Goal: Task Accomplishment & Management: Complete application form

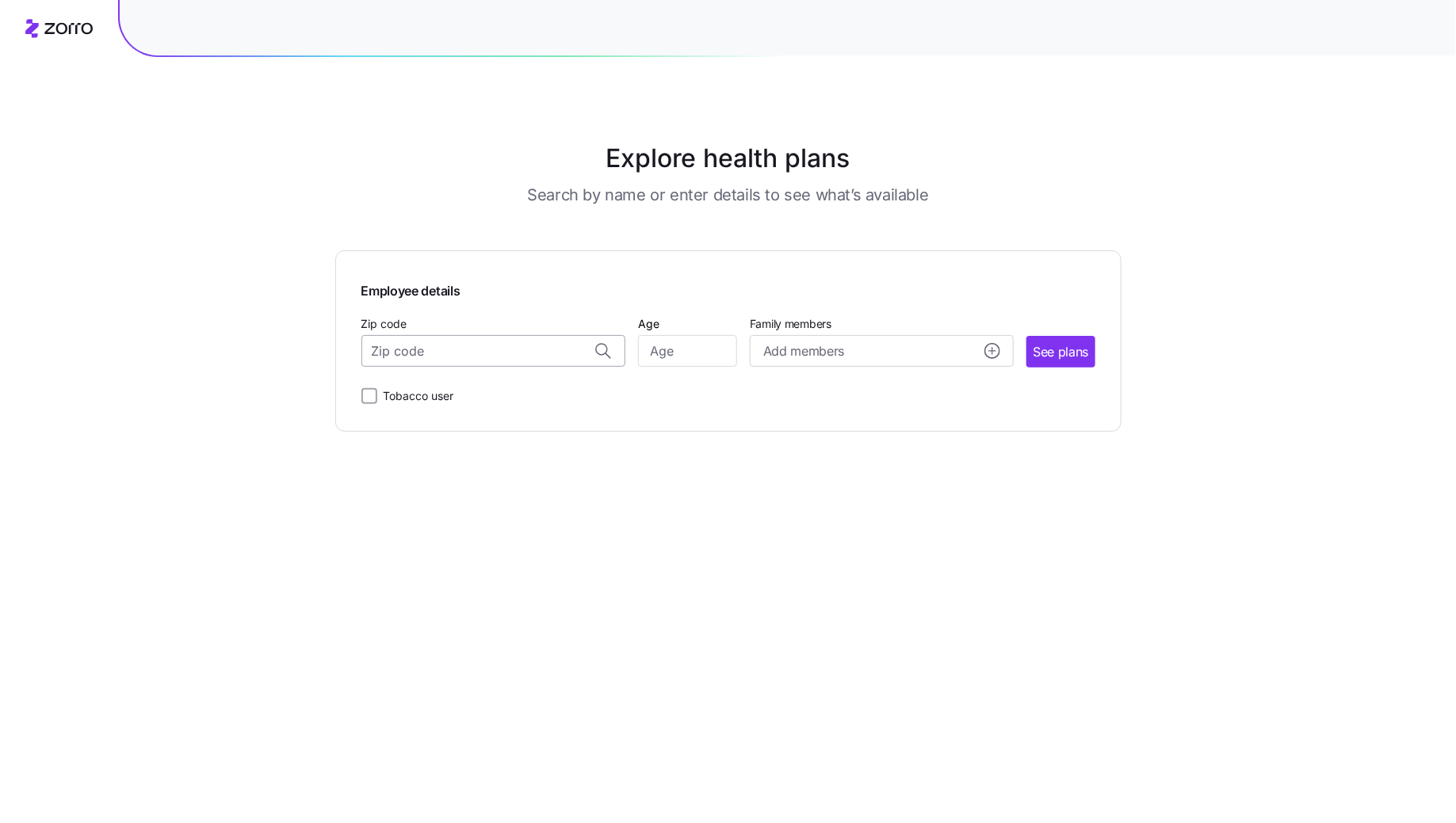
click at [434, 355] on input "Zip code" at bounding box center [493, 351] width 264 height 32
paste input "52099"
click at [486, 403] on div "52099, Dubuque County, IA" at bounding box center [493, 393] width 247 height 32
type input "52099, Dubuque County, IA"
click at [665, 356] on input "Age" at bounding box center [687, 351] width 99 height 32
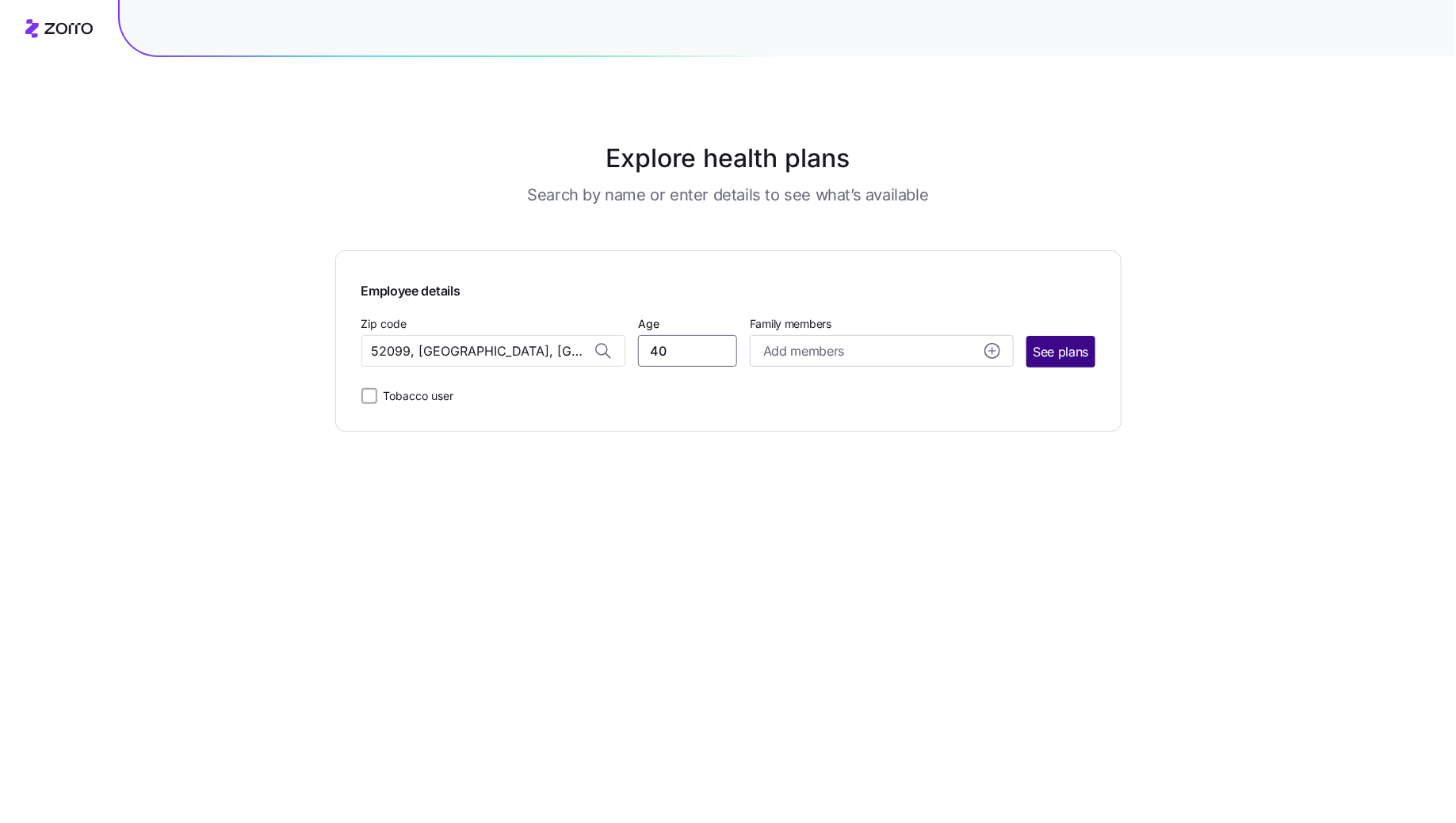
type input "40"
click at [1078, 362] on button "See plans" at bounding box center [1060, 352] width 68 height 32
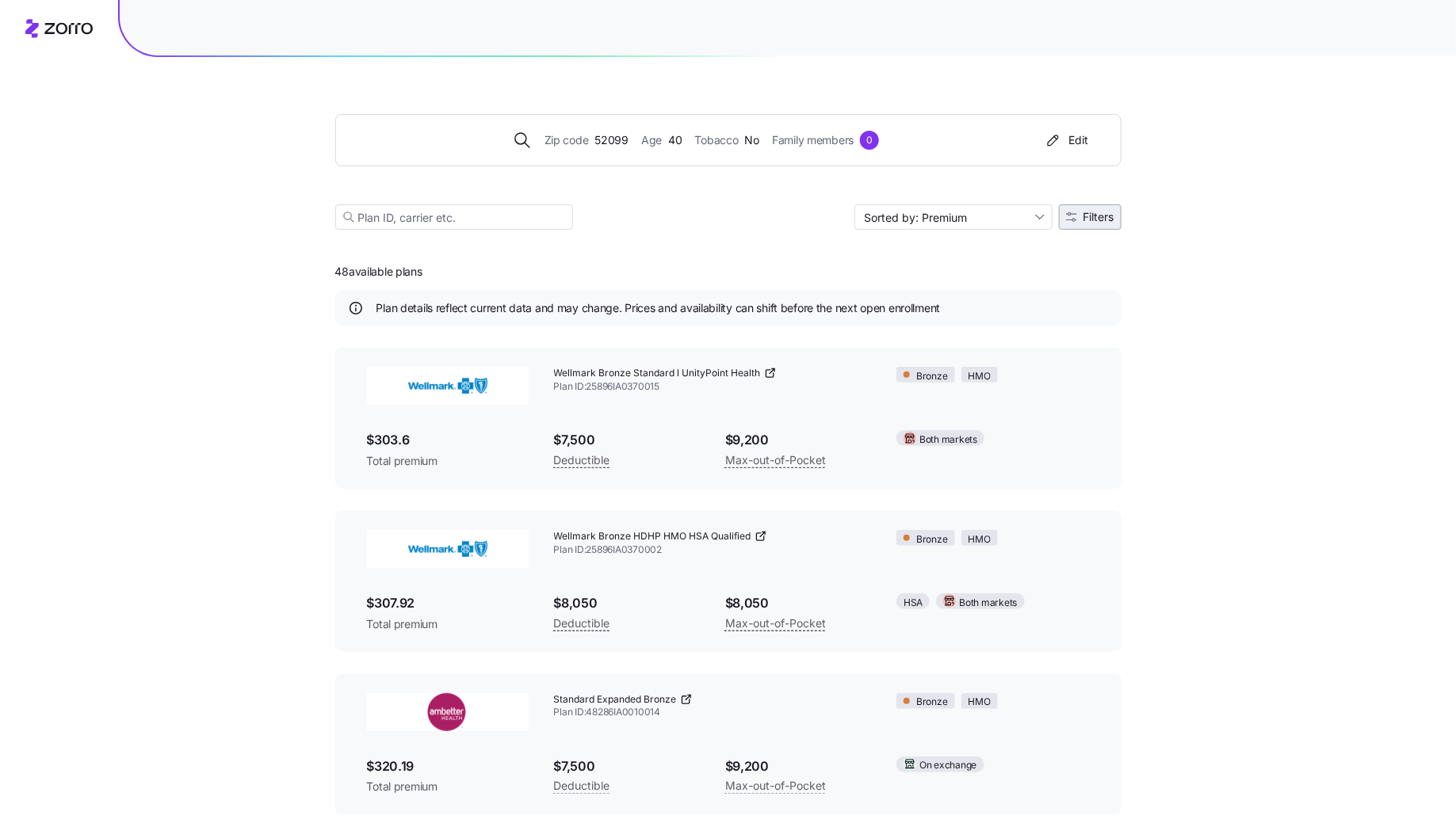
click at [1079, 219] on span "Filters" at bounding box center [1090, 217] width 48 height 11
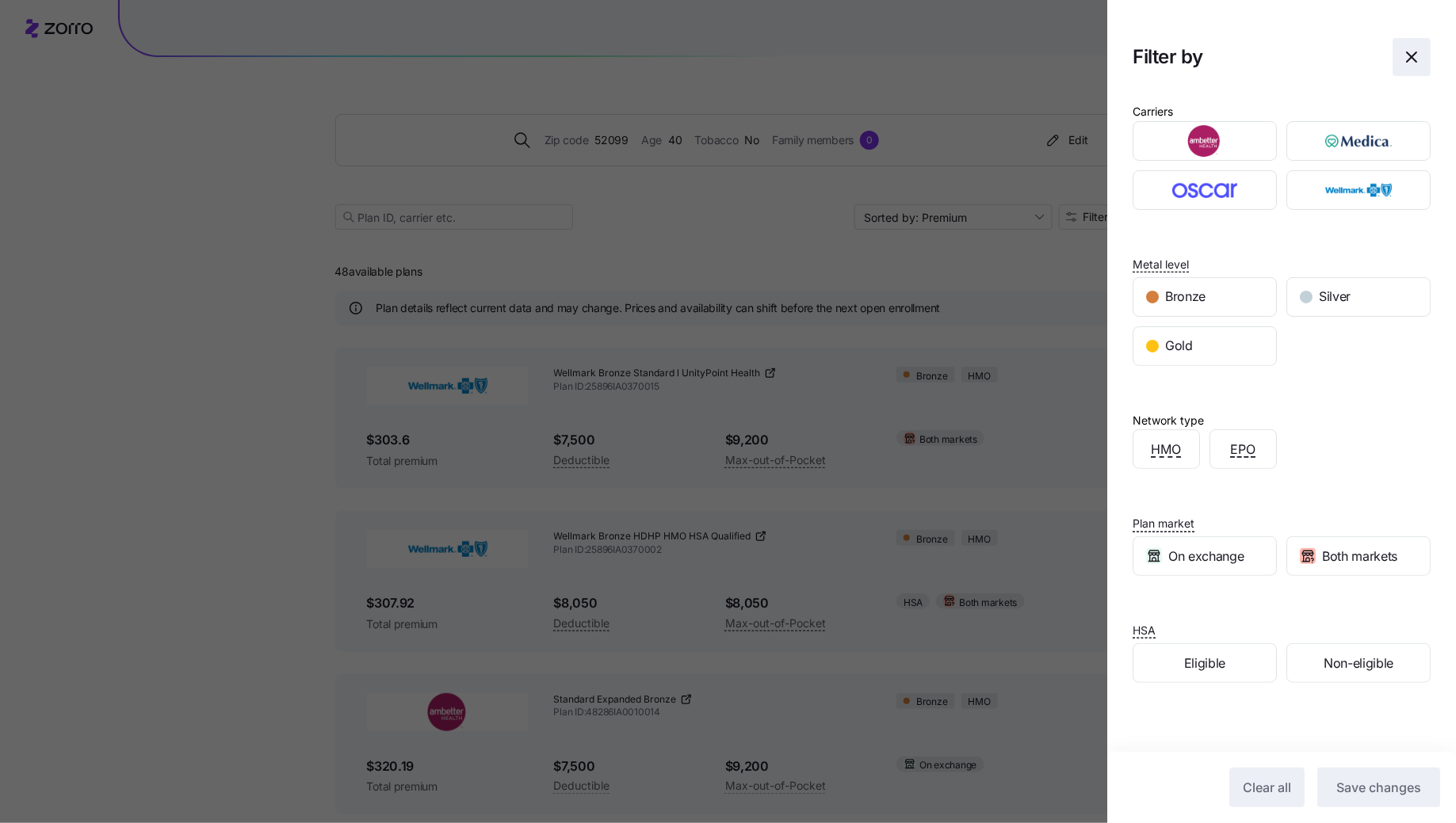
click at [1409, 53] on icon "button" at bounding box center [1410, 57] width 19 height 19
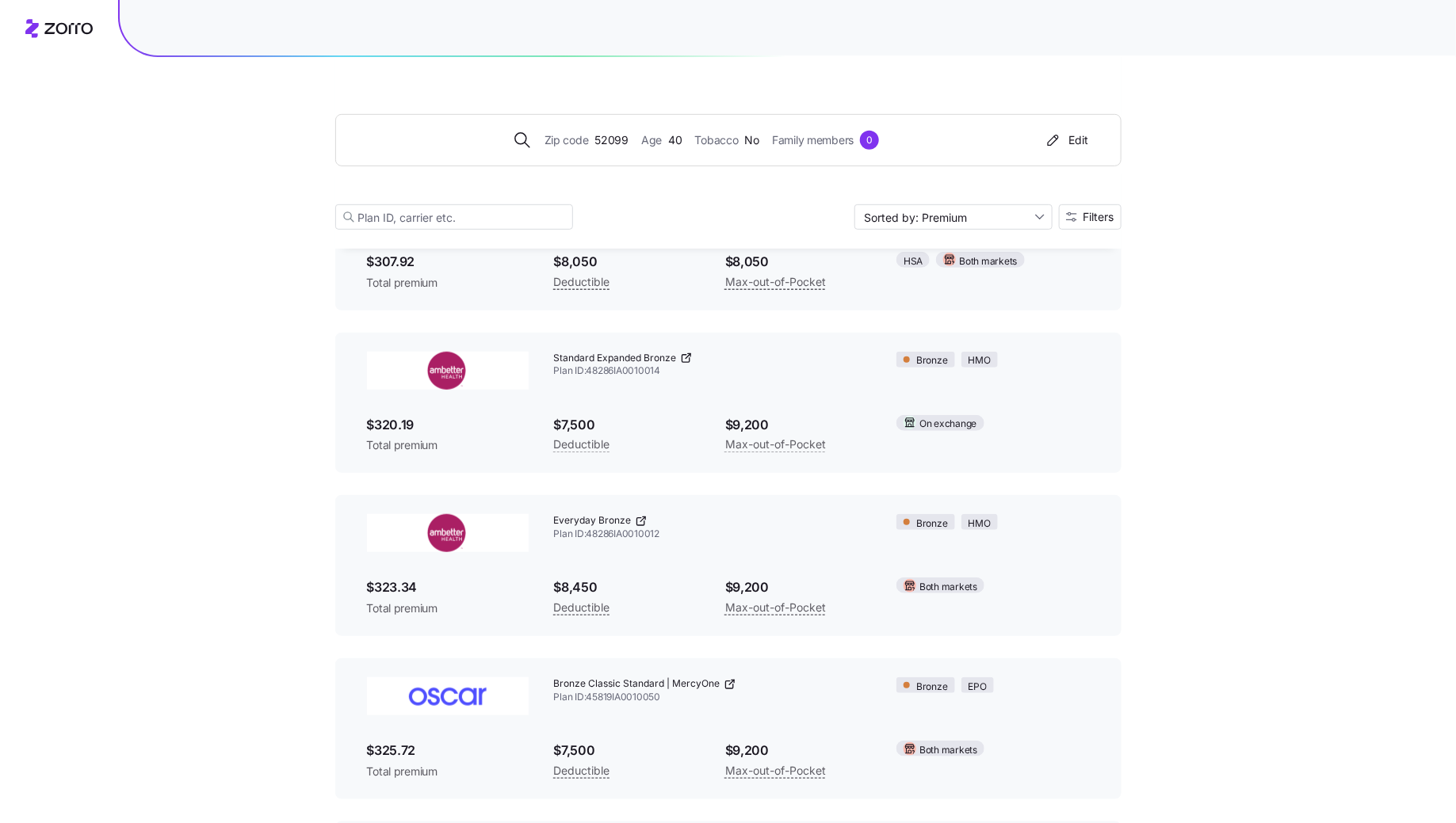
scroll to position [344, 0]
click at [583, 149] on div "Zip code 52099 Age 40 Tobacco No Family members 0" at bounding box center [696, 140] width 682 height 19
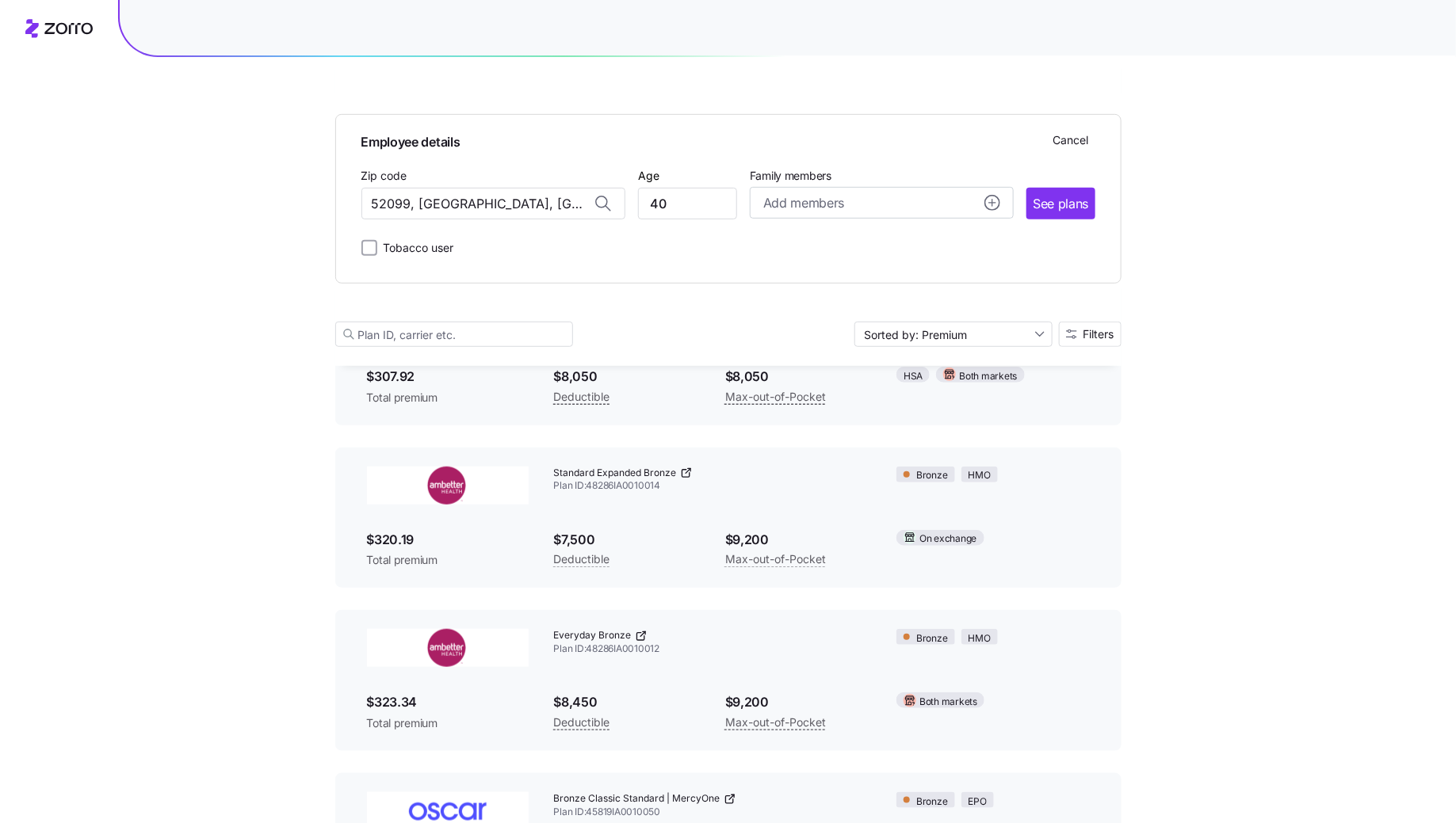
scroll to position [461, 0]
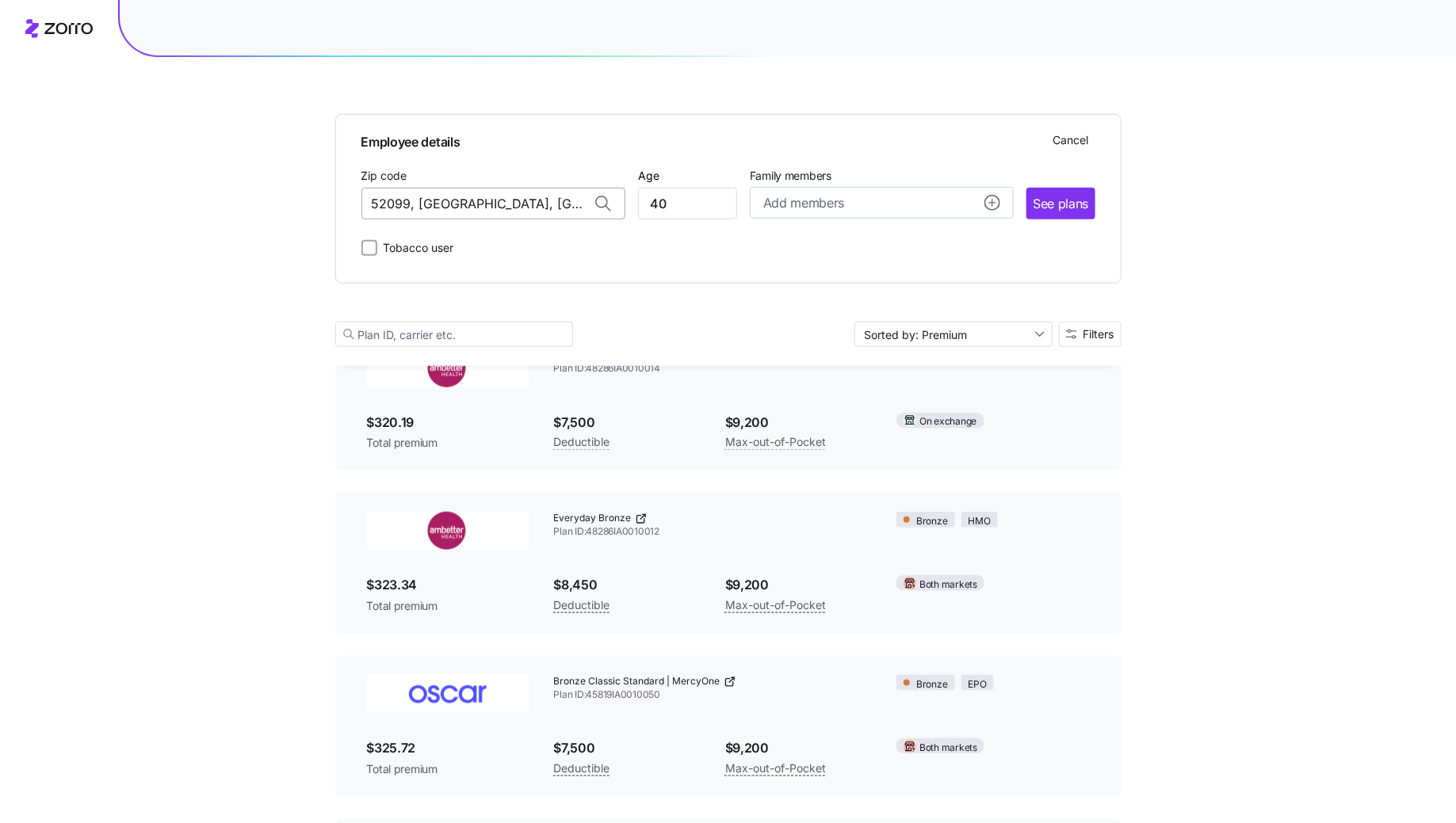
click at [408, 206] on input "52099, Dubuque County, IA" at bounding box center [493, 203] width 264 height 32
drag, startPoint x: 538, startPoint y: 207, endPoint x: 407, endPoint y: 202, distance: 131.1
click at [407, 202] on input "52002, Dubuque County, IA" at bounding box center [493, 203] width 264 height 32
click at [462, 244] on span "52002, Dubuque County, IA" at bounding box center [489, 245] width 222 height 19
type input "52002, Dubuque County, IA"
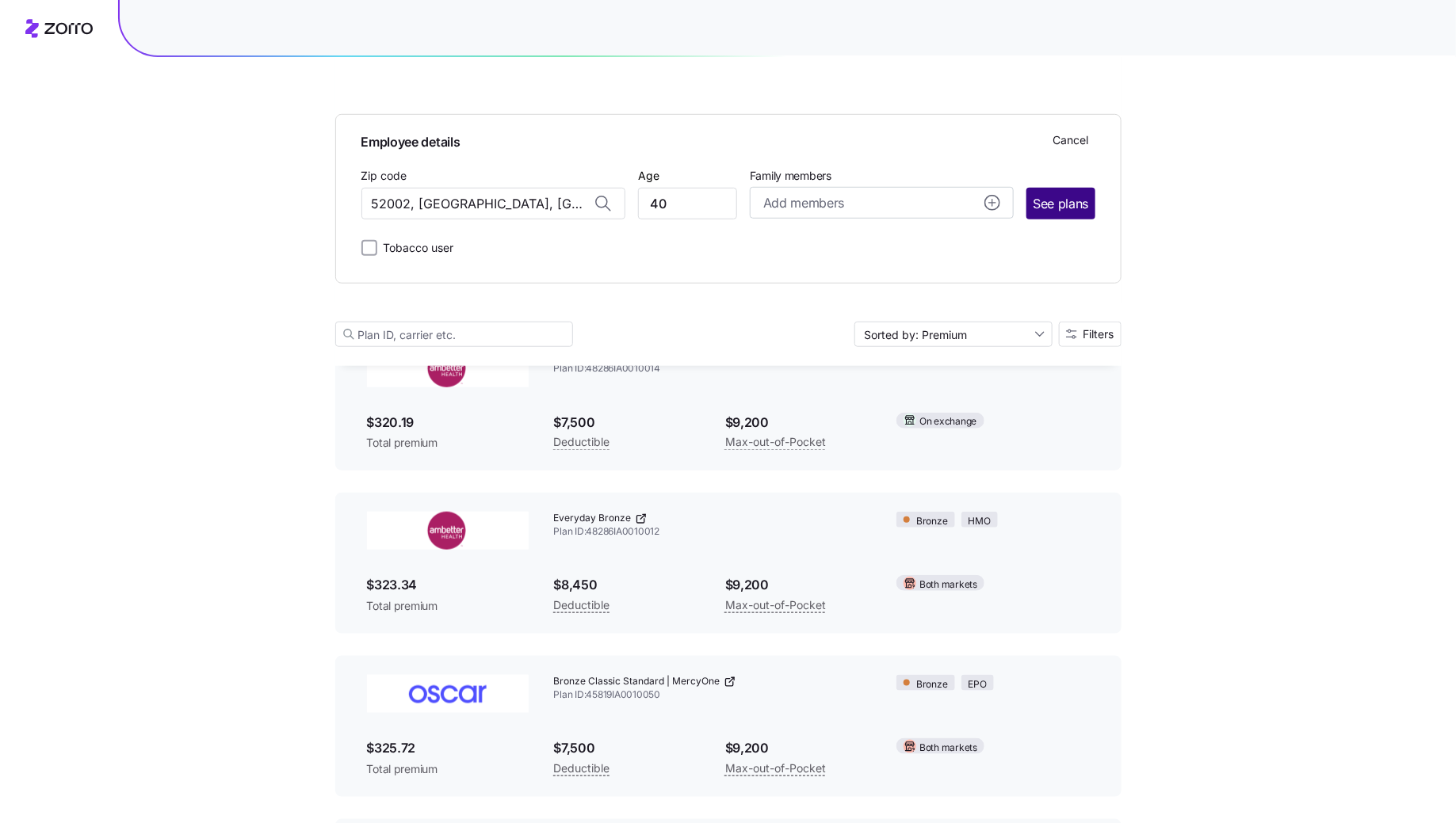
click at [1054, 196] on span "See plans" at bounding box center [1060, 204] width 55 height 19
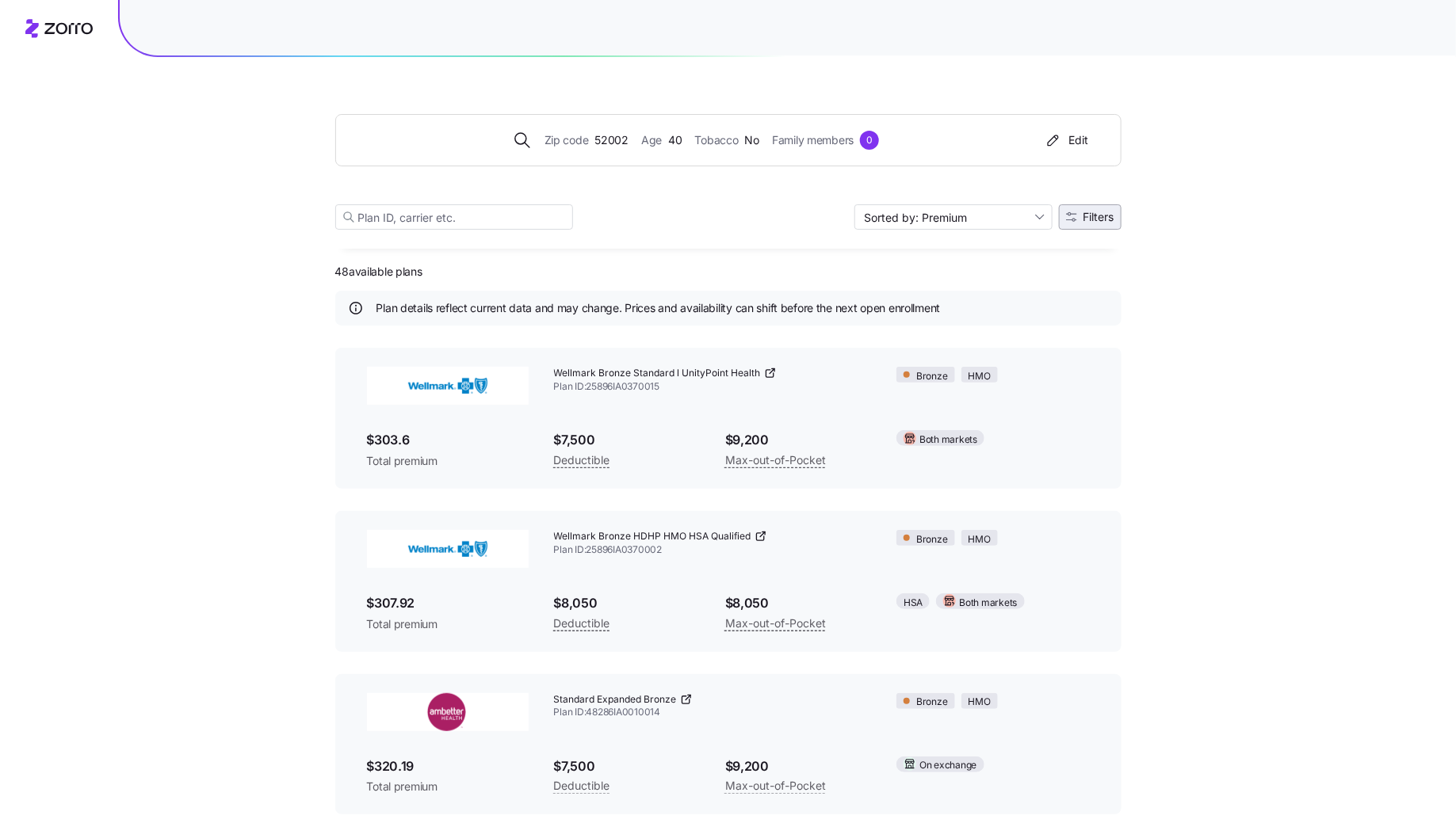
click at [1095, 219] on span "Filters" at bounding box center [1098, 217] width 31 height 11
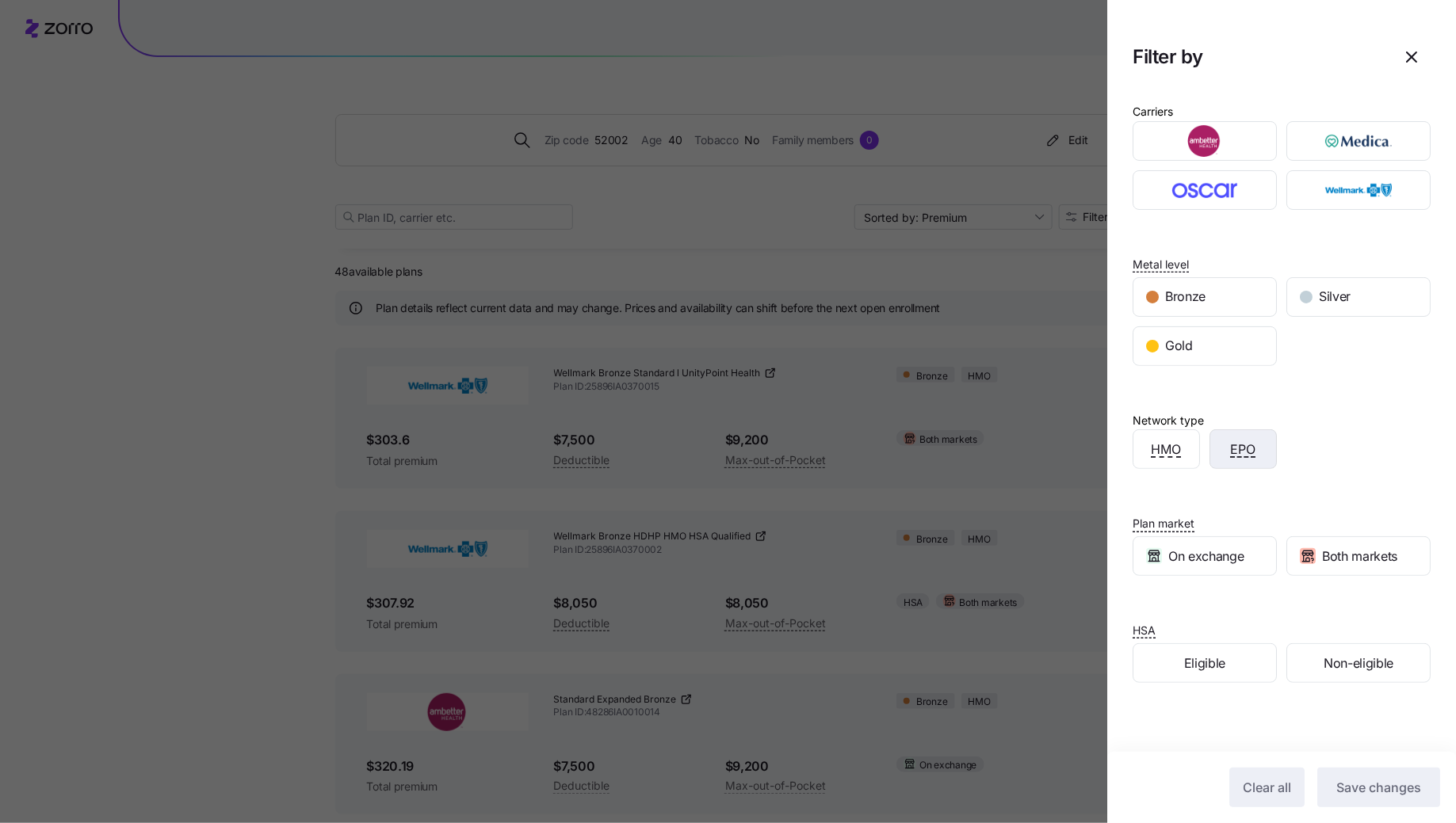
click at [1252, 452] on span "EPO" at bounding box center [1243, 449] width 25 height 19
click at [1369, 790] on span "Save changes" at bounding box center [1379, 787] width 84 height 19
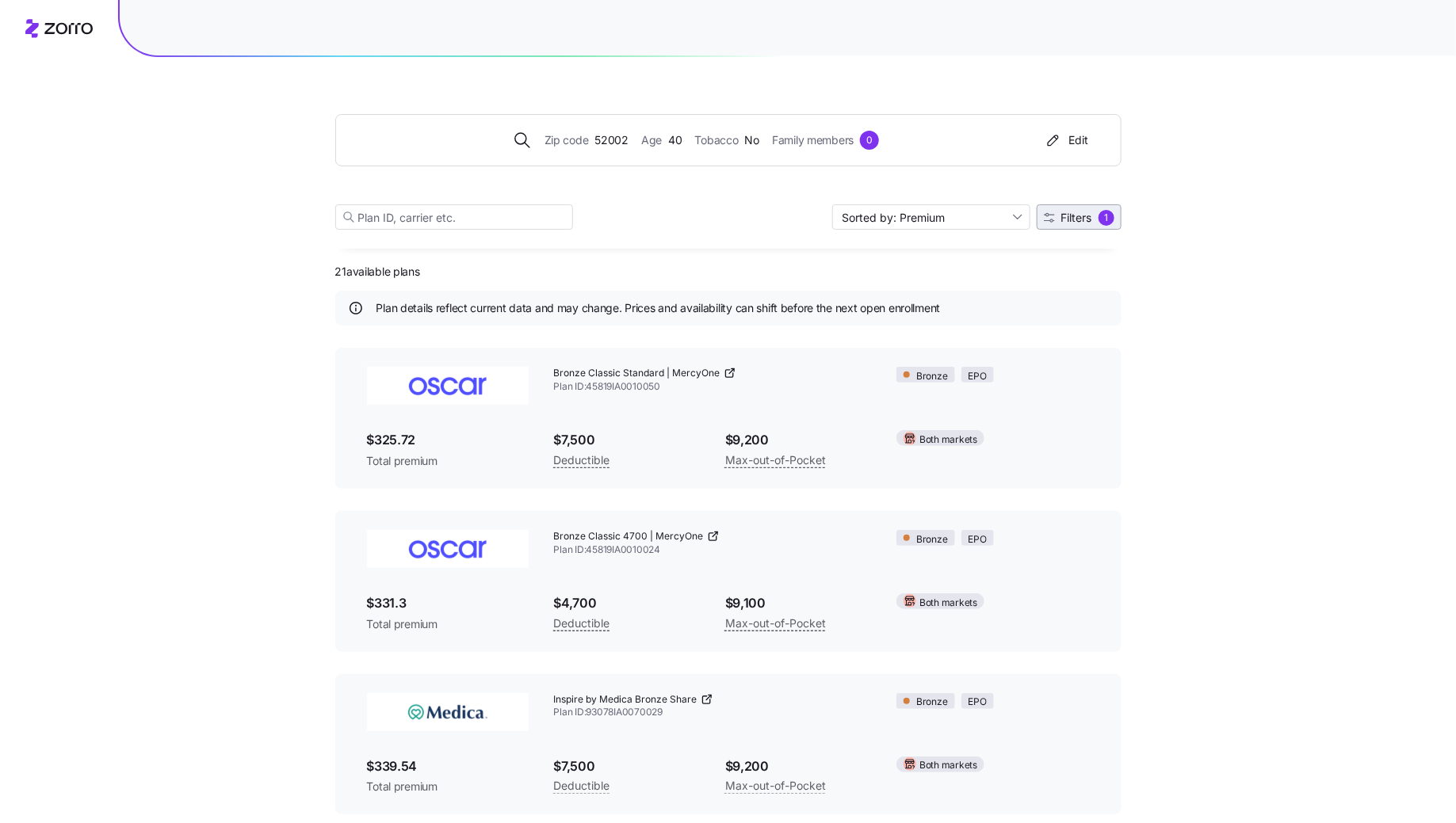
click at [1071, 222] on span "Filters" at bounding box center [1077, 218] width 31 height 11
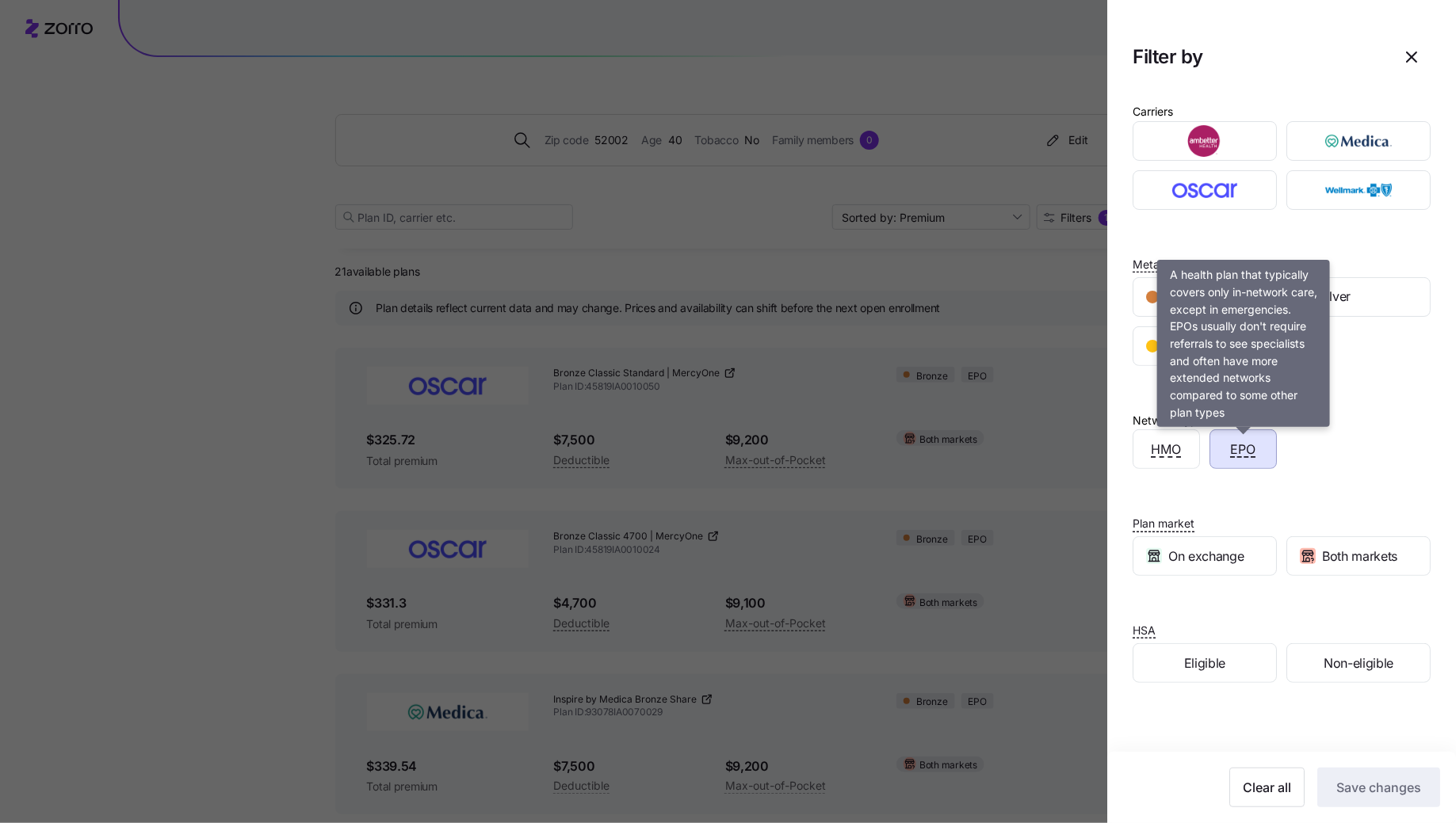
click at [1250, 453] on span "EPO" at bounding box center [1243, 449] width 25 height 19
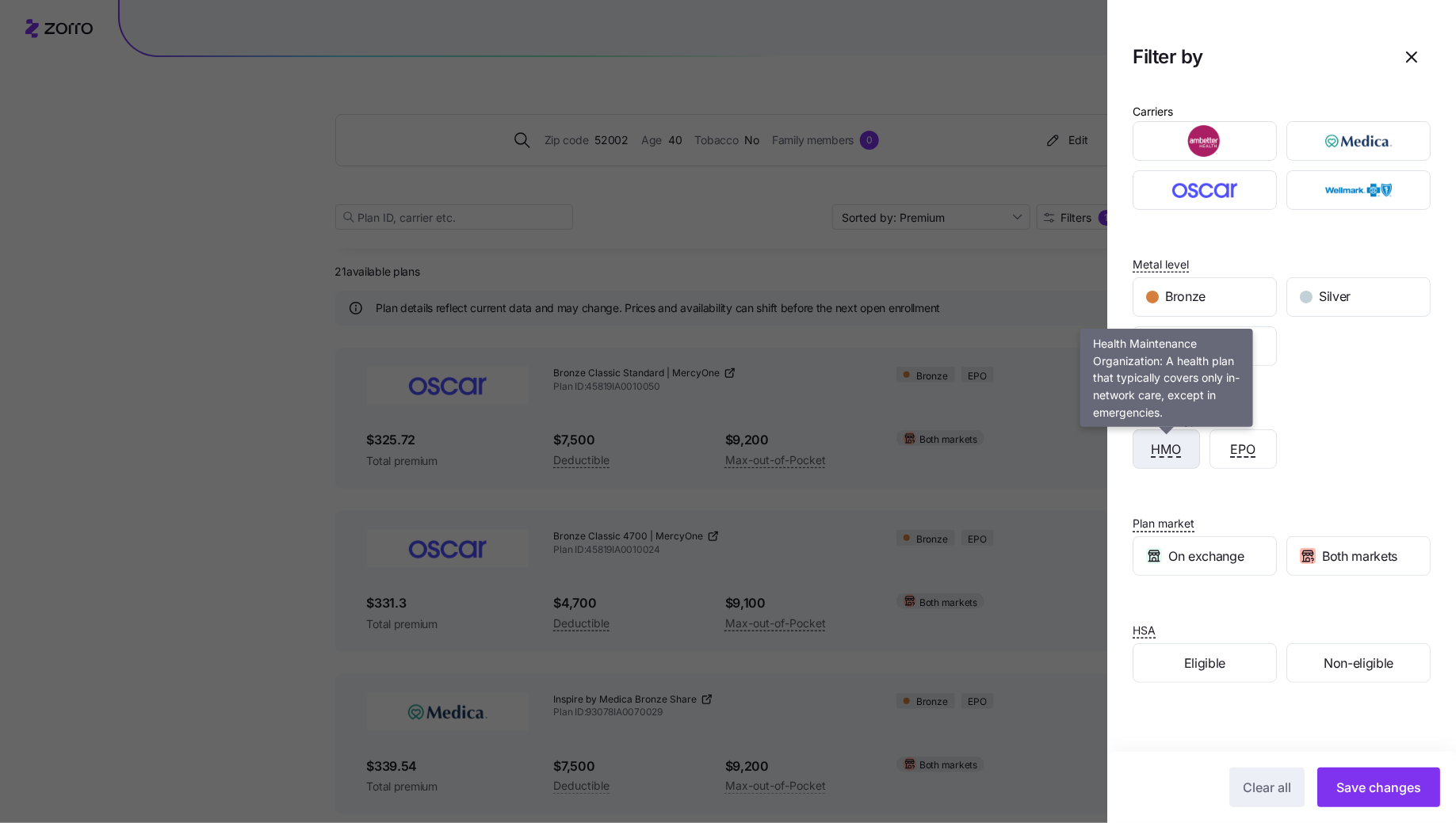
click at [1169, 453] on span "HMO" at bounding box center [1166, 449] width 30 height 19
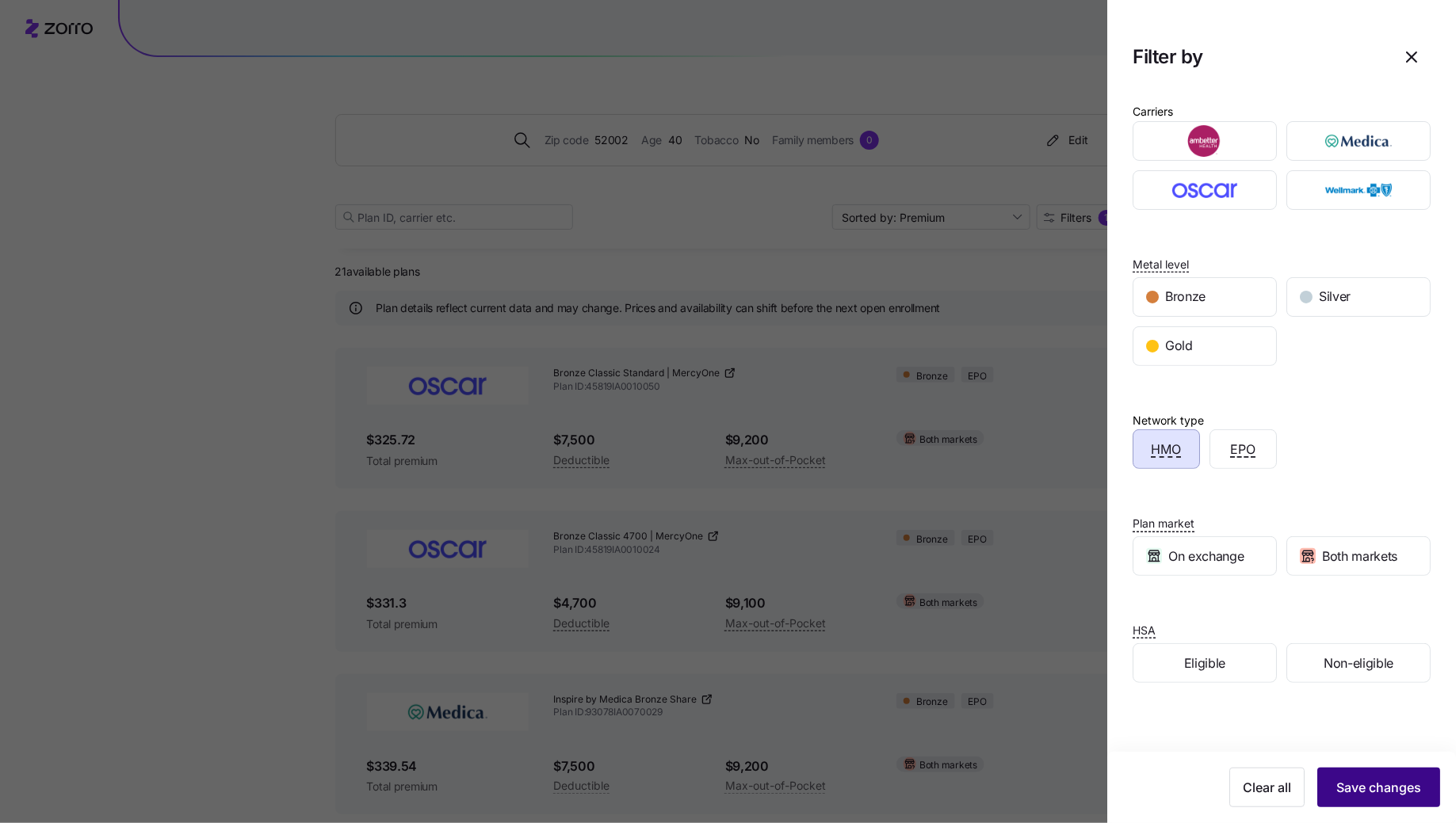
click at [1366, 791] on span "Save changes" at bounding box center [1379, 787] width 84 height 19
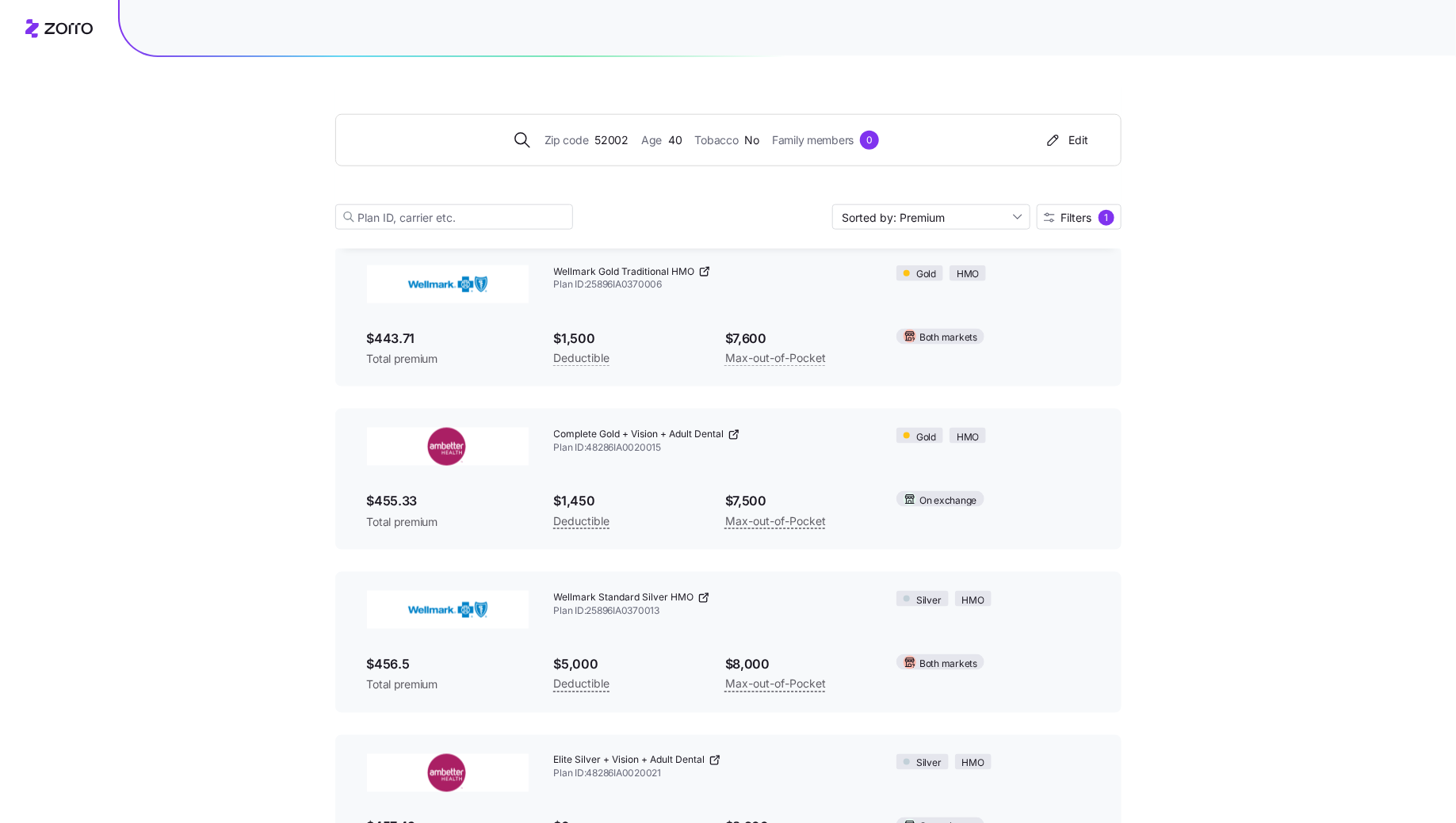
scroll to position [3931, 0]
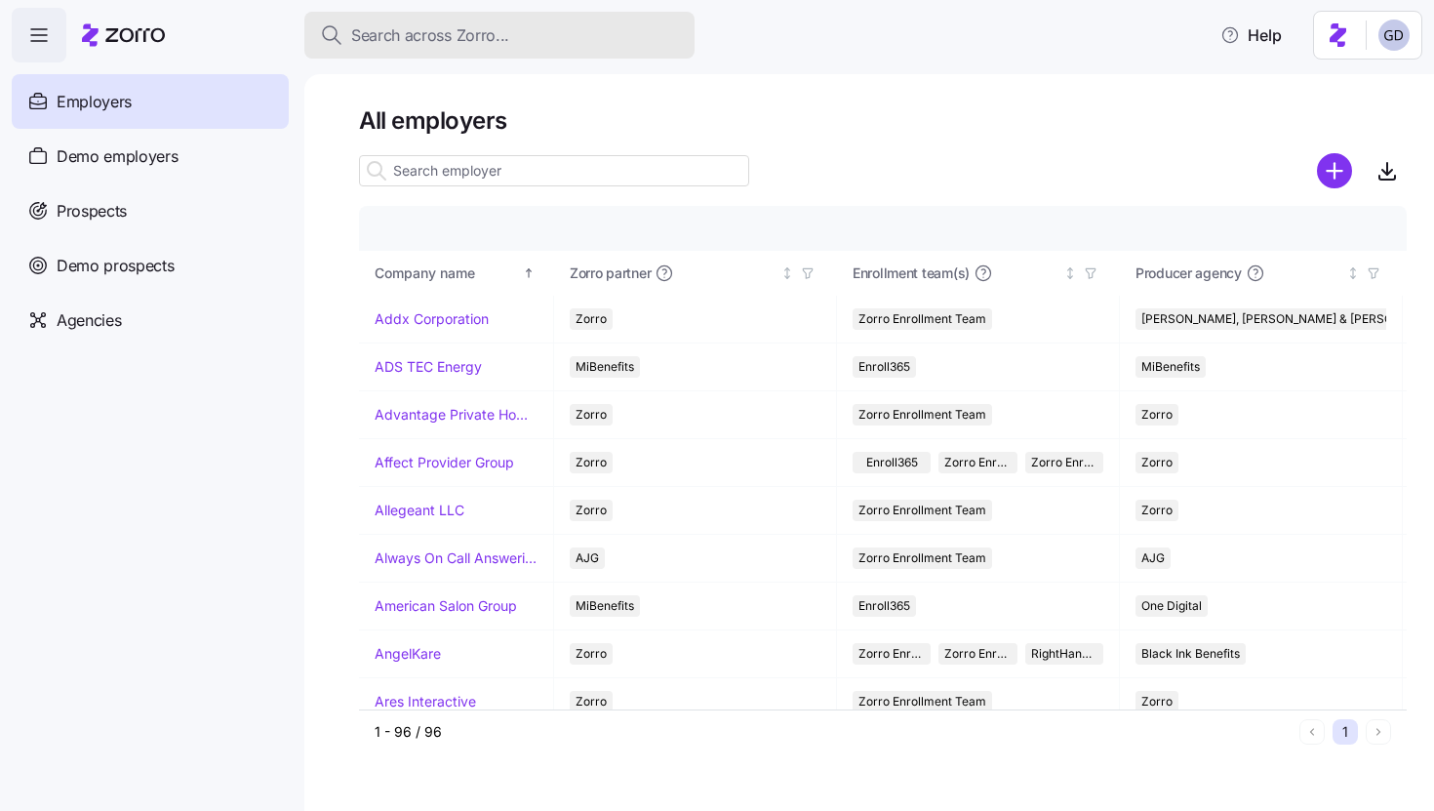
click at [492, 37] on span "Search across Zorro..." at bounding box center [430, 35] width 158 height 24
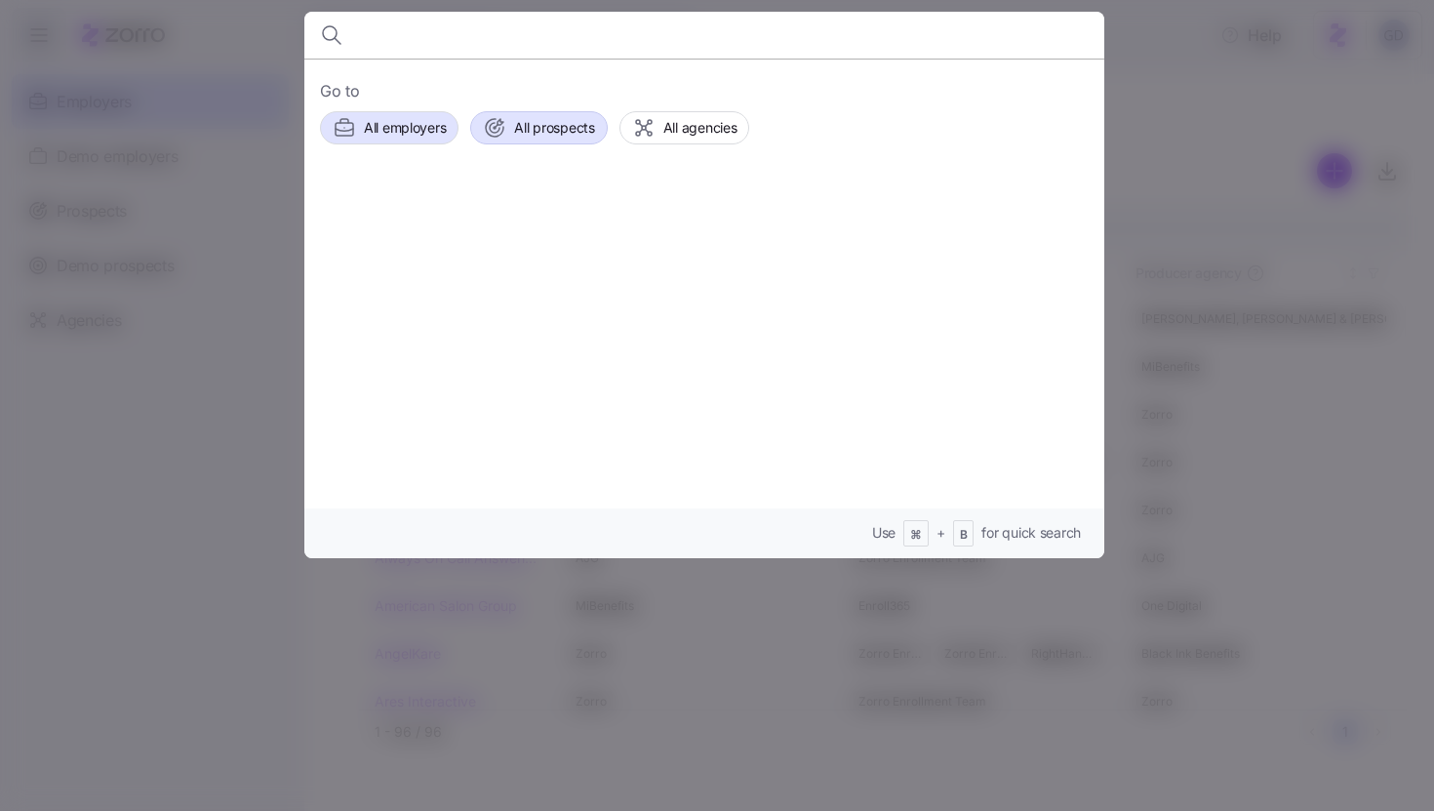
click at [529, 140] on button "All prospects" at bounding box center [538, 127] width 137 height 33
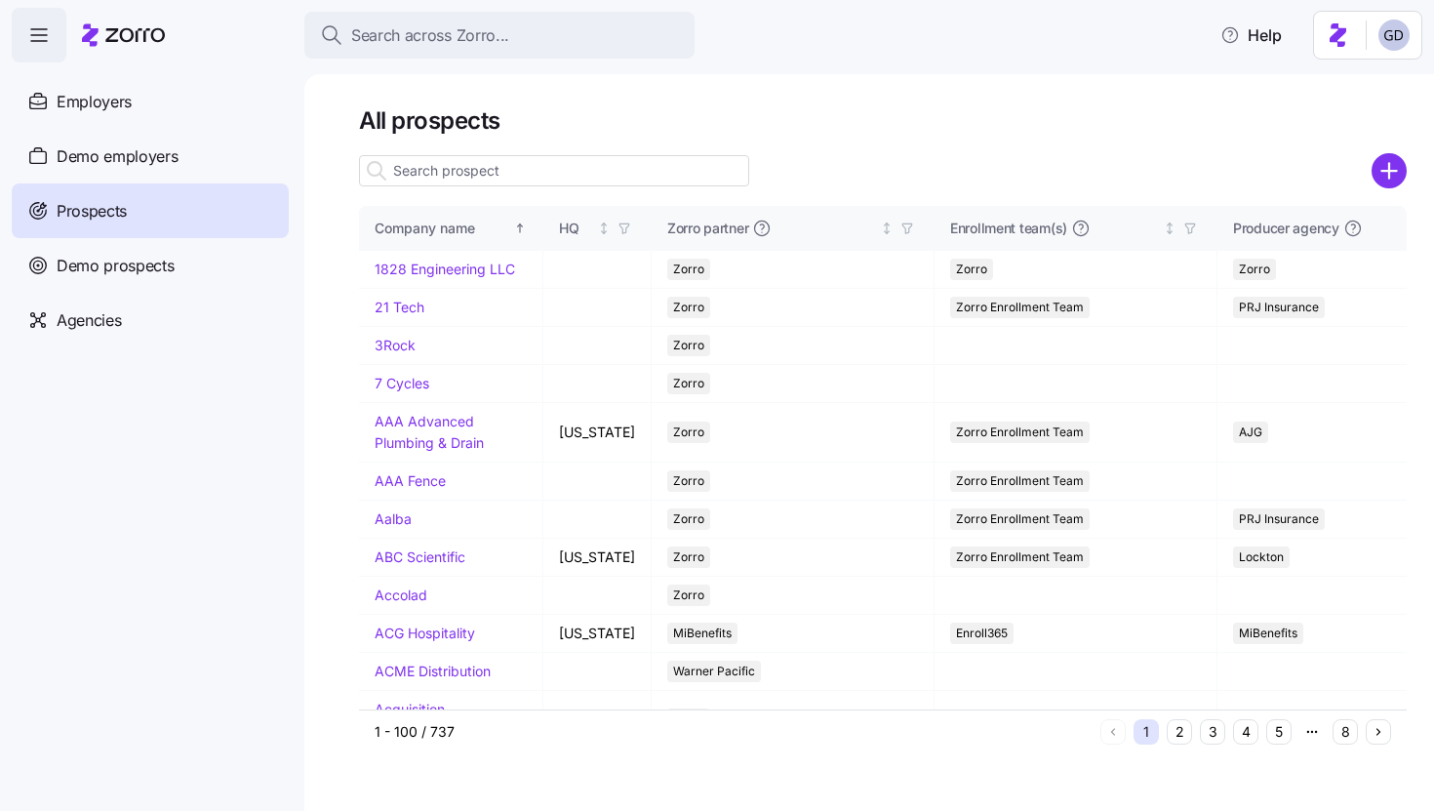
click at [1405, 179] on icon "add icon" at bounding box center [1388, 170] width 35 height 35
click at [1375, 172] on circle "add icon" at bounding box center [1389, 171] width 32 height 32
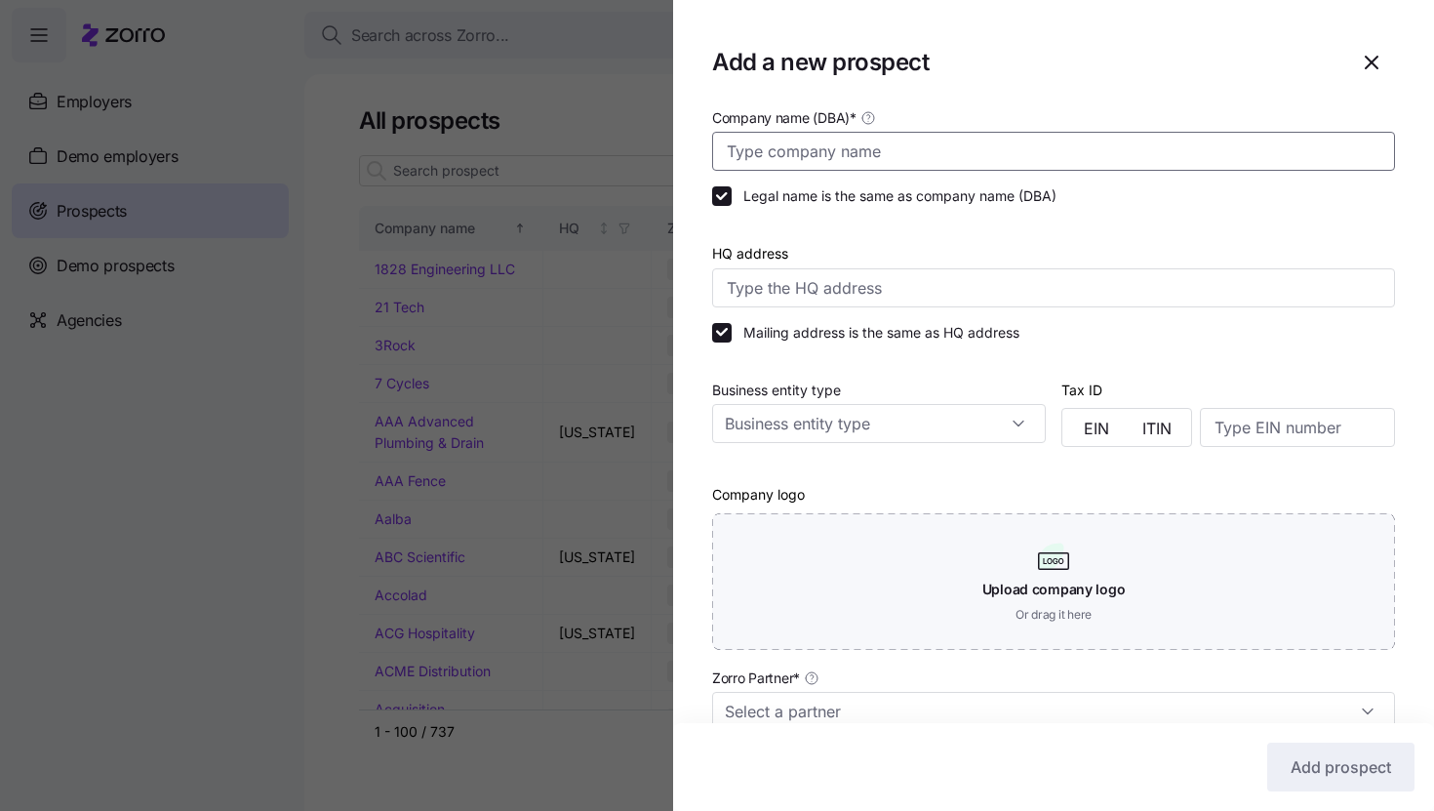
click at [817, 141] on input "Company name (DBA) *" at bounding box center [1053, 151] width 683 height 39
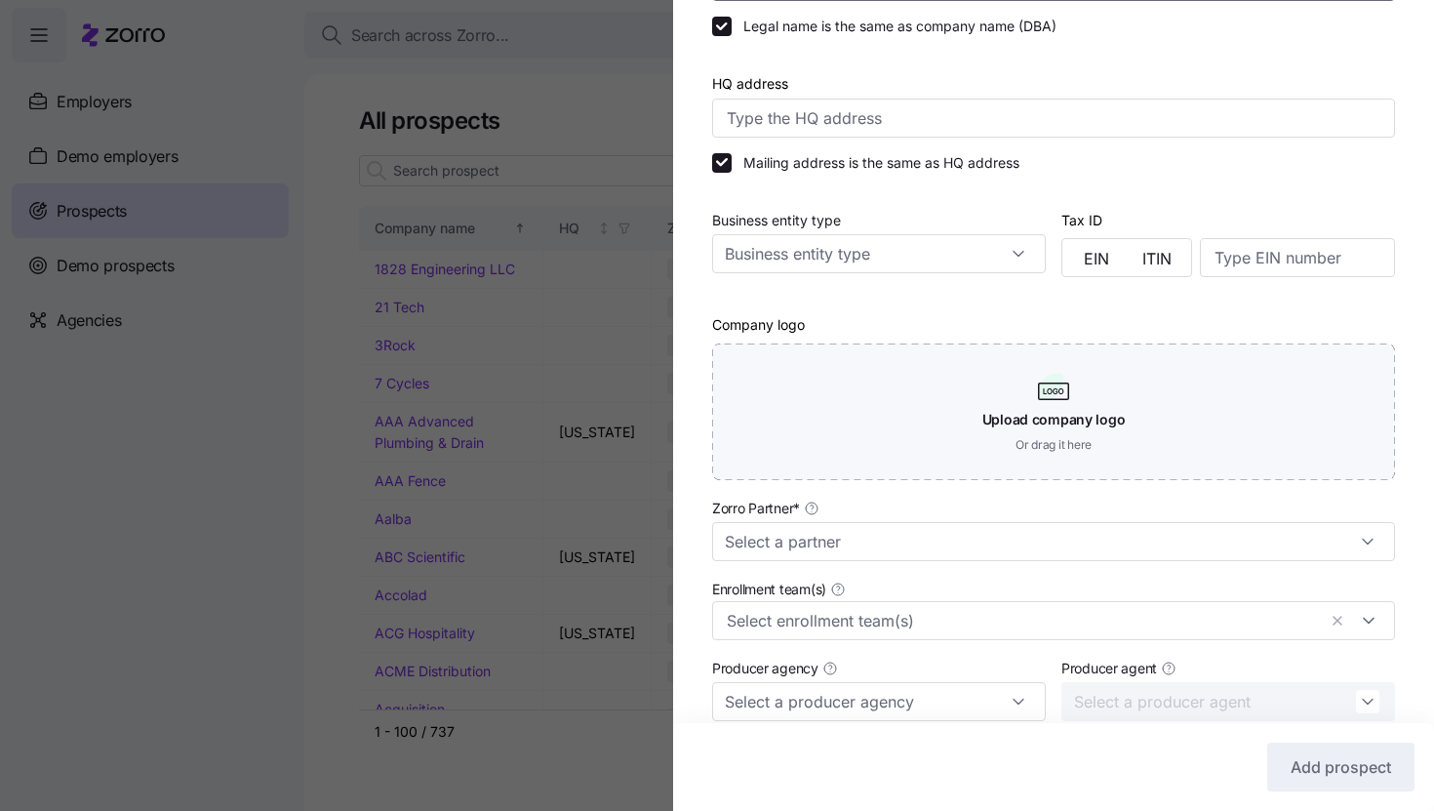
scroll to position [198, 0]
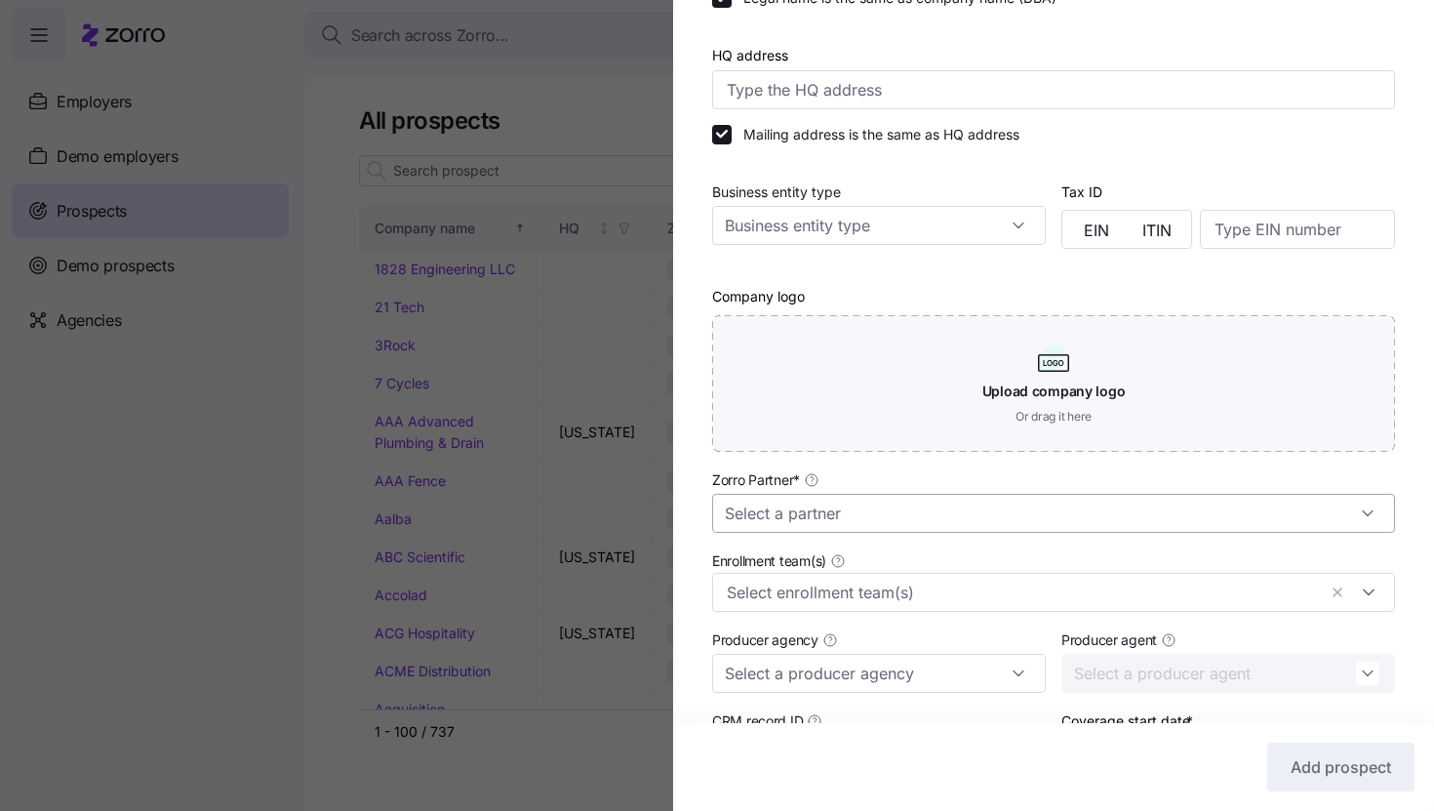
type input "Ruhl Mortgage"
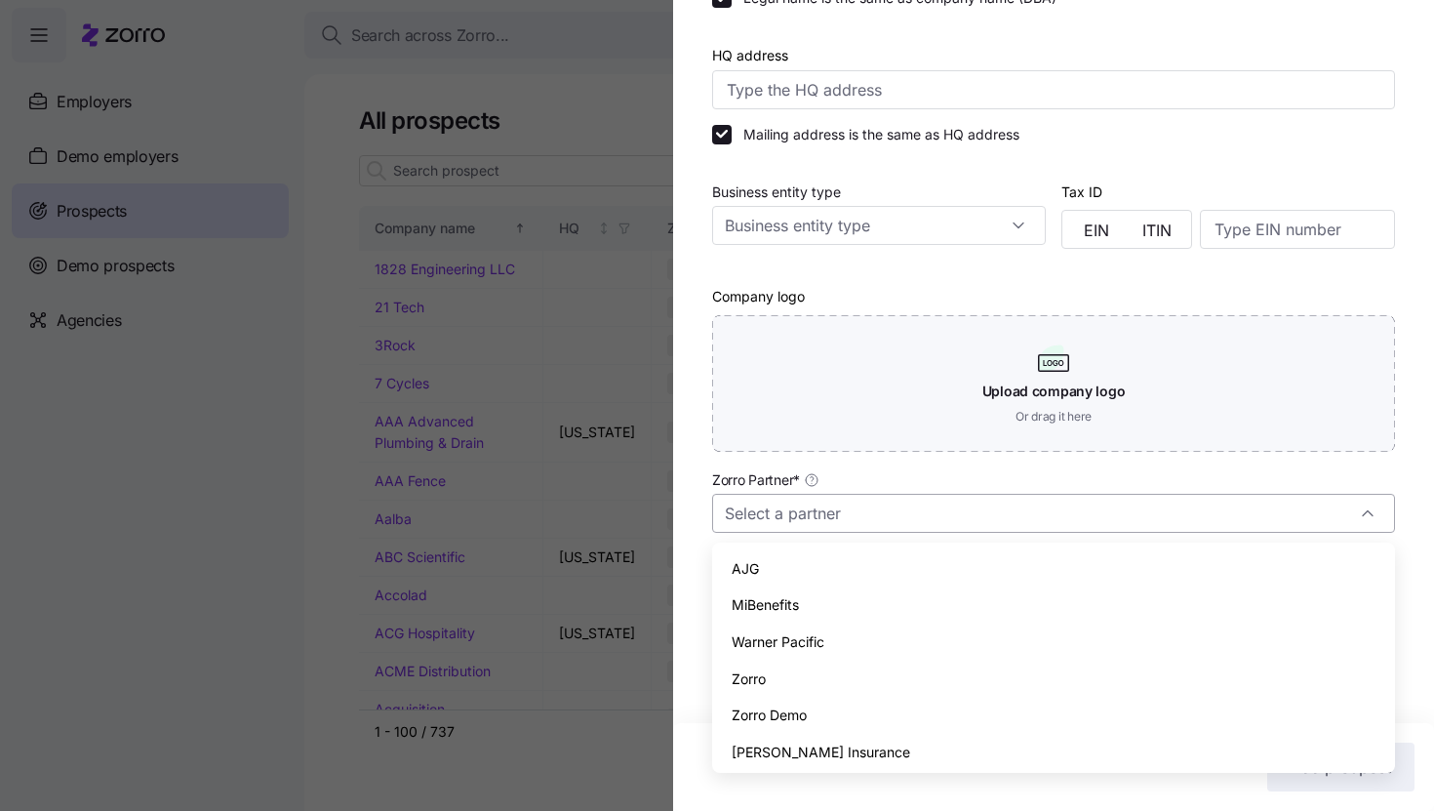
click at [828, 509] on input "Zorro Partner *" at bounding box center [1053, 513] width 683 height 39
click at [745, 679] on span "Zorro" at bounding box center [749, 678] width 34 height 21
type input "Zorro"
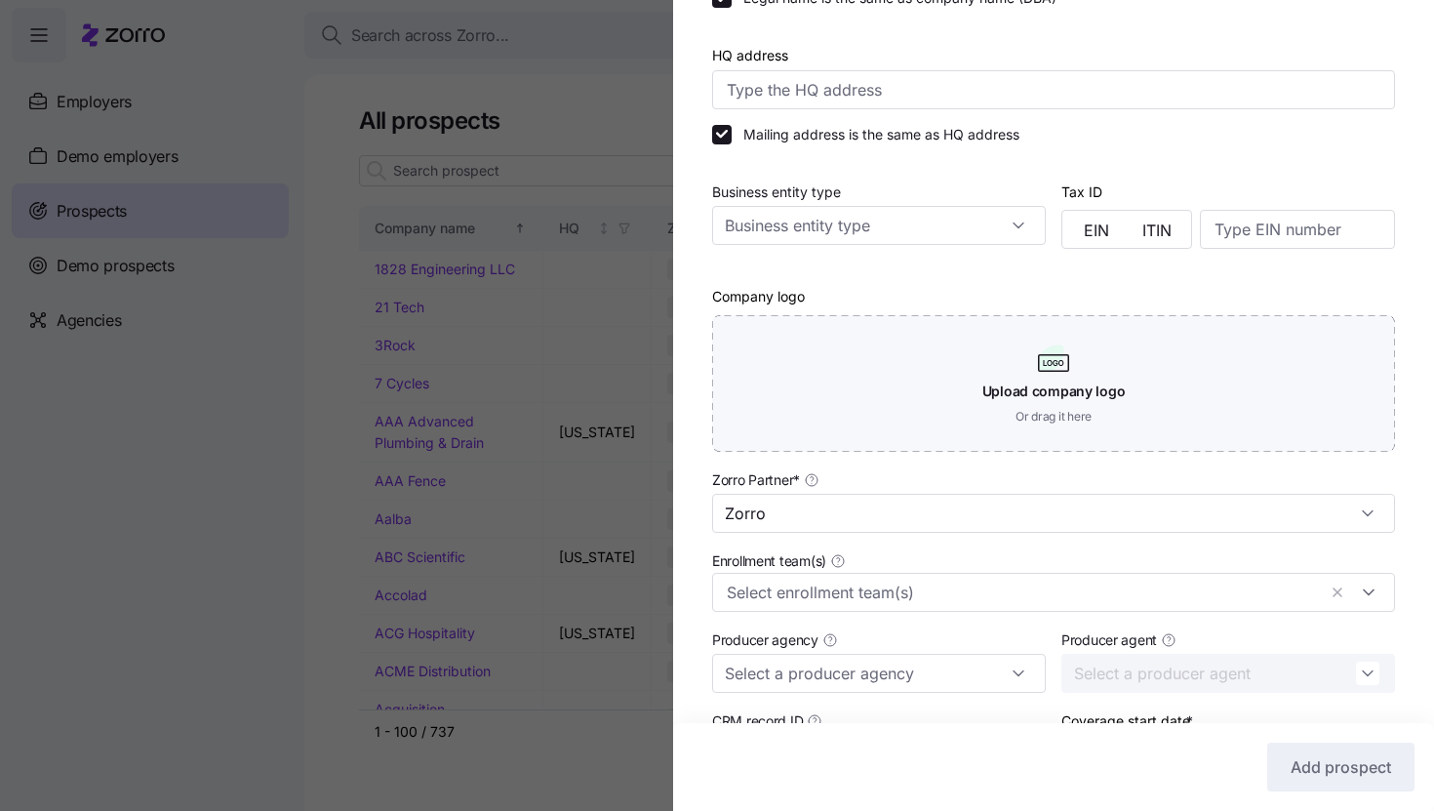
click at [697, 570] on div "Company name (DBA) * Ruhl Mortgage Legal name is the same as company name (DBA)…" at bounding box center [1053, 400] width 761 height 987
click at [817, 595] on input "Enrollment team(s)" at bounding box center [1021, 591] width 589 height 25
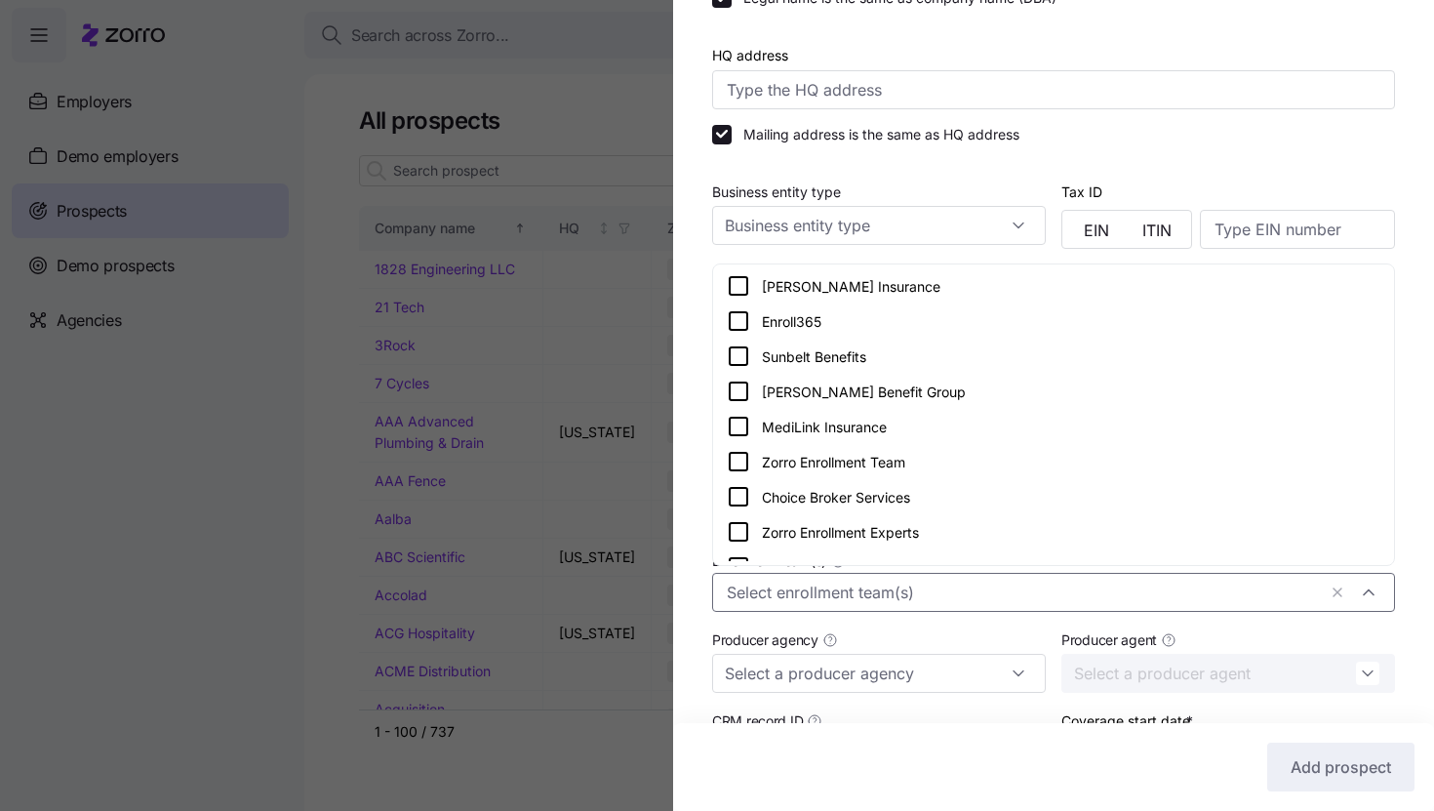
click at [731, 466] on icon at bounding box center [738, 461] width 23 height 23
click at [682, 524] on div "Company name (DBA) * Ruhl Mortgage Legal name is the same as company name (DBA)…" at bounding box center [1053, 400] width 761 height 987
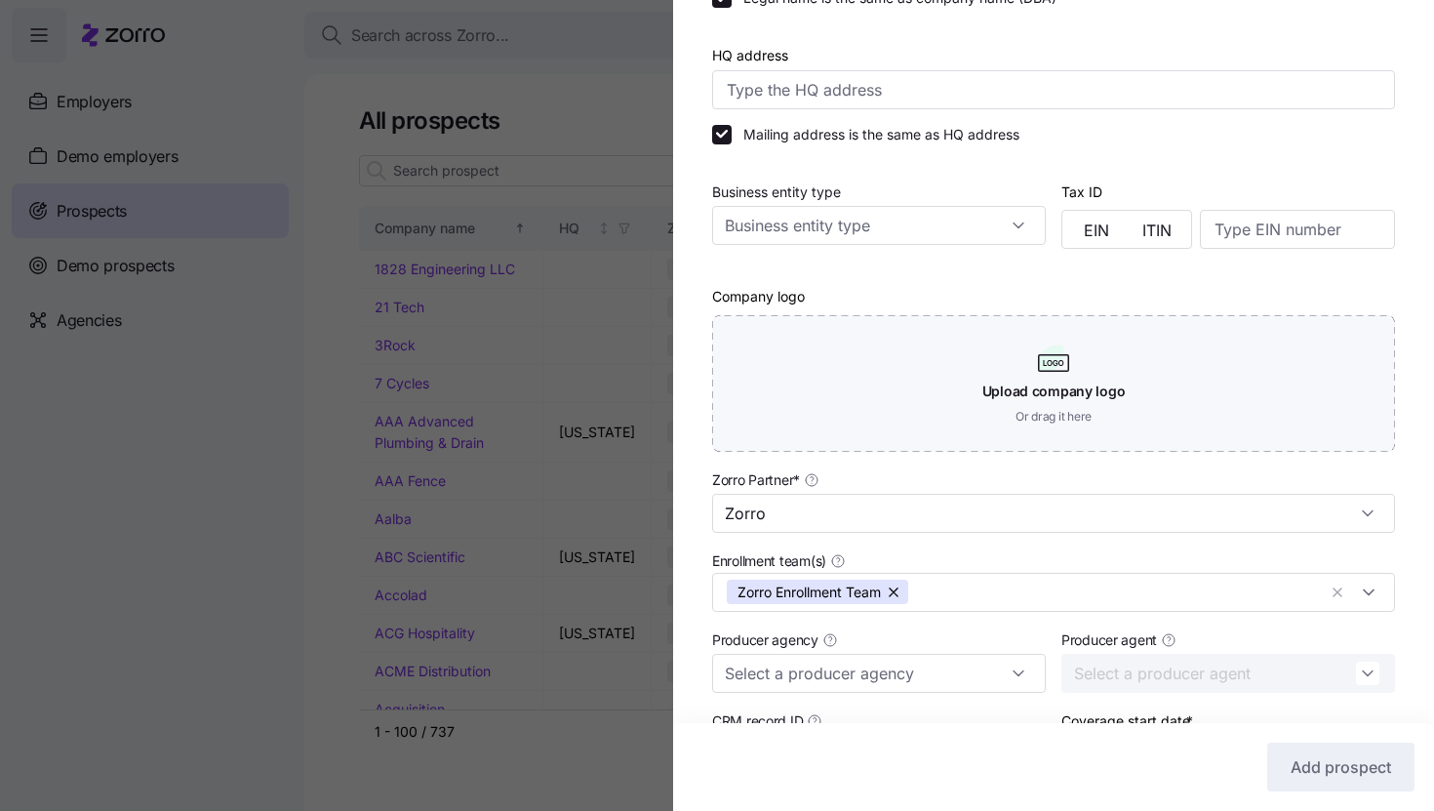
scroll to position [419, 0]
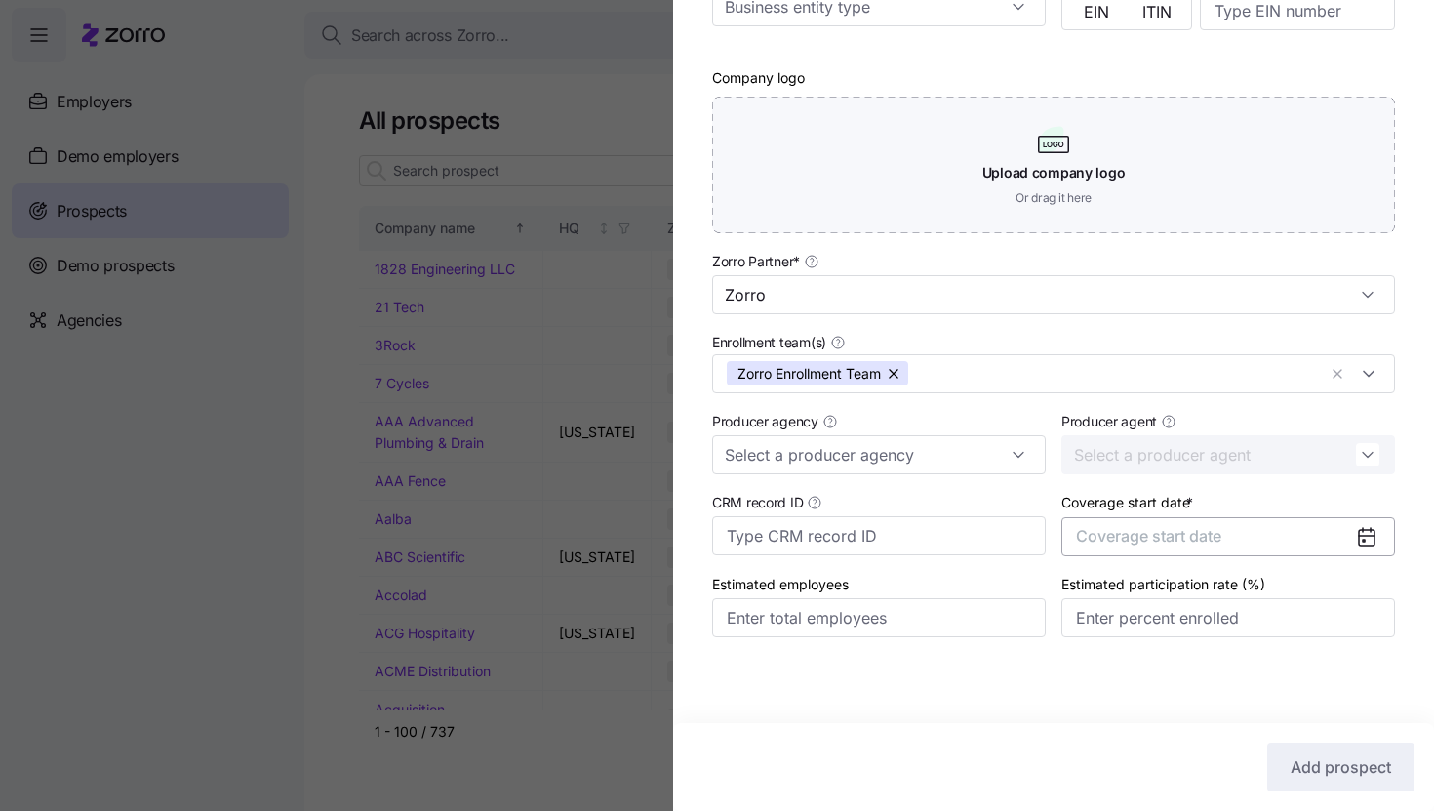
click at [1191, 526] on span "Coverage start date" at bounding box center [1148, 536] width 145 height 20
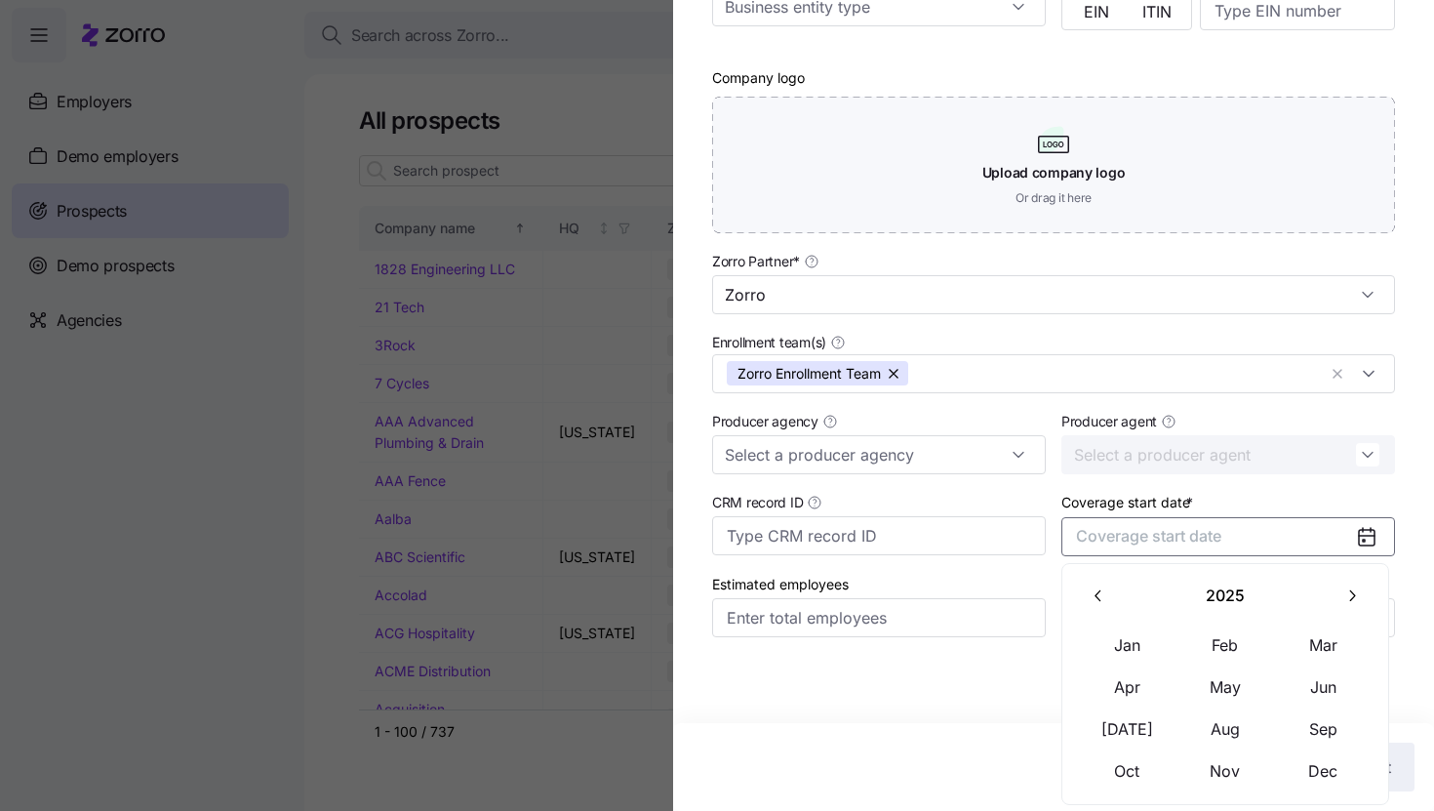
click at [1353, 597] on icon "button" at bounding box center [1353, 595] width 6 height 11
click at [1137, 652] on button "Jan" at bounding box center [1128, 644] width 98 height 41
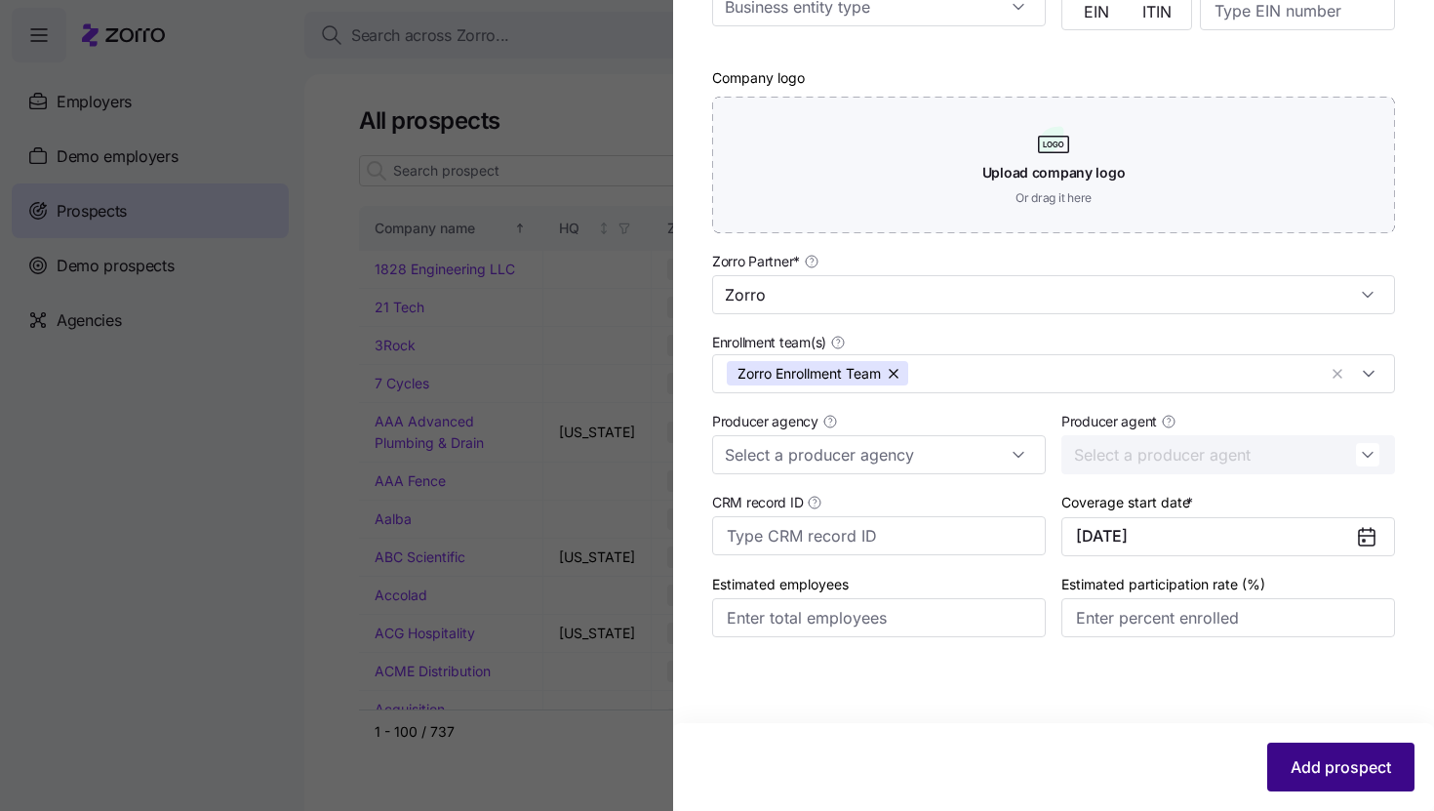
click at [1319, 762] on span "Add prospect" at bounding box center [1340, 766] width 100 height 23
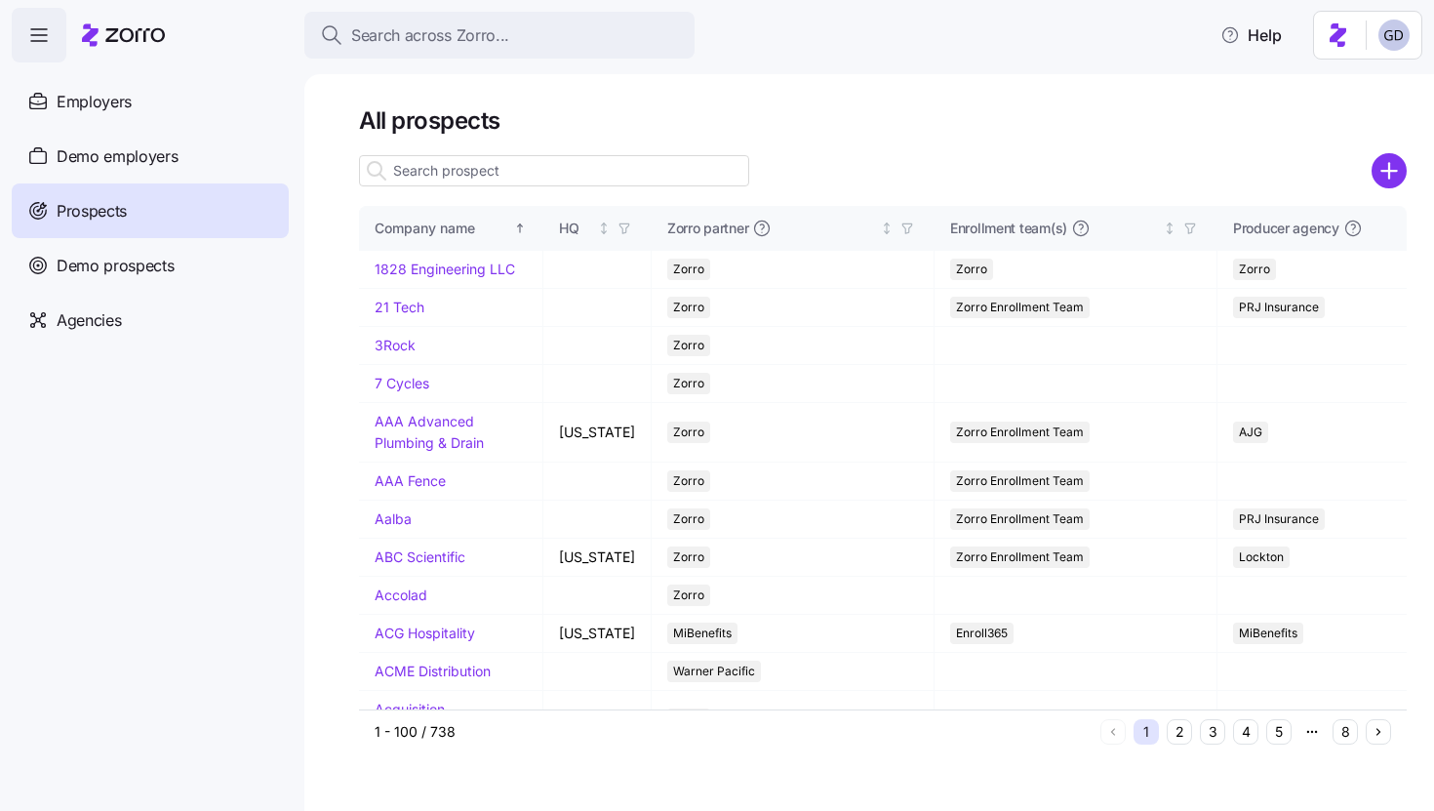
click at [654, 167] on input at bounding box center [554, 170] width 390 height 31
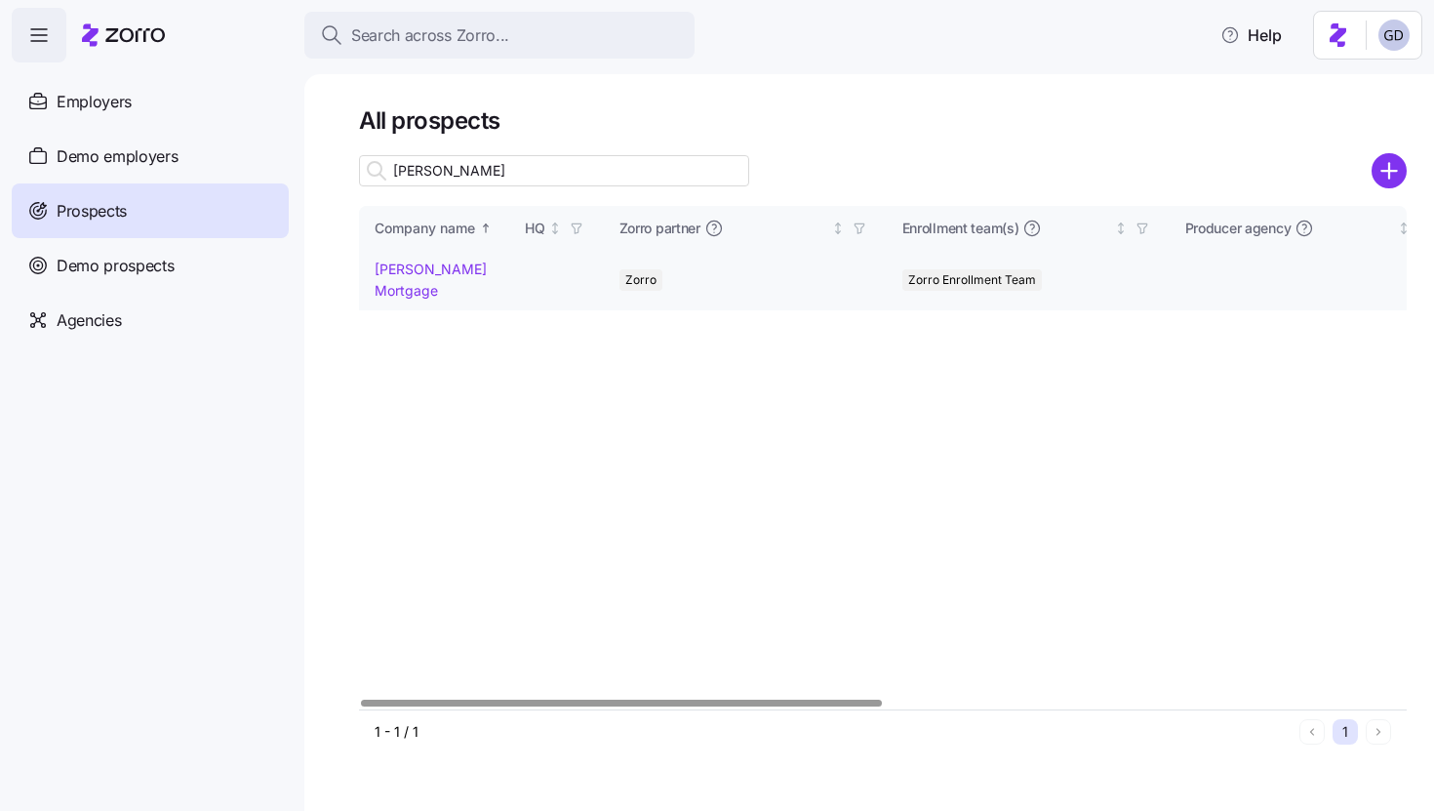
type input "Ruhl"
click at [433, 262] on link "Ruhl Mortgage" at bounding box center [431, 279] width 112 height 38
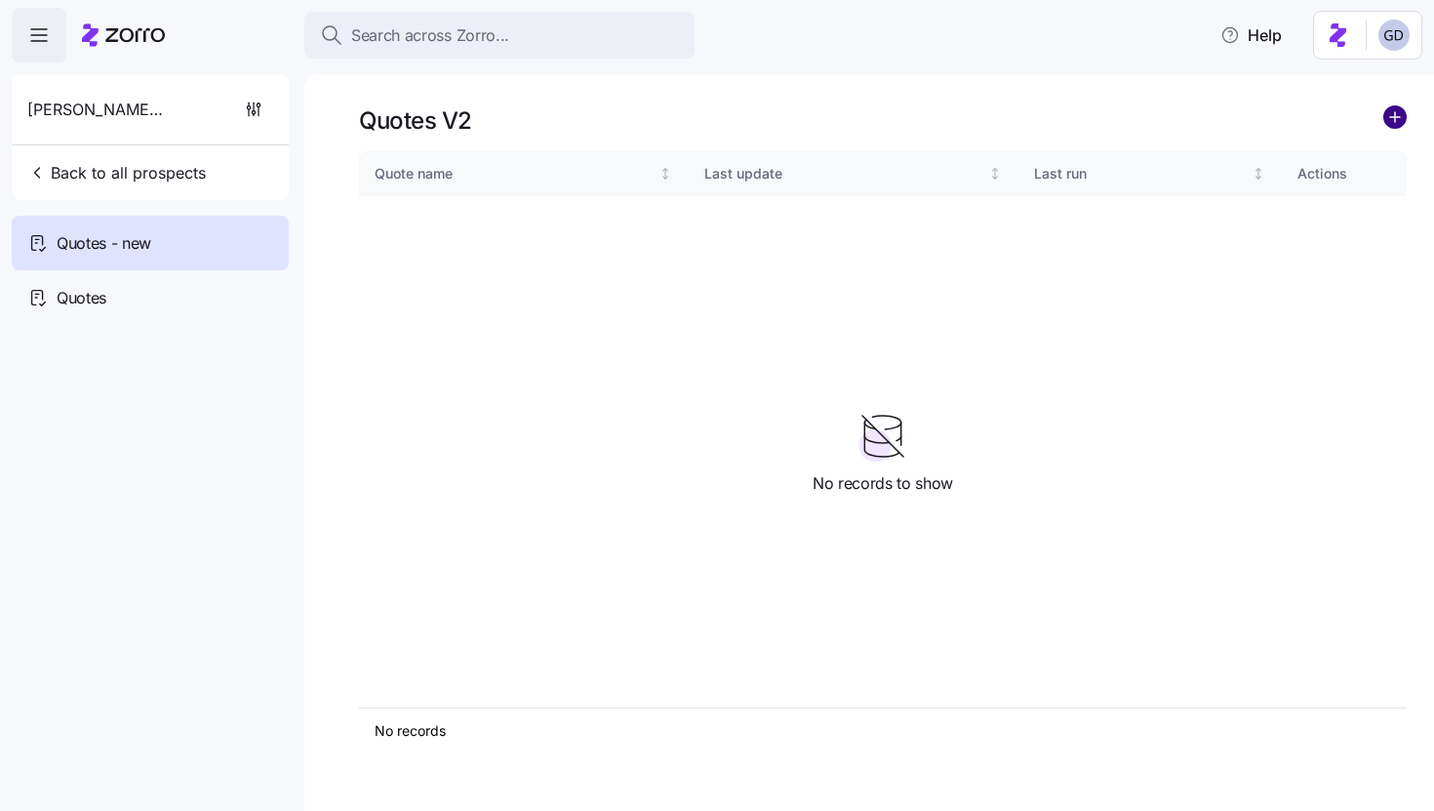
click at [1399, 125] on circle "add icon" at bounding box center [1394, 116] width 21 height 21
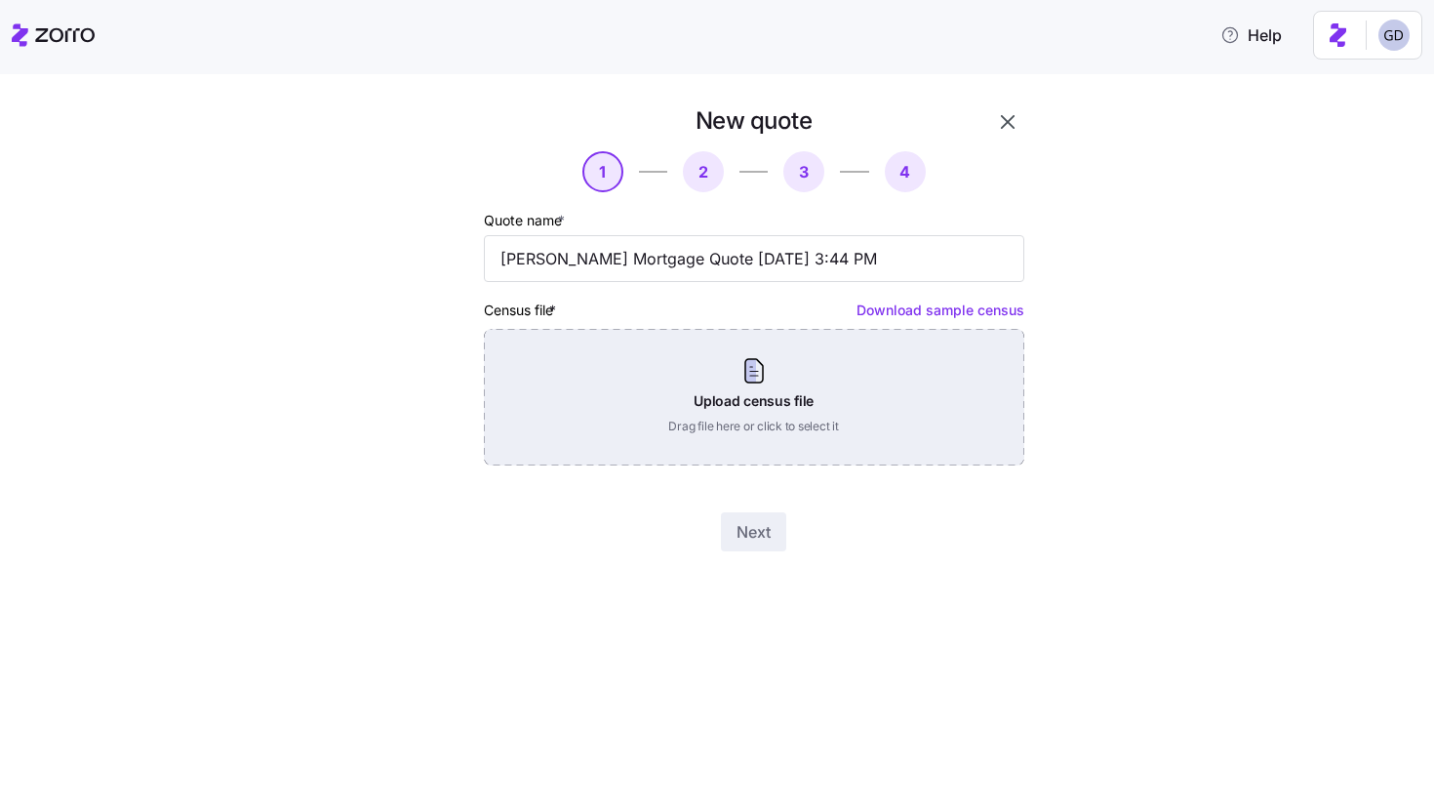
click at [721, 435] on div "Upload census file Drag file here or click to select it" at bounding box center [754, 397] width 540 height 137
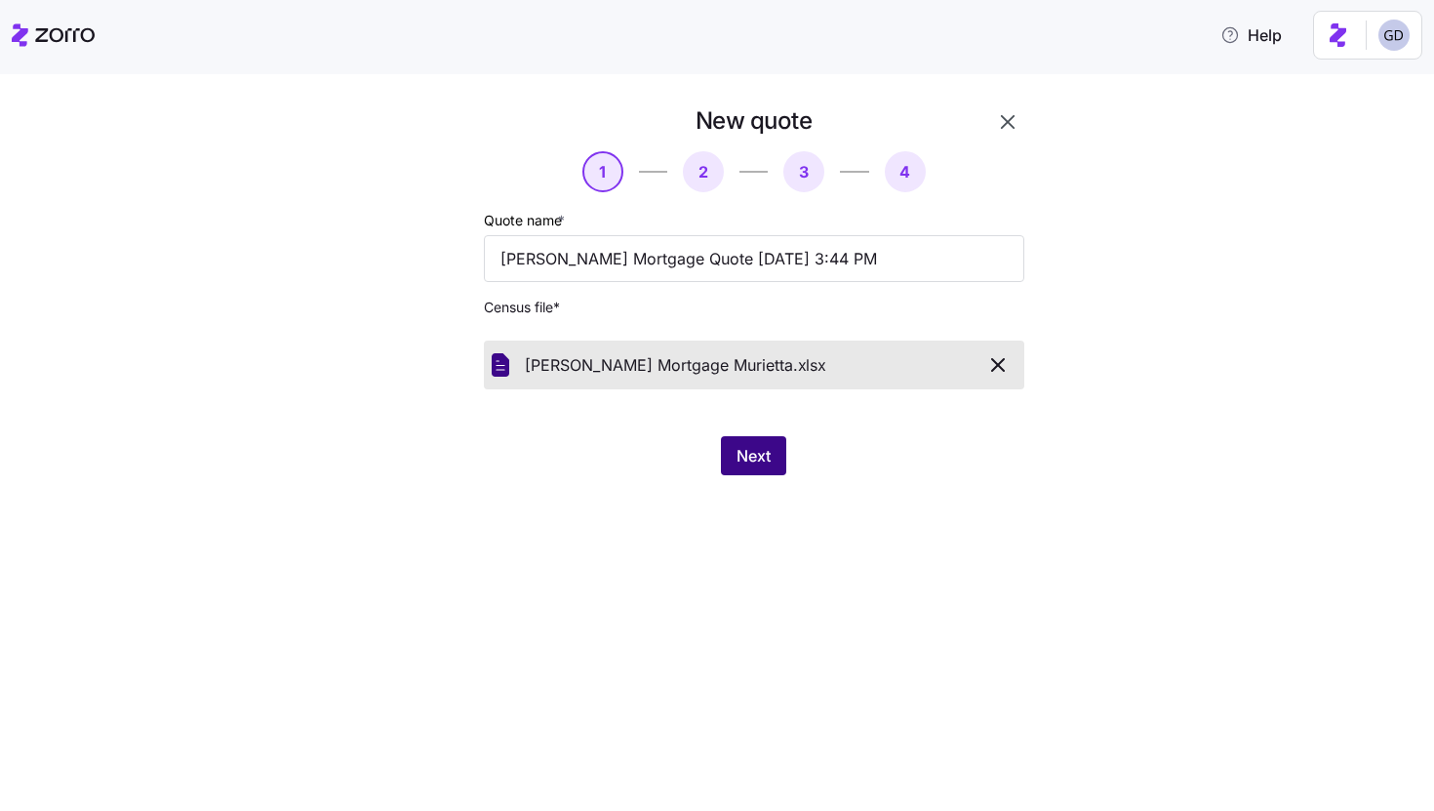
click at [767, 459] on span "Next" at bounding box center [753, 455] width 34 height 23
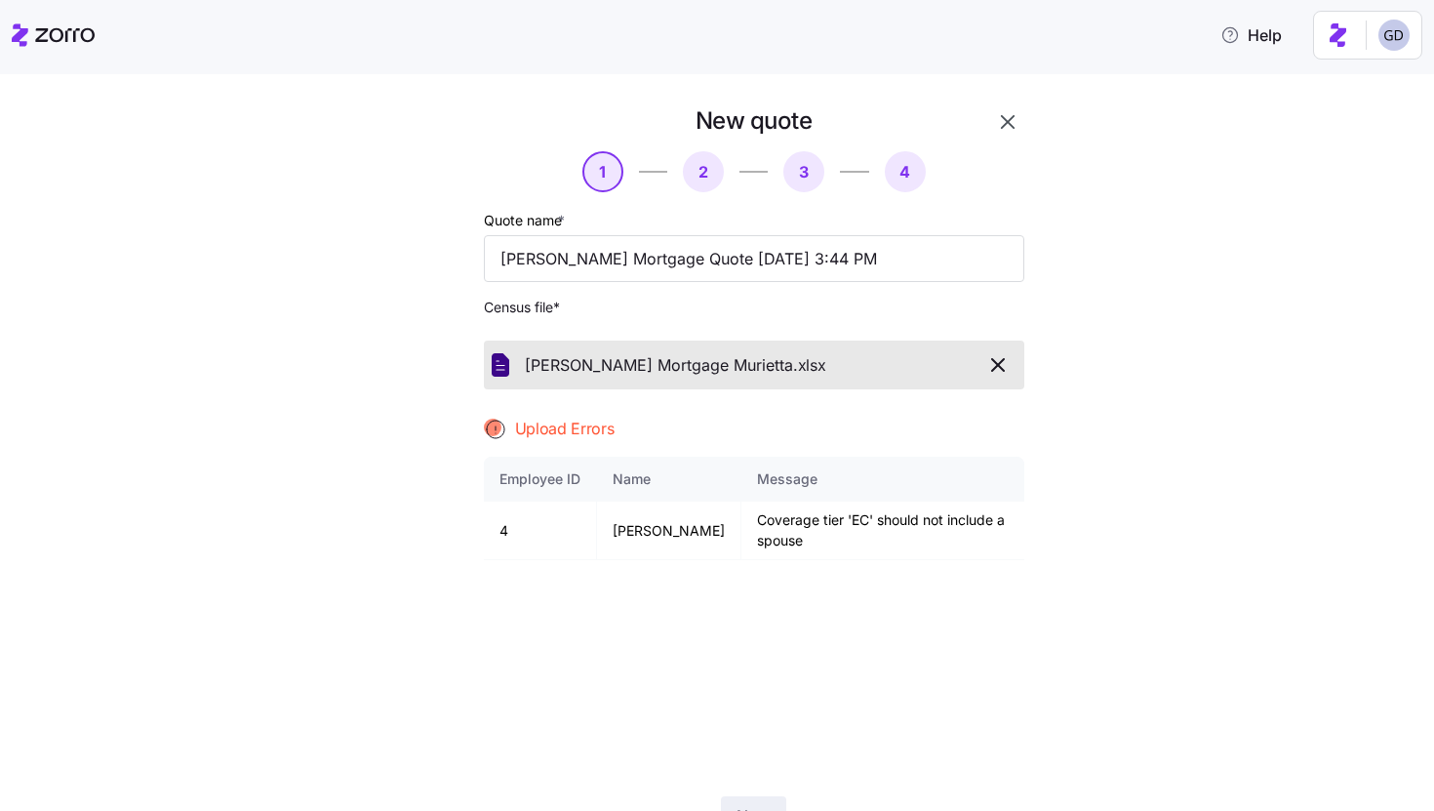
click at [1005, 366] on icon "button" at bounding box center [997, 364] width 23 height 23
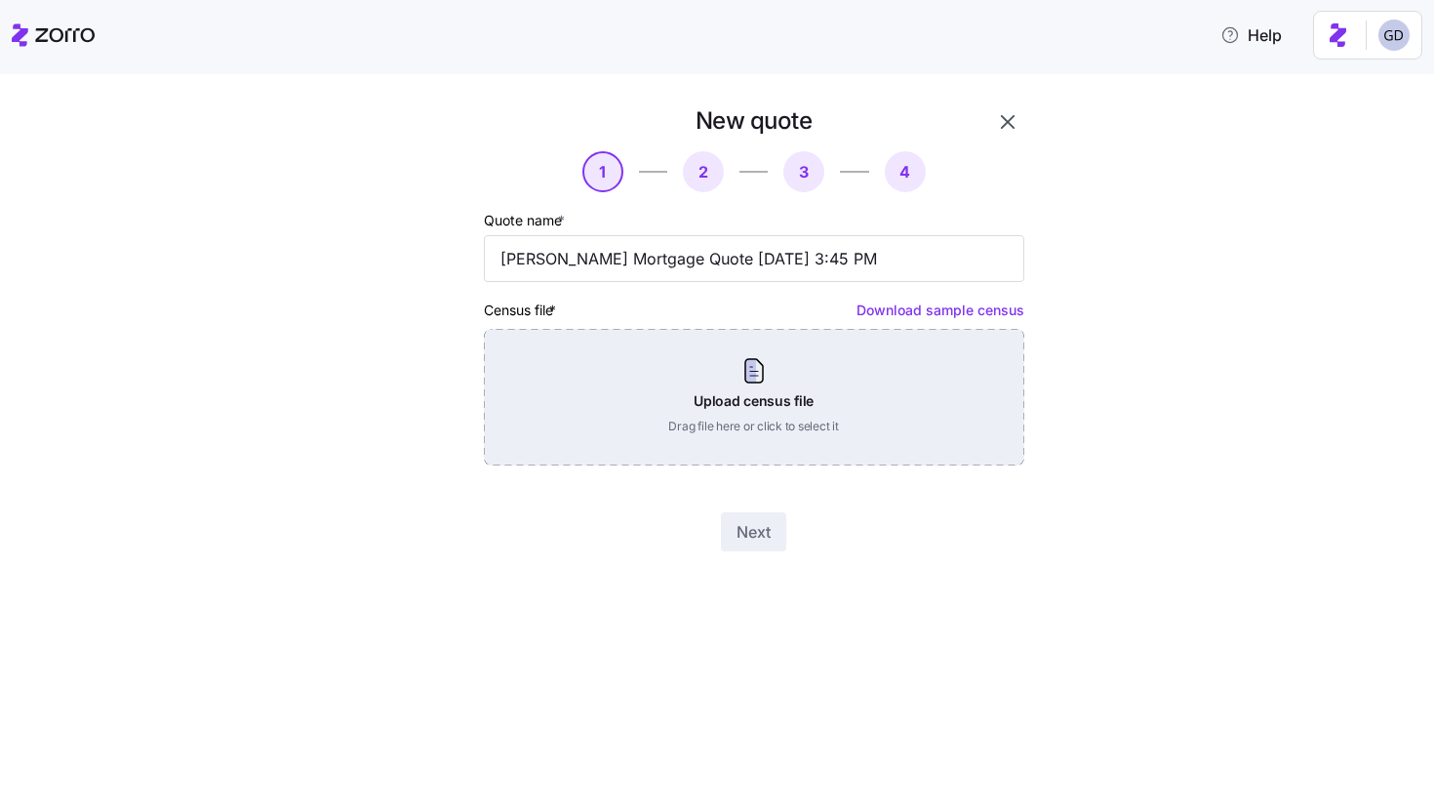
click at [767, 349] on div "Upload census file Drag file here or click to select it" at bounding box center [754, 397] width 540 height 137
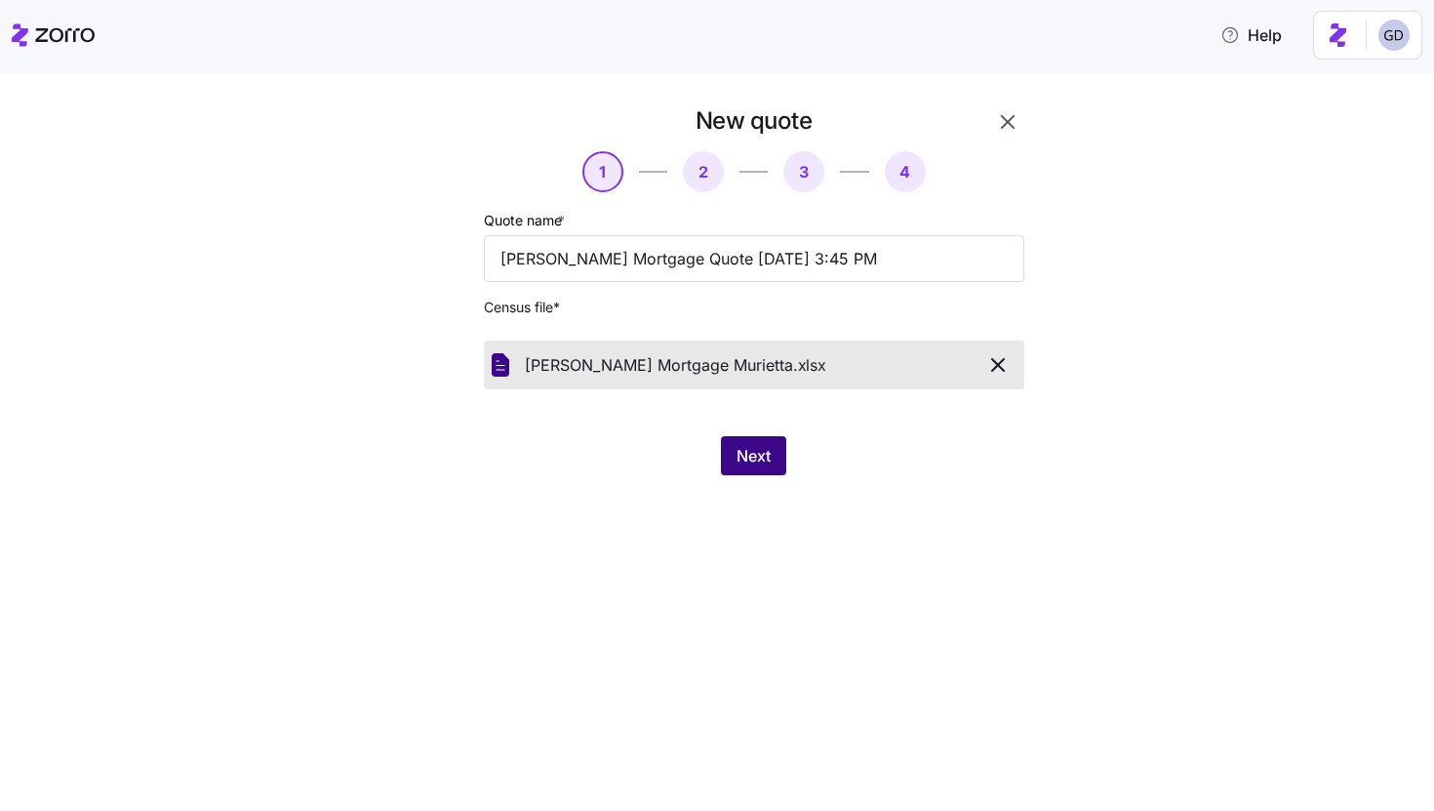
click at [769, 451] on span "Next" at bounding box center [753, 455] width 34 height 23
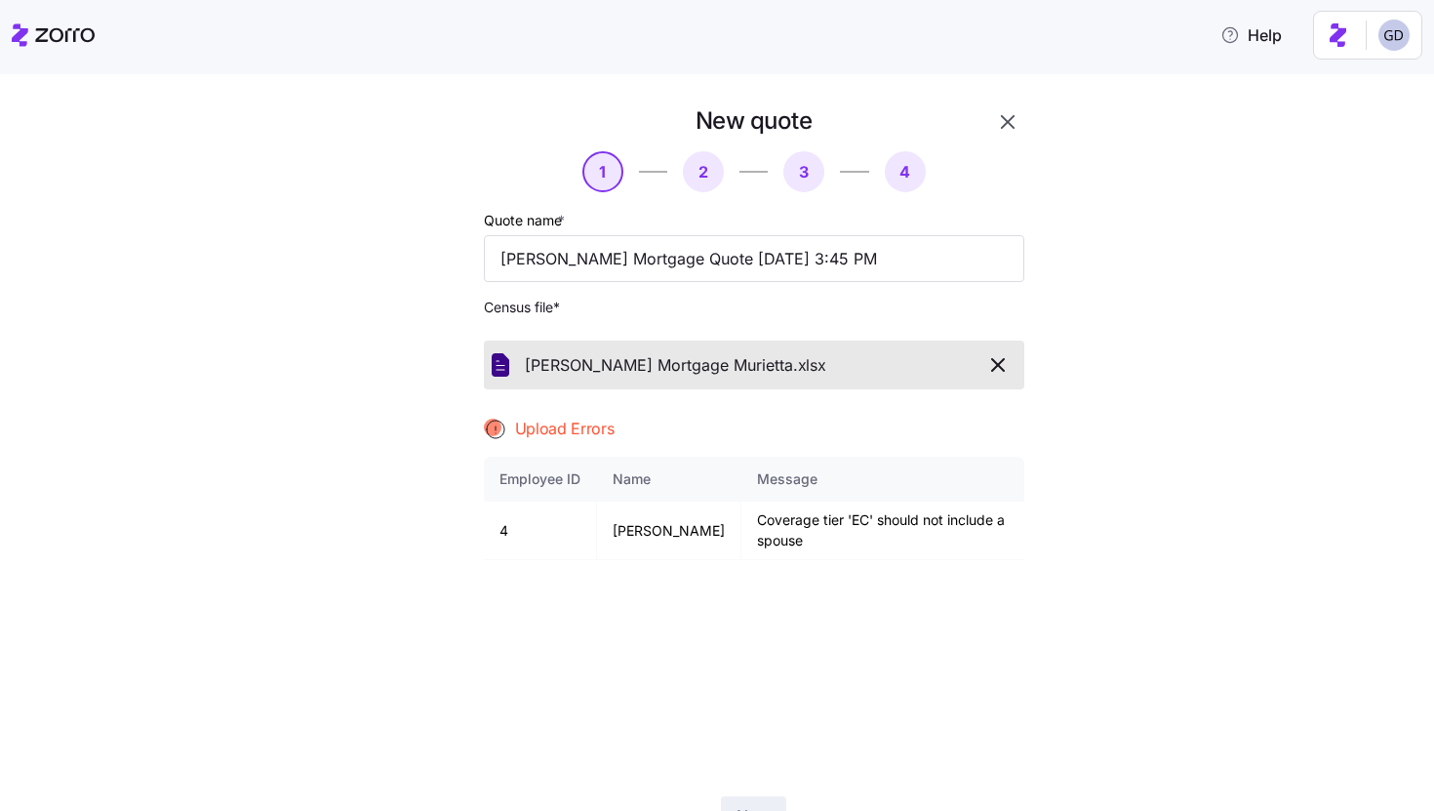
click at [1002, 359] on icon "button" at bounding box center [997, 364] width 23 height 23
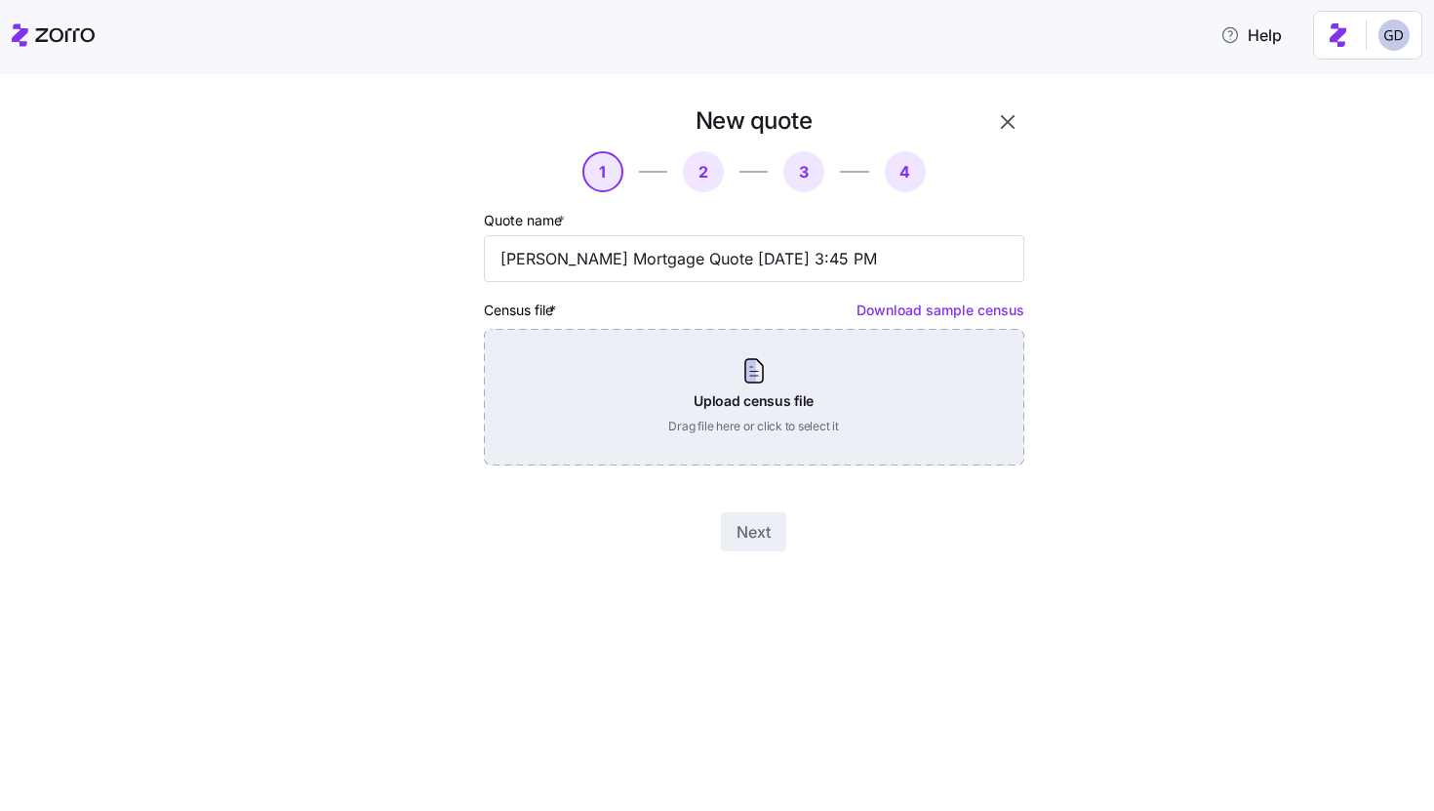
click at [757, 380] on div "Upload census file Drag file here or click to select it" at bounding box center [754, 397] width 540 height 137
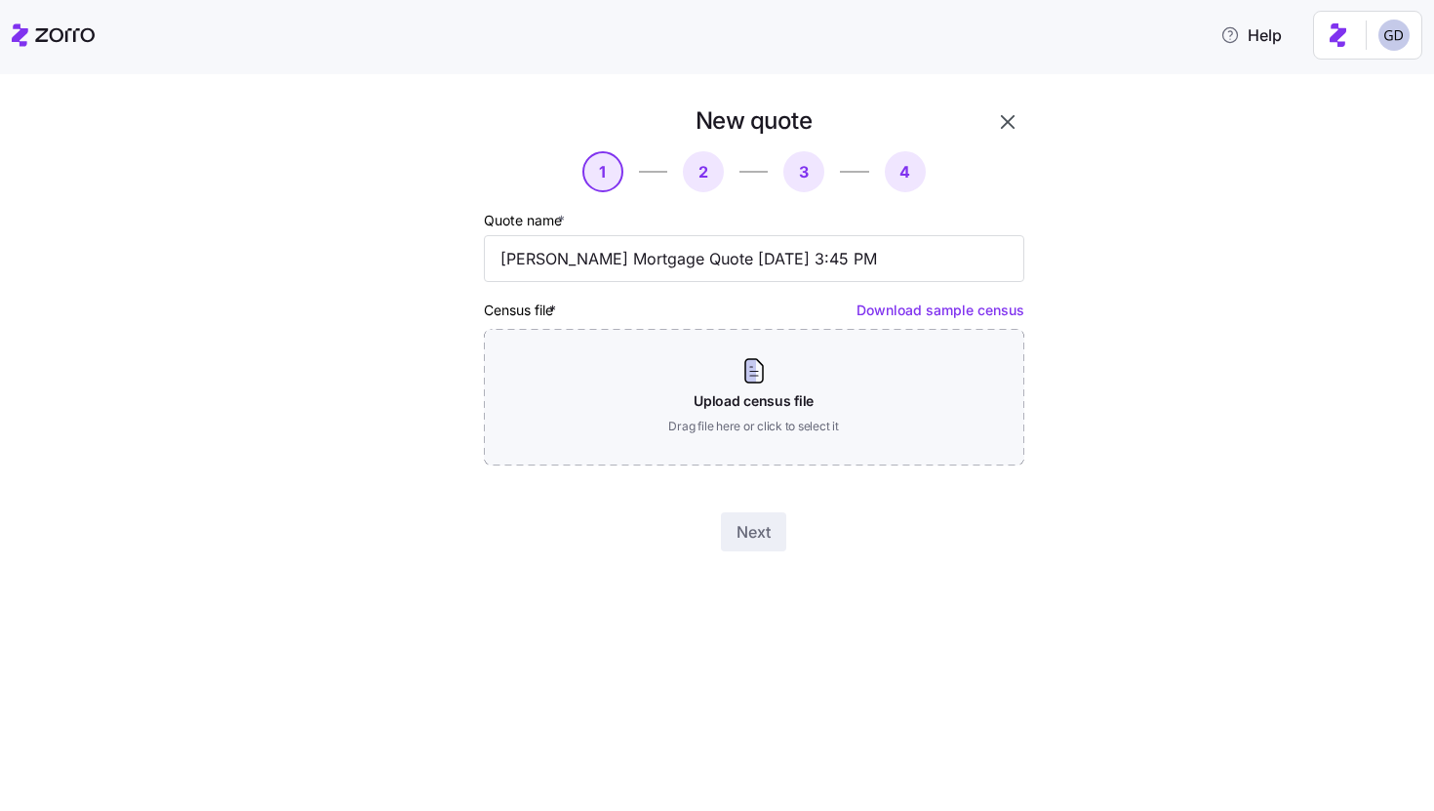
click at [1005, 102] on div "New quote 1 2 3 4 Quote name * Ruhl Mortgage Quote 09/30/2025 3:45 PM Census fi…" at bounding box center [717, 442] width 1434 height 736
click at [1005, 123] on icon "button" at bounding box center [1008, 122] width 14 height 14
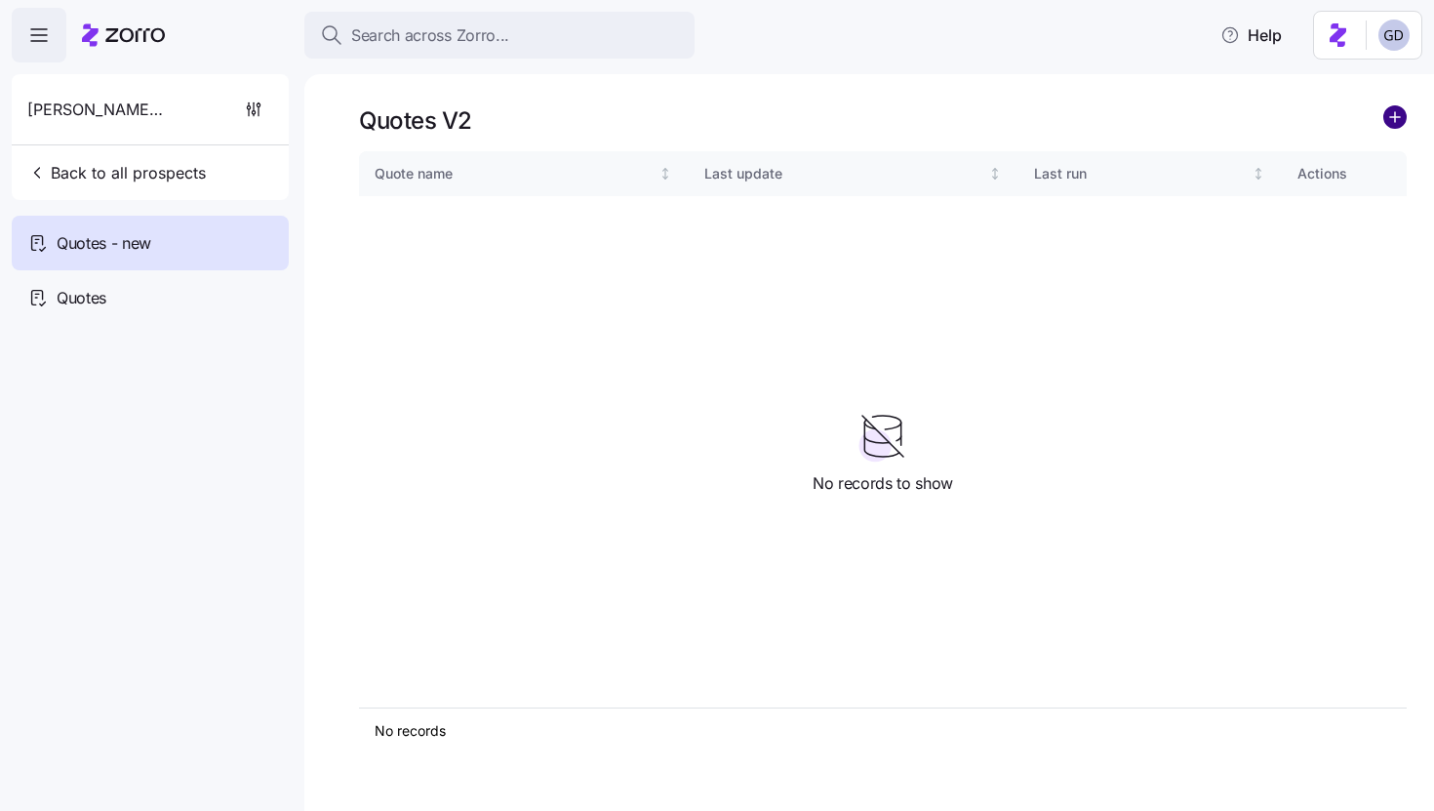
click at [1385, 113] on circle "add icon" at bounding box center [1394, 116] width 21 height 21
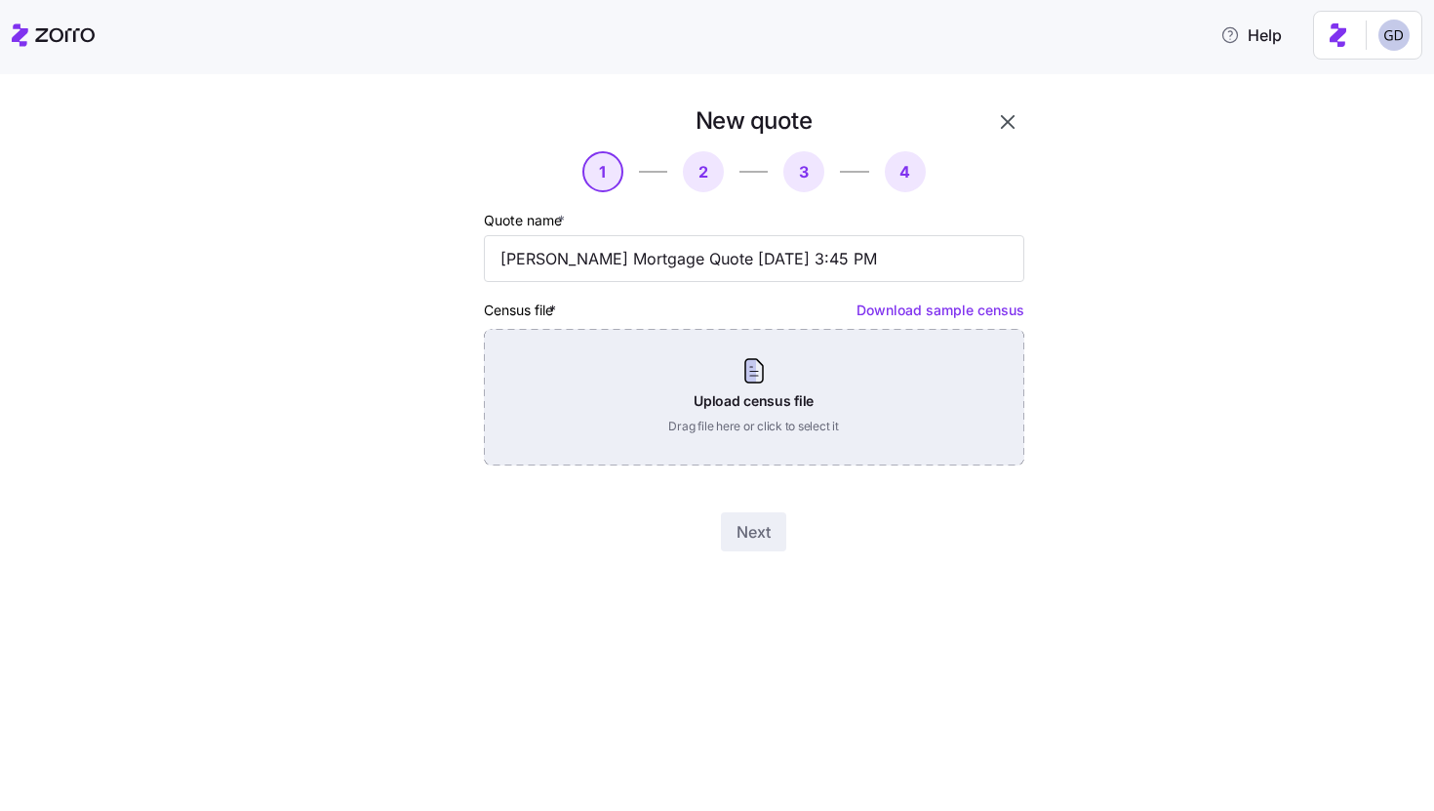
click at [754, 383] on div "Upload census file Drag file here or click to select it" at bounding box center [754, 397] width 540 height 137
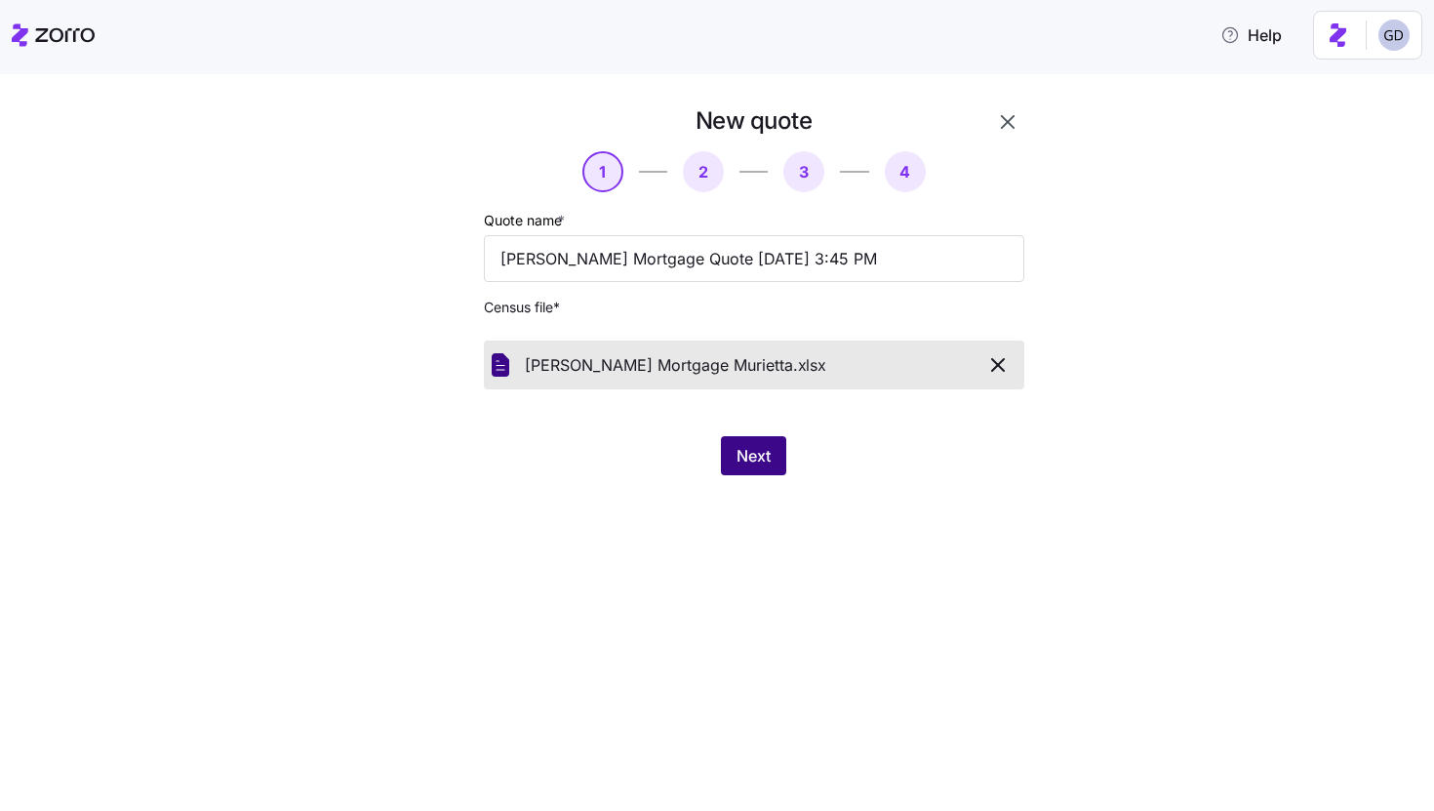
click at [743, 450] on span "Next" at bounding box center [753, 455] width 34 height 23
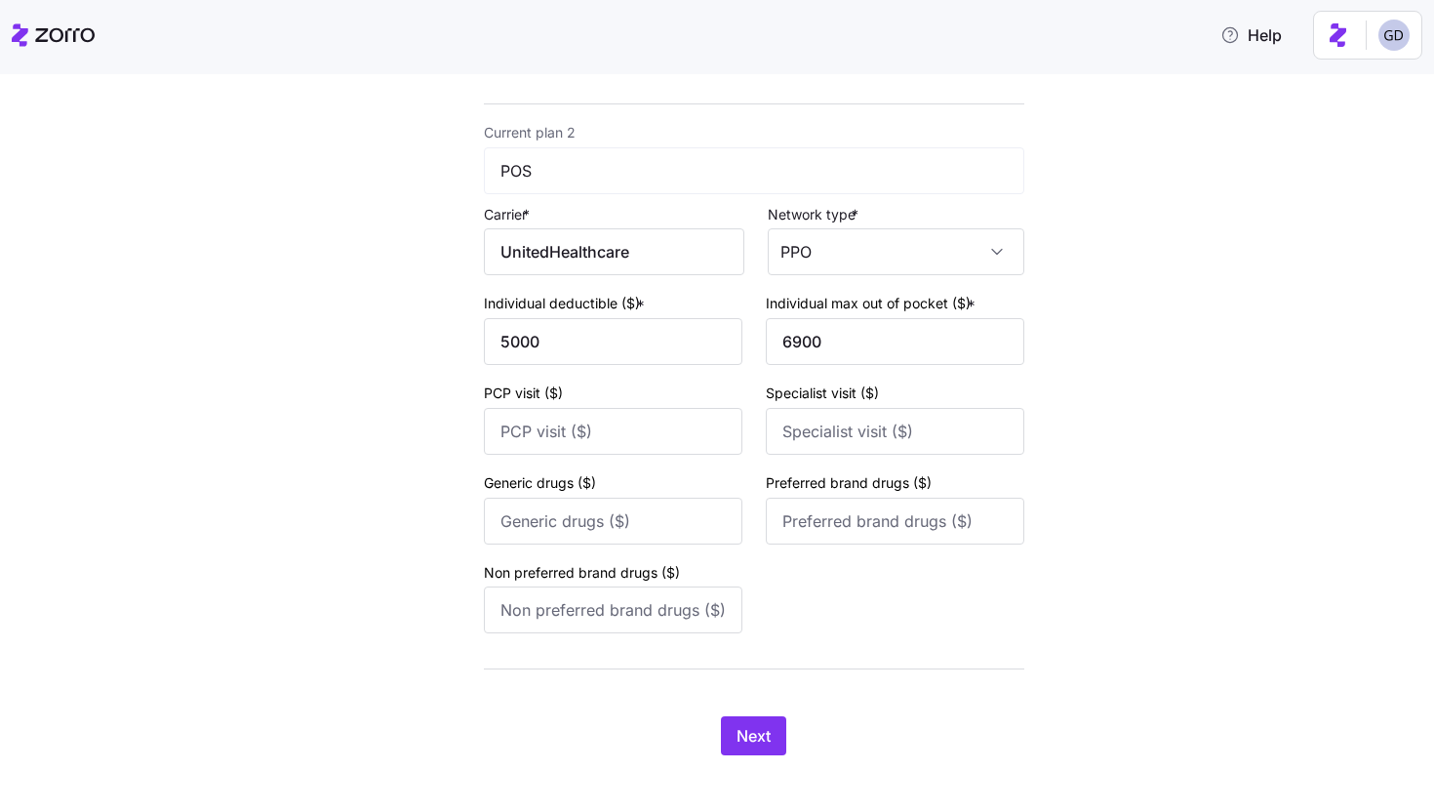
scroll to position [713, 0]
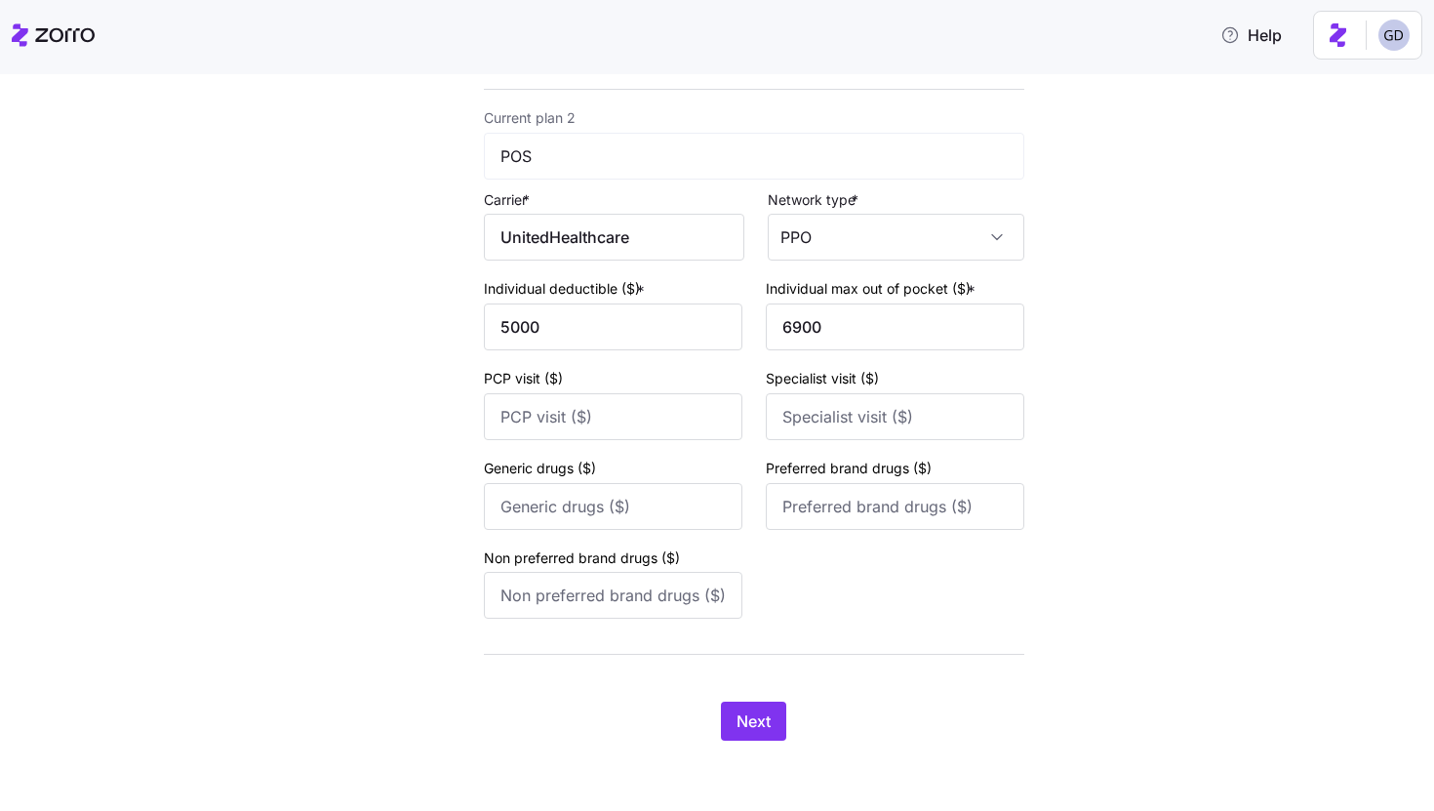
click at [756, 745] on div "New quote 2 3 4 Add current plan details Current plan 1 HDHP Carrier * UnitedHe…" at bounding box center [730, 81] width 683 height 1366
click at [756, 735] on button "Next" at bounding box center [753, 720] width 65 height 39
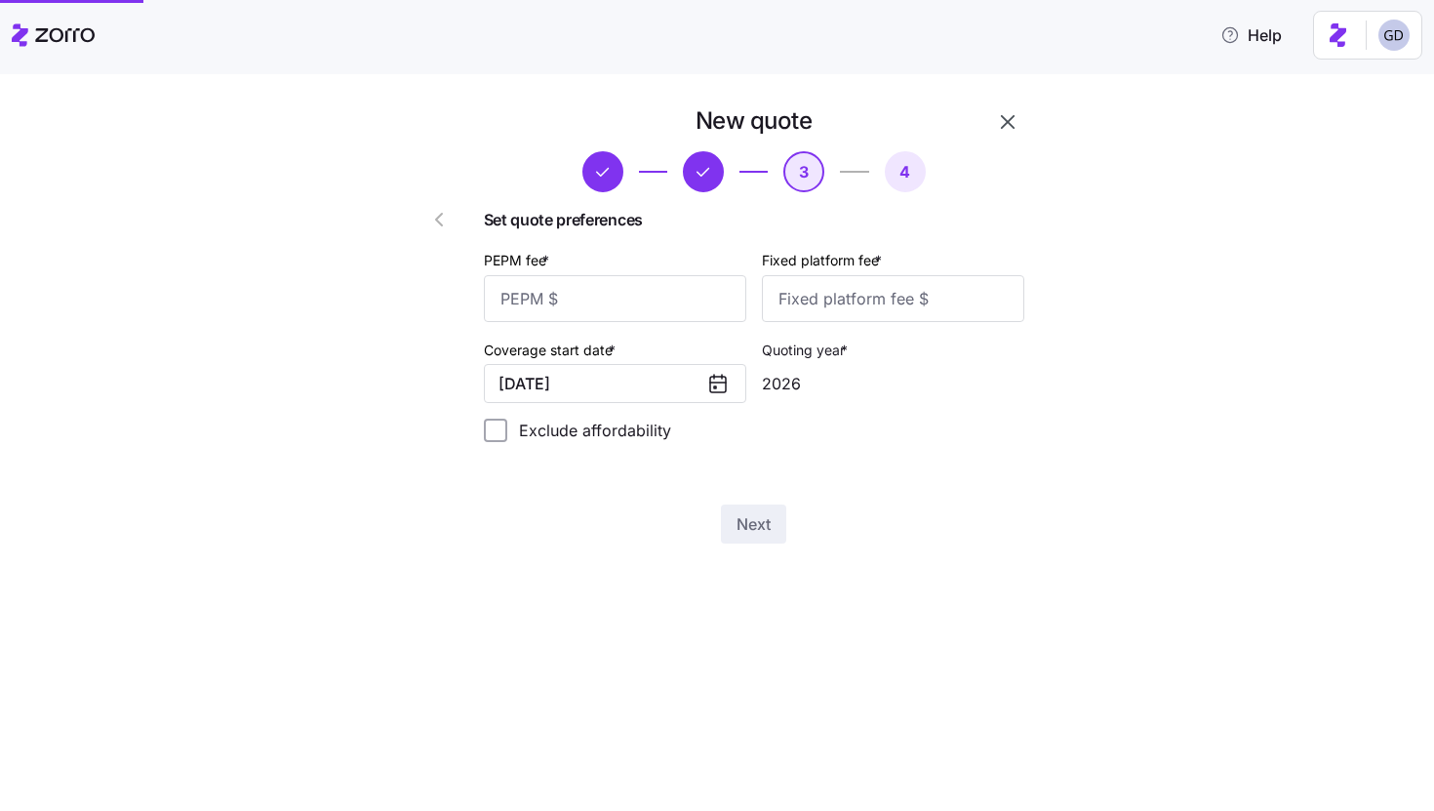
scroll to position [0, 0]
click at [682, 304] on input "PEPM fee *" at bounding box center [615, 298] width 262 height 47
type input "20"
type input "1000"
click at [750, 517] on span "Next" at bounding box center [753, 523] width 34 height 23
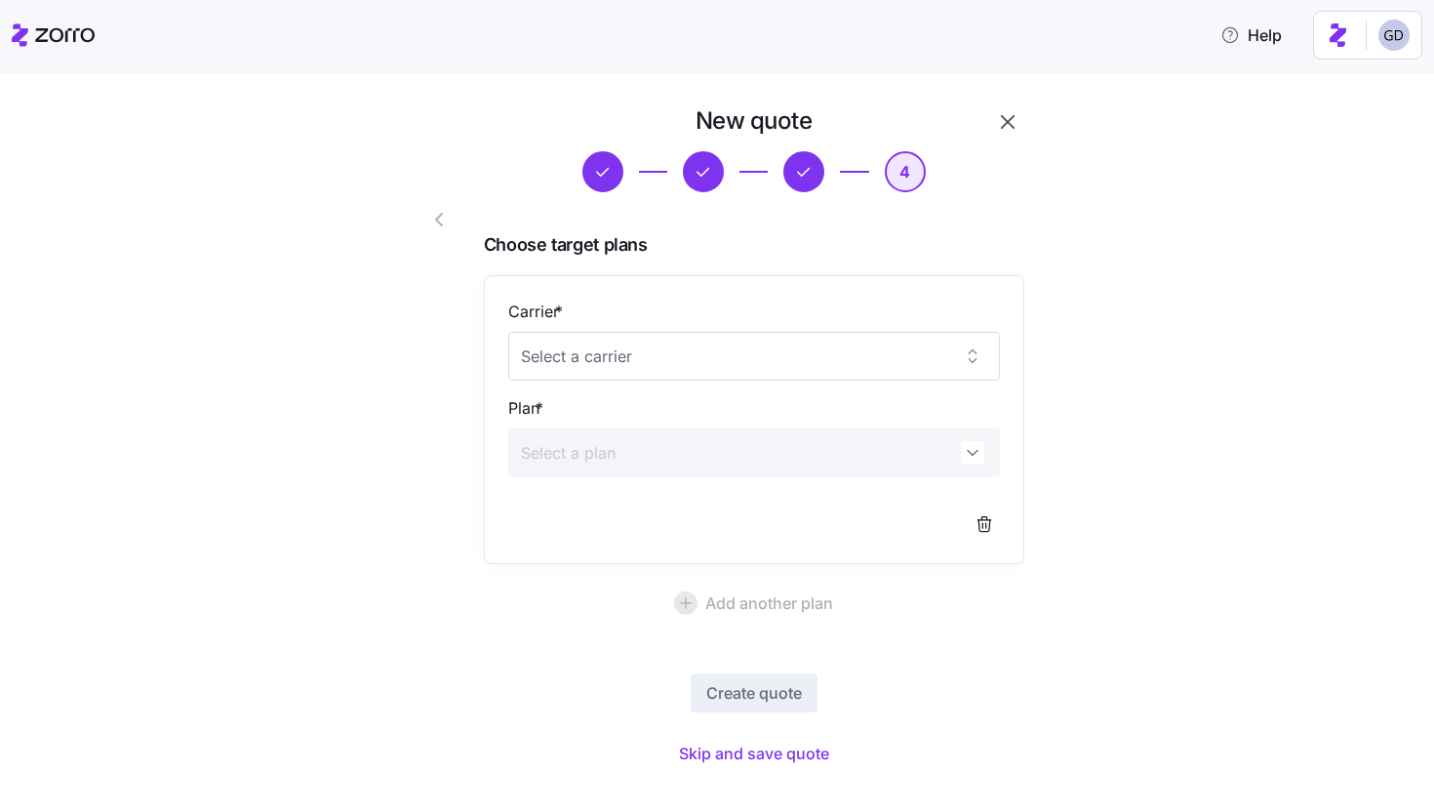
scroll to position [29, 0]
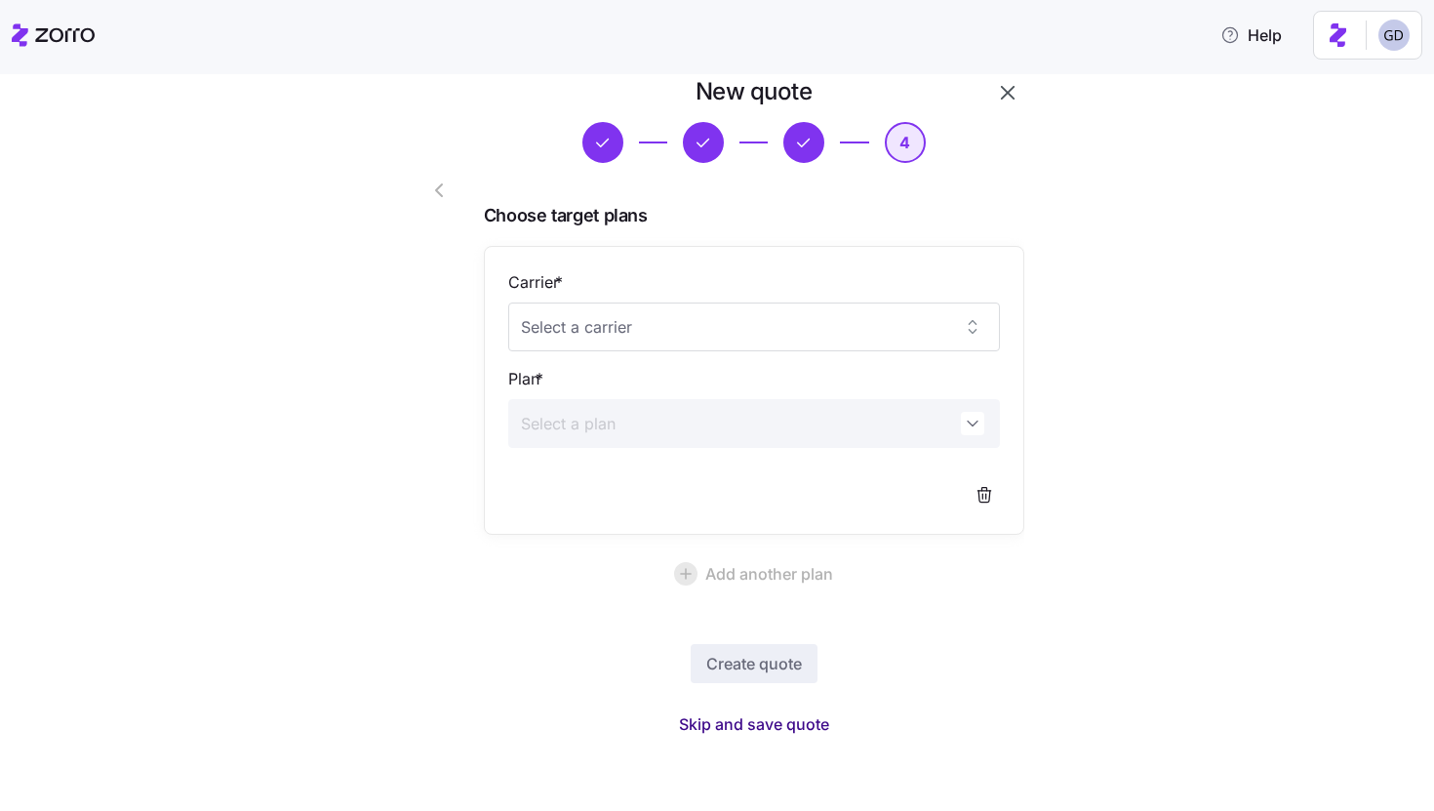
click at [778, 726] on span "Skip and save quote" at bounding box center [754, 723] width 150 height 23
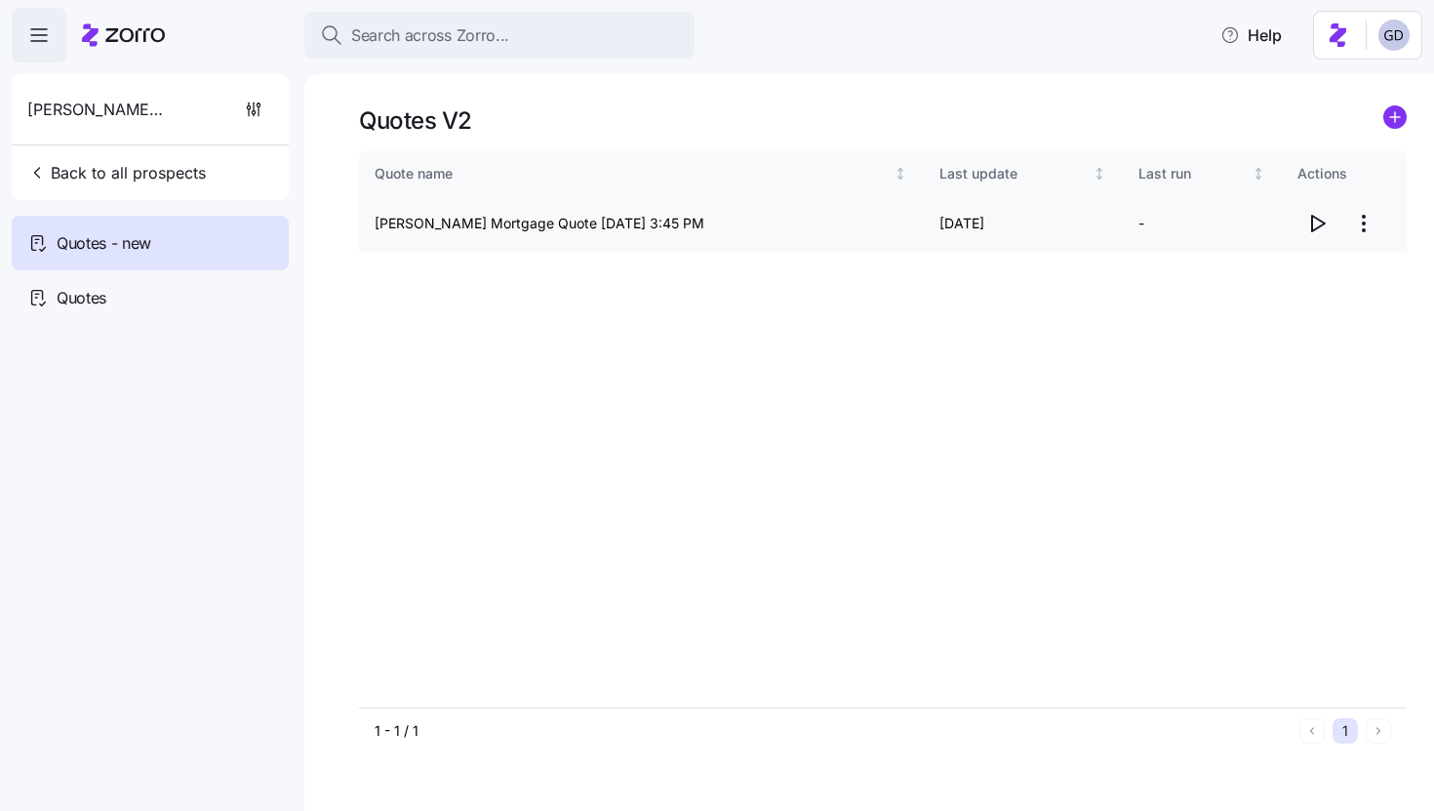
click at [1321, 219] on icon "button" at bounding box center [1316, 223] width 23 height 23
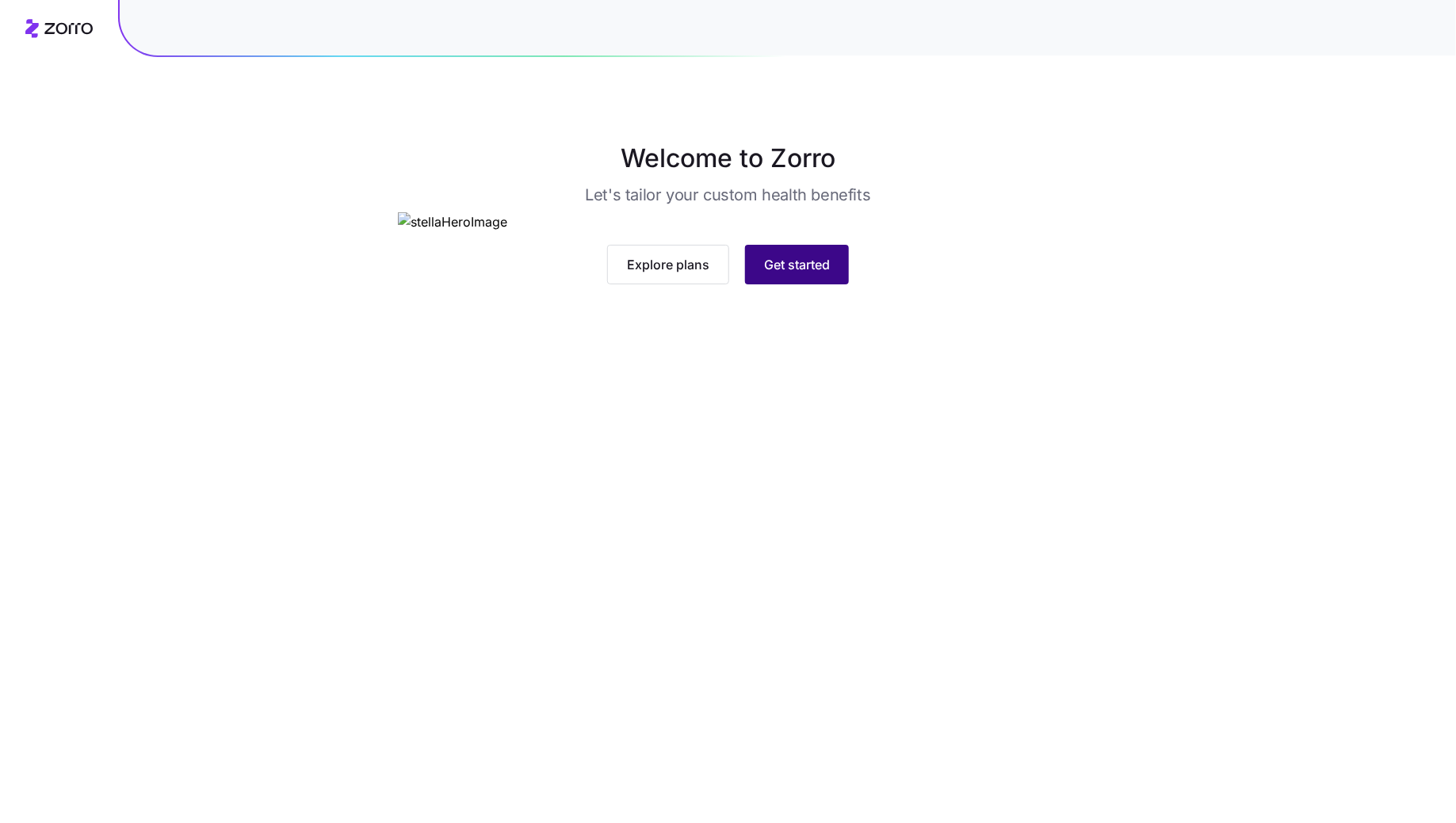
click at [836, 284] on button "Get started" at bounding box center [797, 264] width 104 height 40
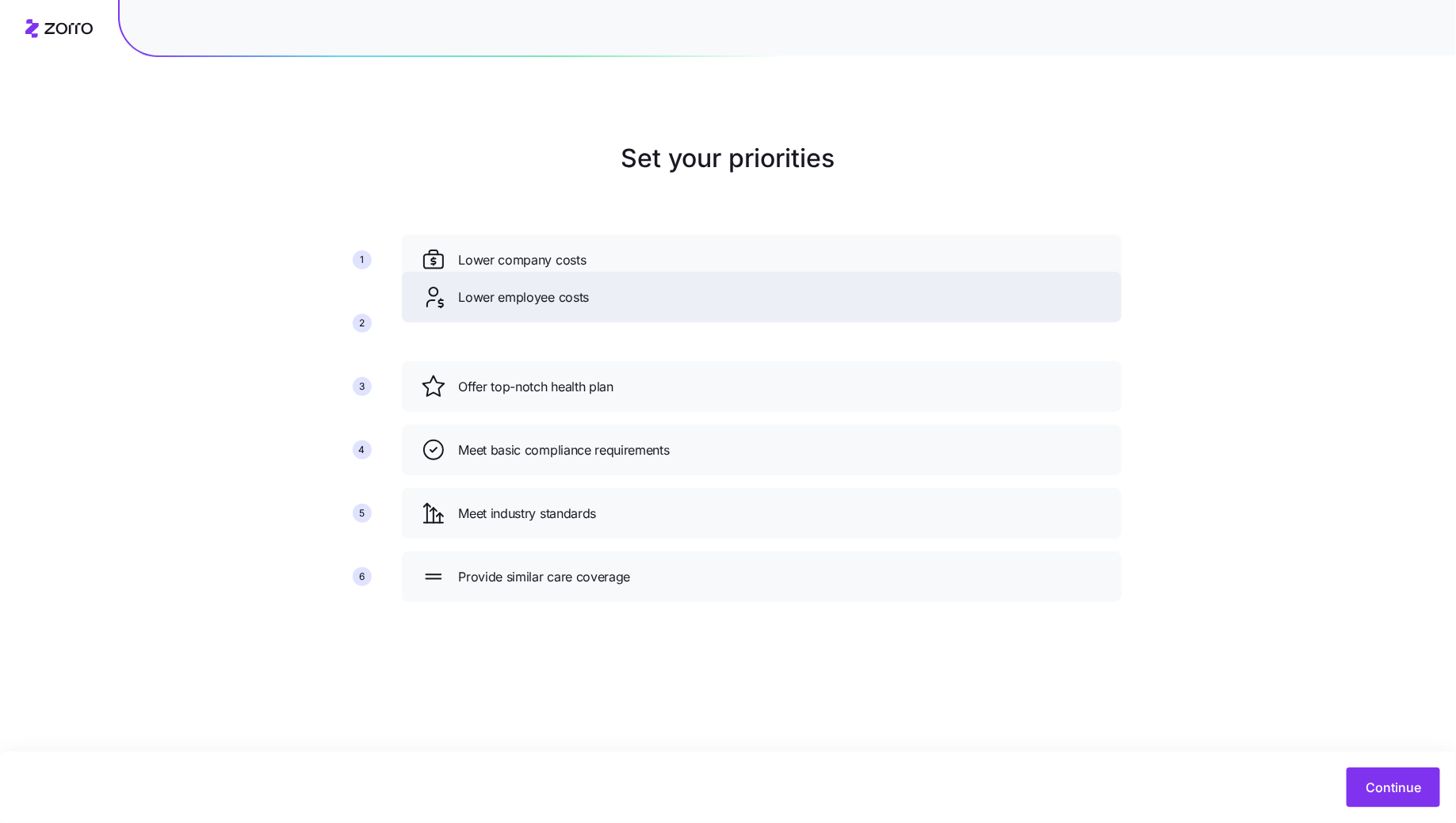
drag, startPoint x: 586, startPoint y: 388, endPoint x: 584, endPoint y: 290, distance: 98.0
click at [585, 289] on span "Lower employee costs" at bounding box center [524, 297] width 131 height 19
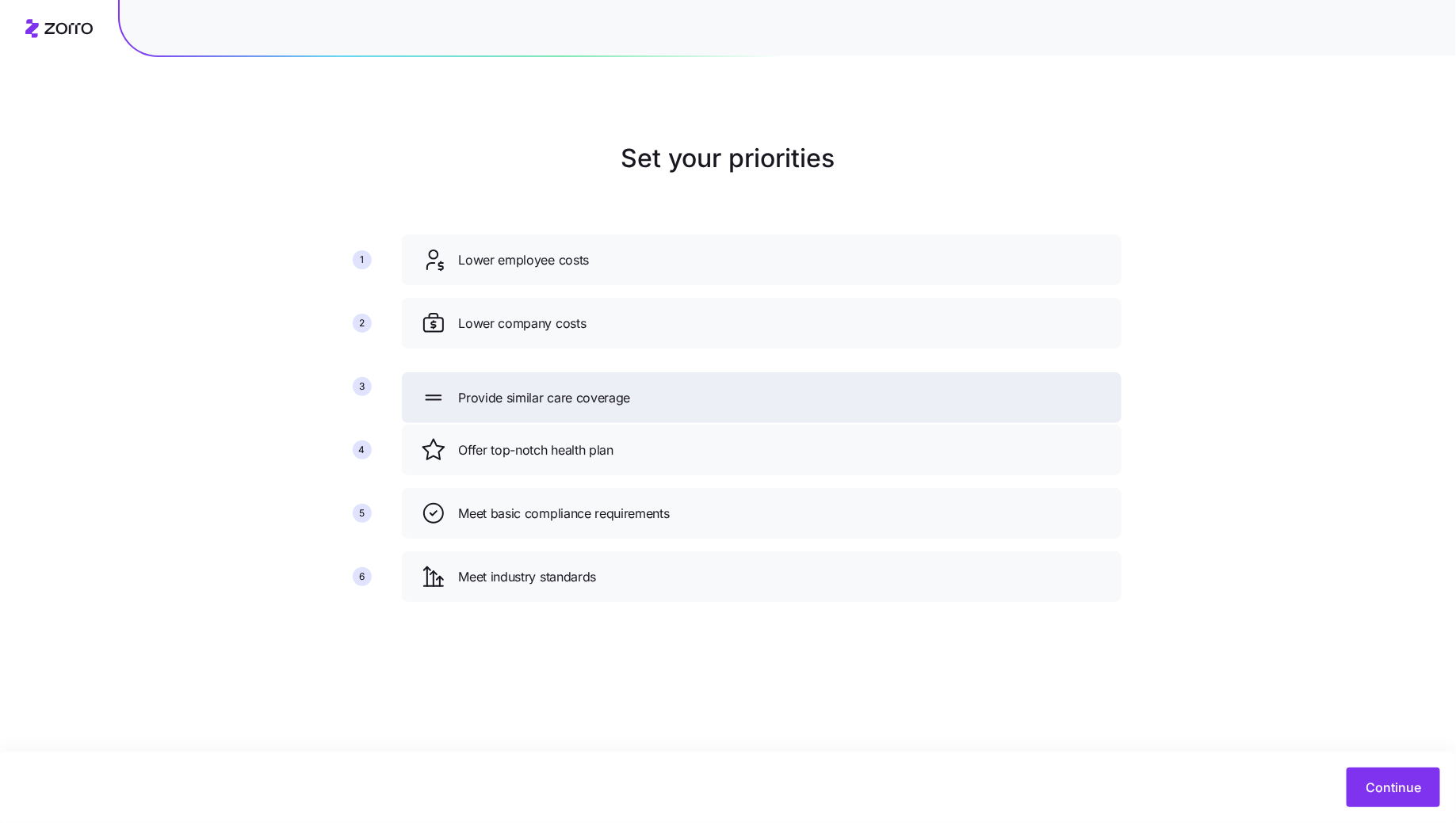
drag, startPoint x: 561, startPoint y: 576, endPoint x: 561, endPoint y: 377, distance: 199.0
click at [561, 388] on span "Provide similar care coverage" at bounding box center [545, 398] width 172 height 19
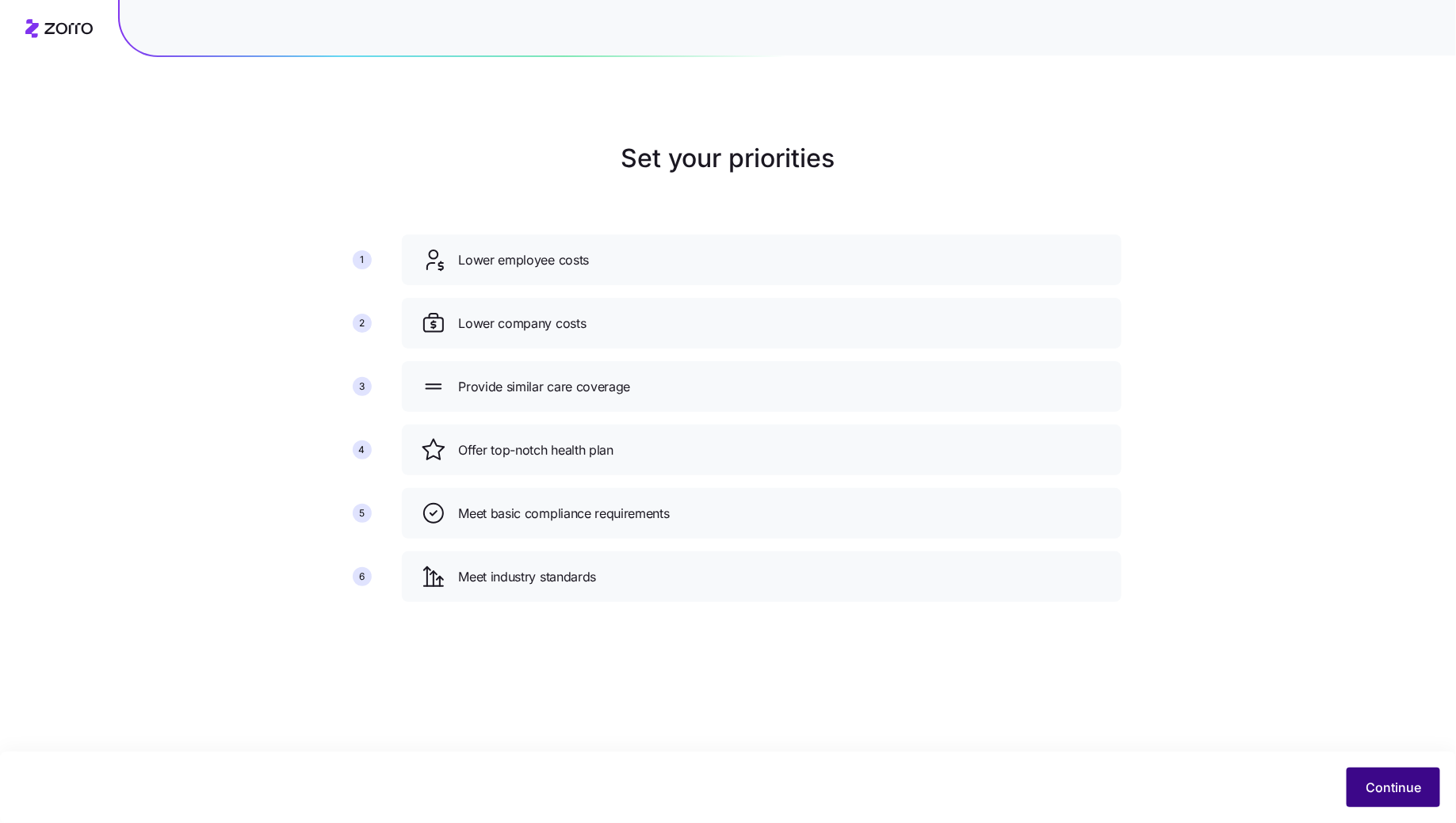
click at [1385, 791] on span "Continue" at bounding box center [1393, 787] width 55 height 19
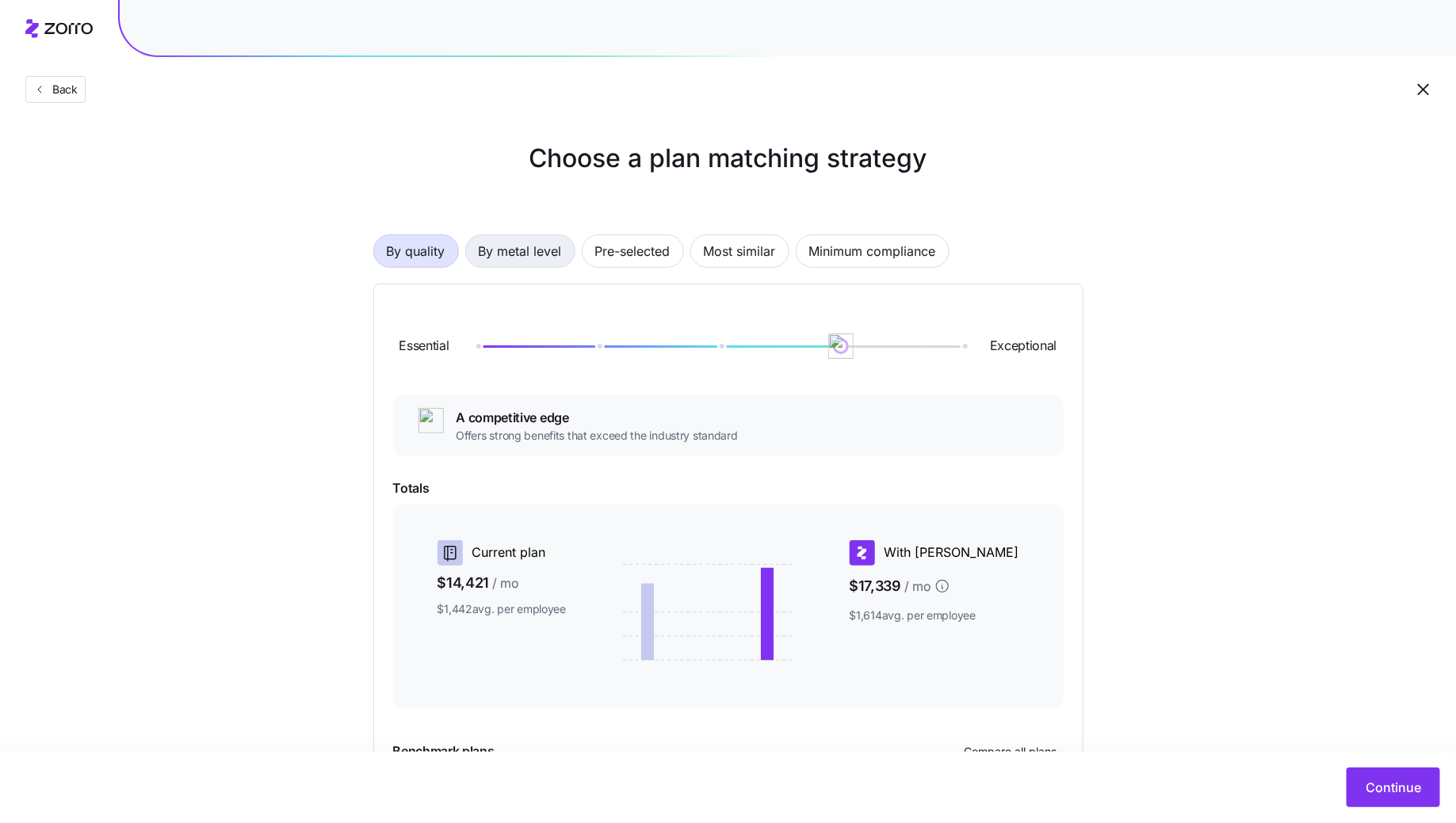
click at [529, 251] on span "By metal level" at bounding box center [520, 251] width 83 height 32
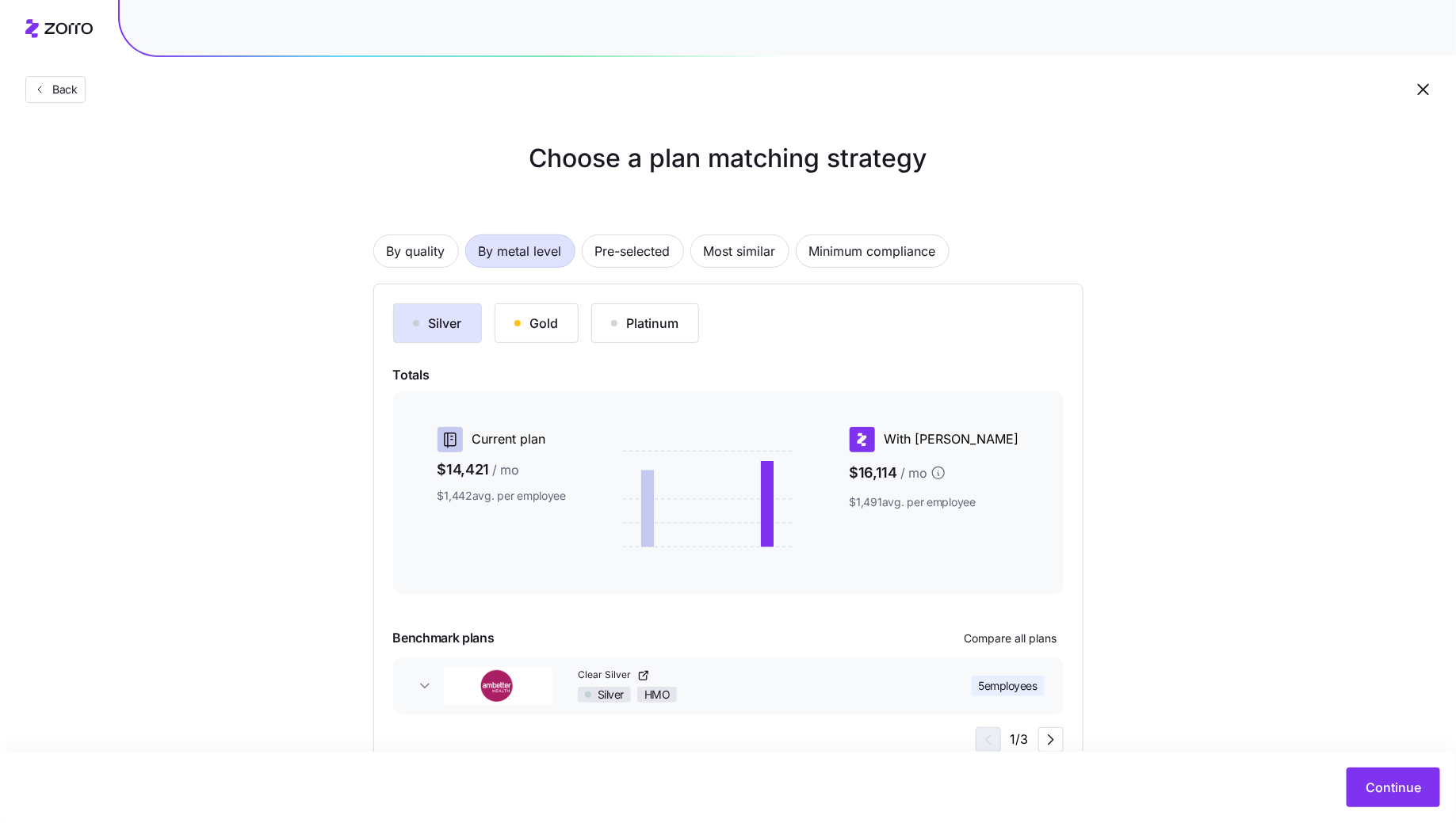
scroll to position [50, 0]
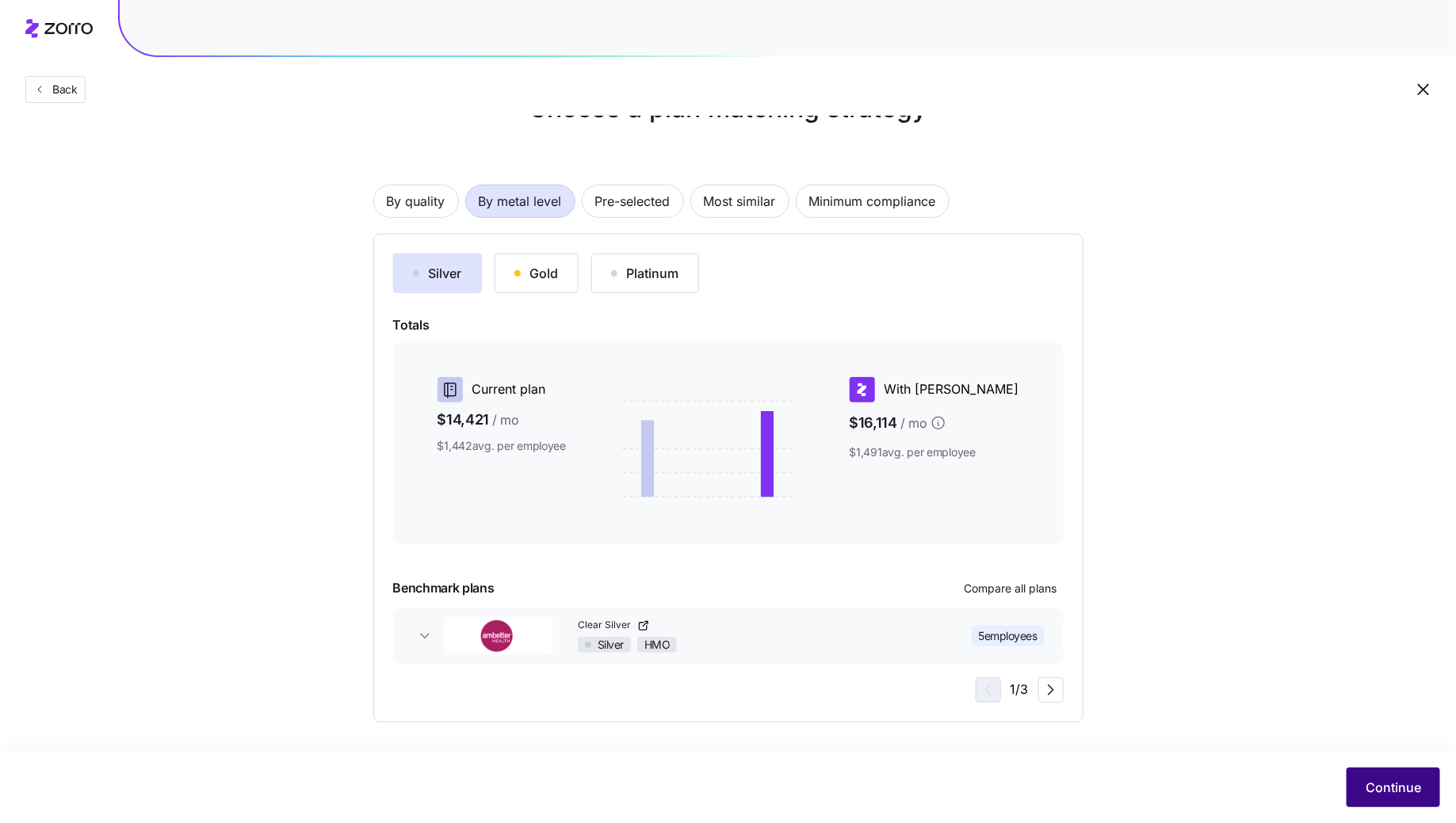
click at [1414, 785] on span "Continue" at bounding box center [1393, 787] width 55 height 19
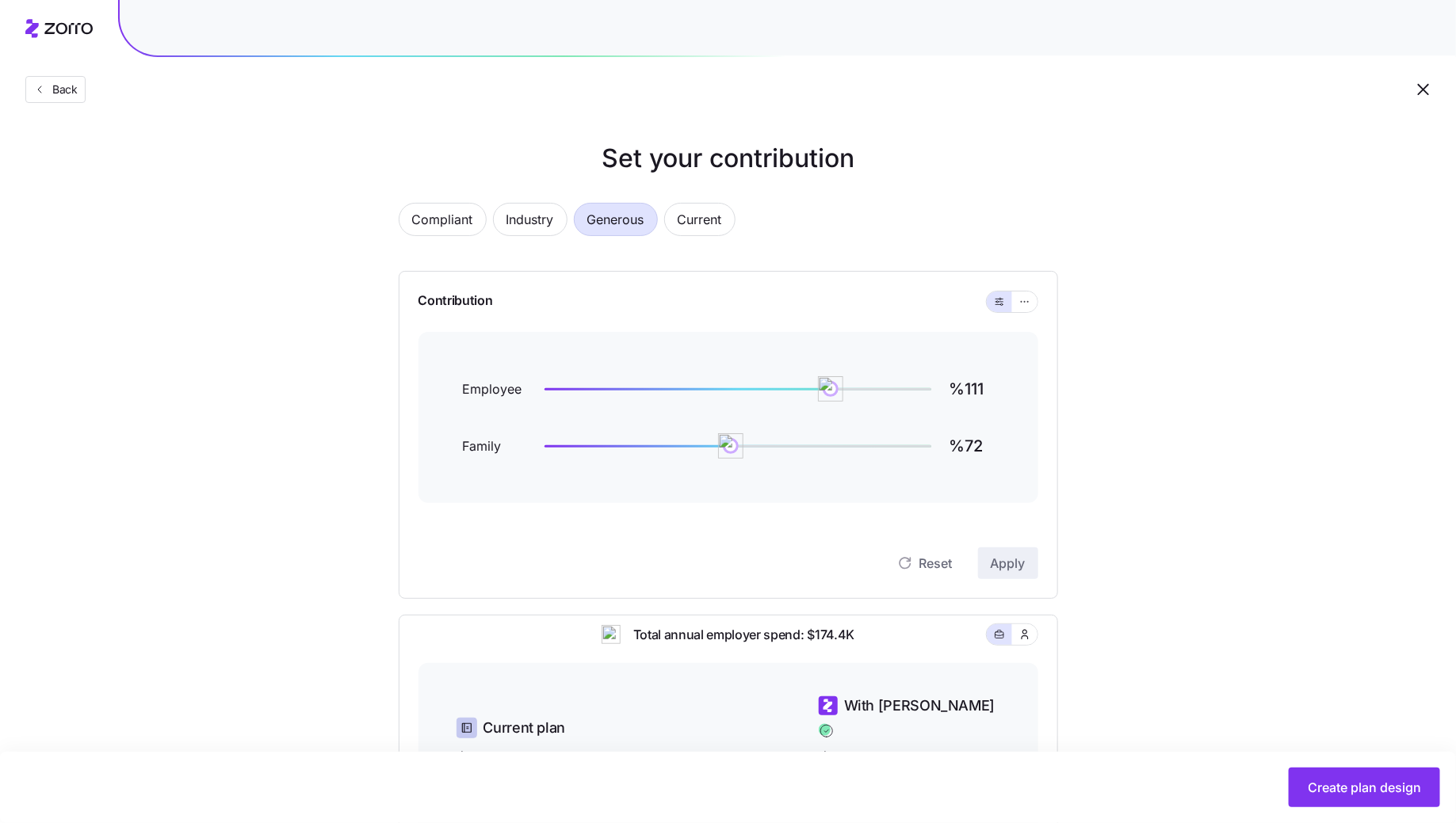
click at [405, 206] on div "Compliant Industry Generous Current" at bounding box center [729, 229] width 660 height 52
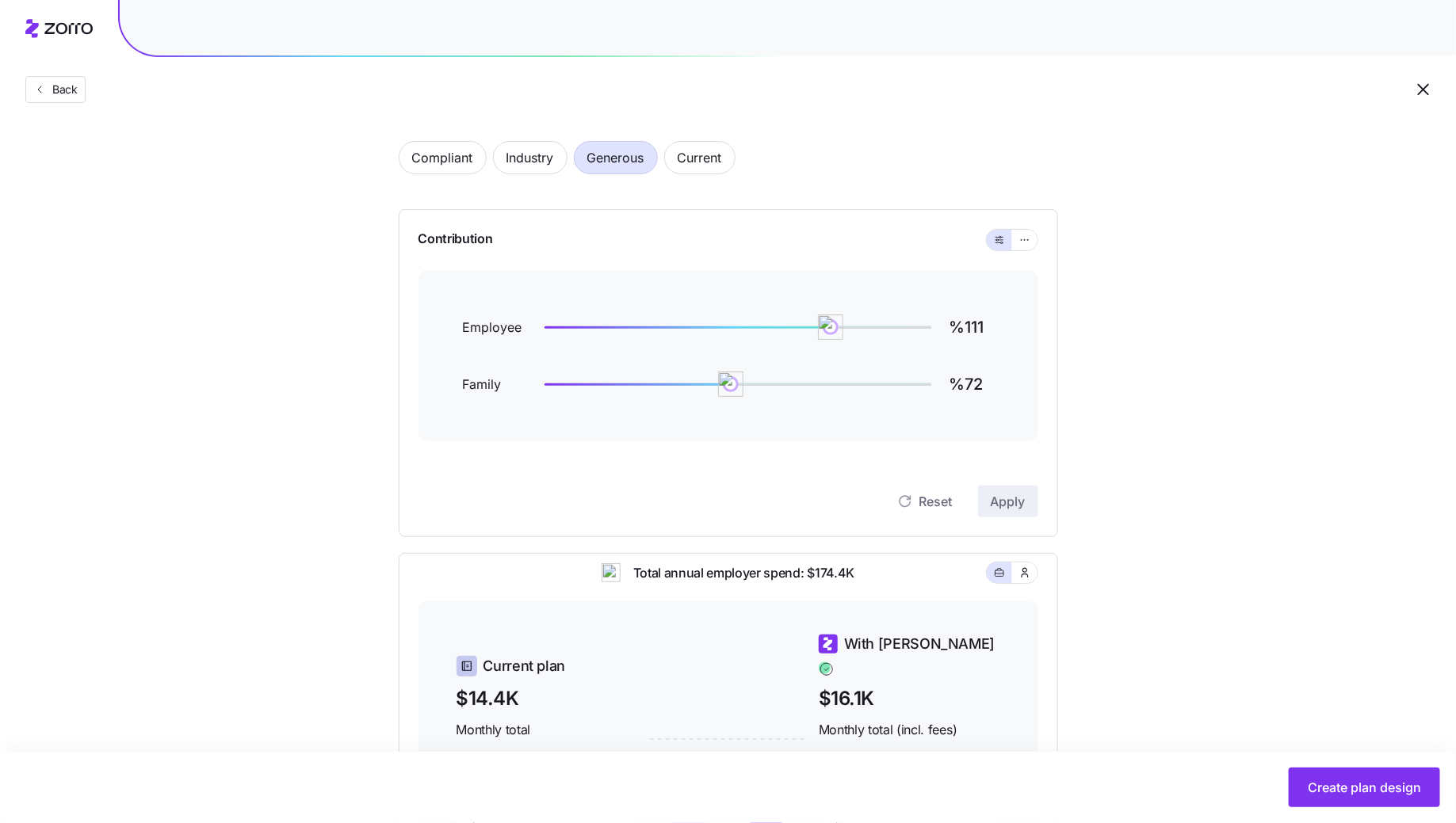
scroll to position [37, 0]
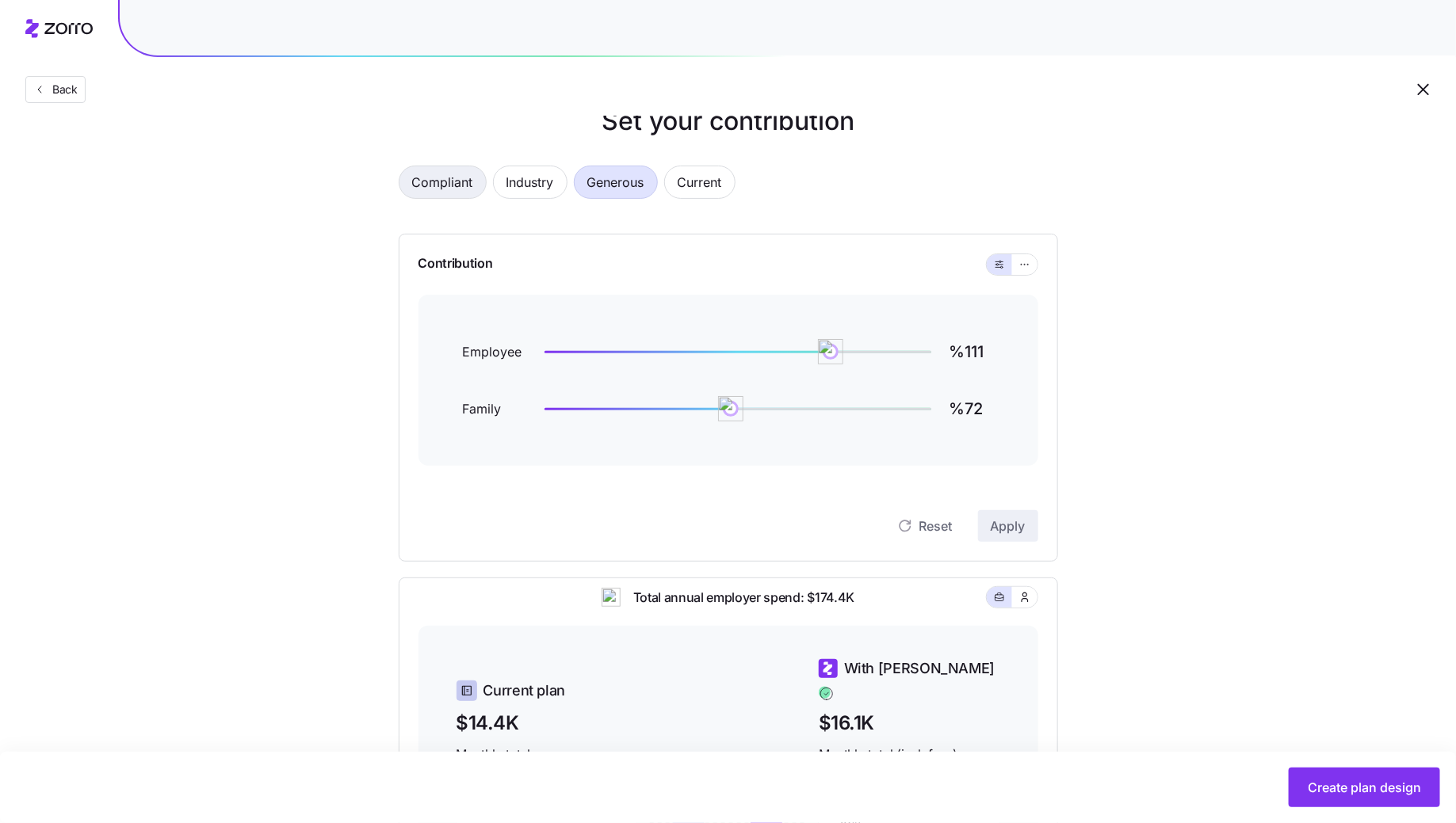
click at [445, 169] on span "Compliant" at bounding box center [442, 182] width 61 height 32
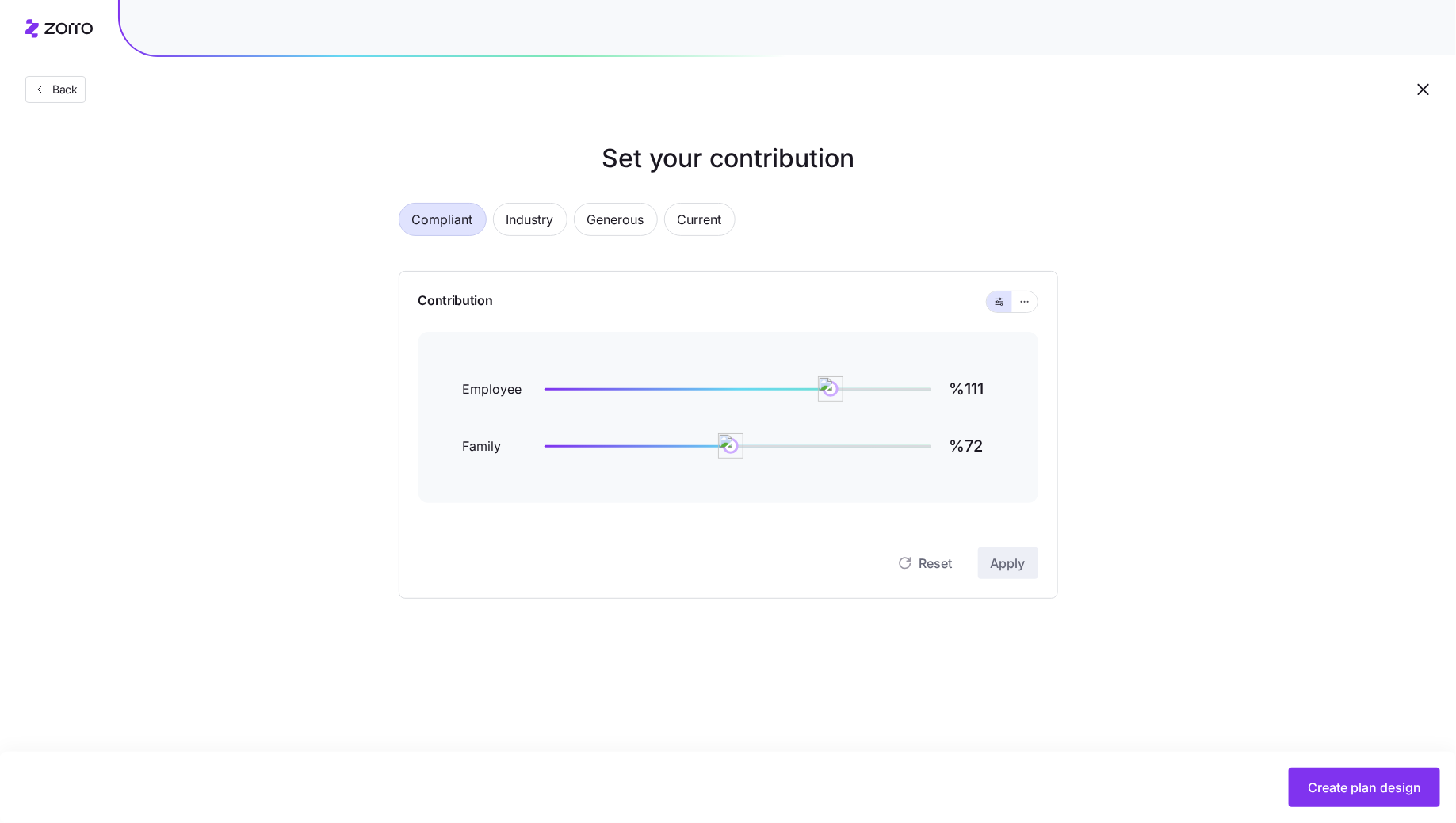
type input "%89"
type input "%0"
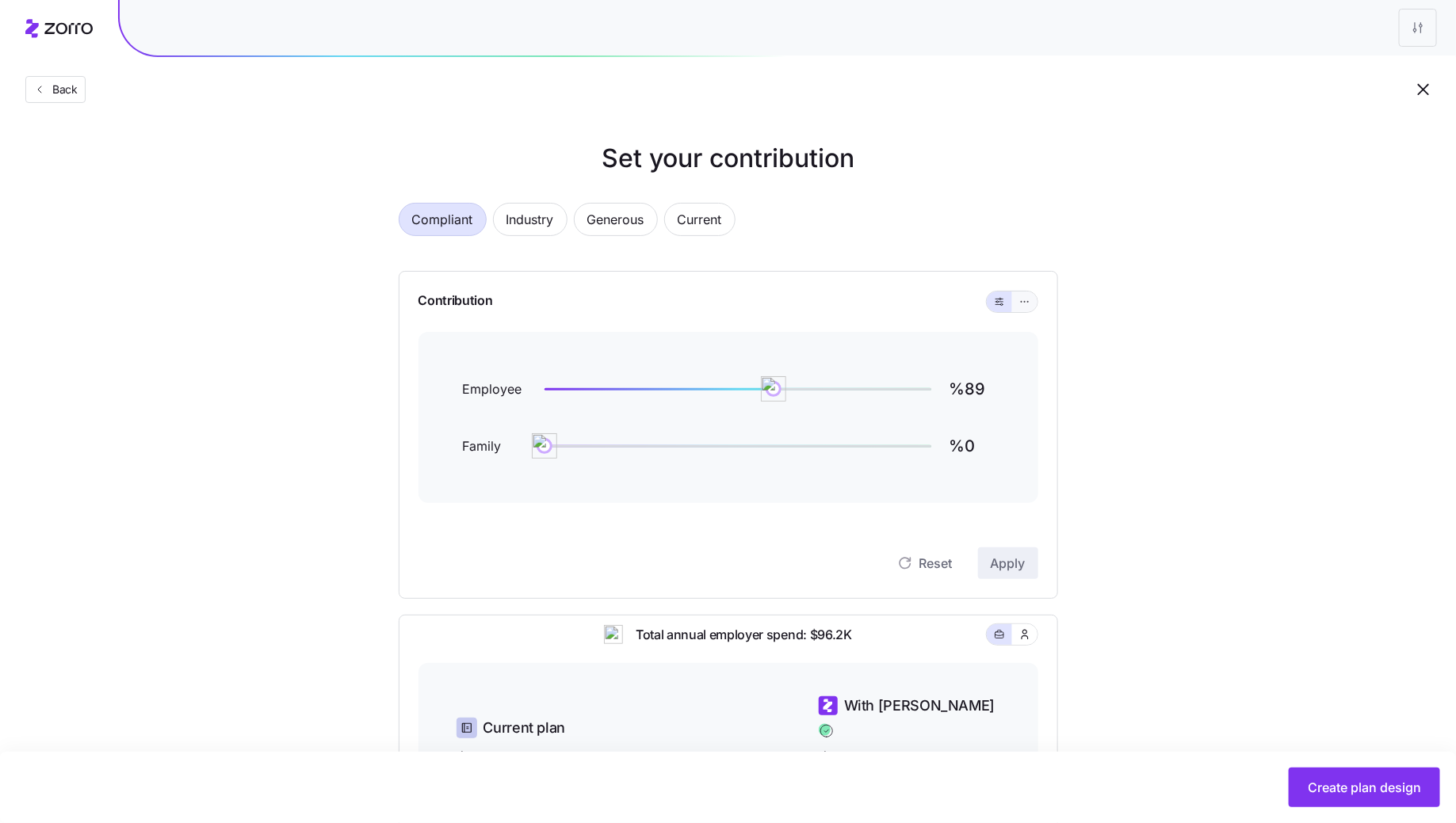
click at [1031, 301] on button "button" at bounding box center [1025, 302] width 13 height 13
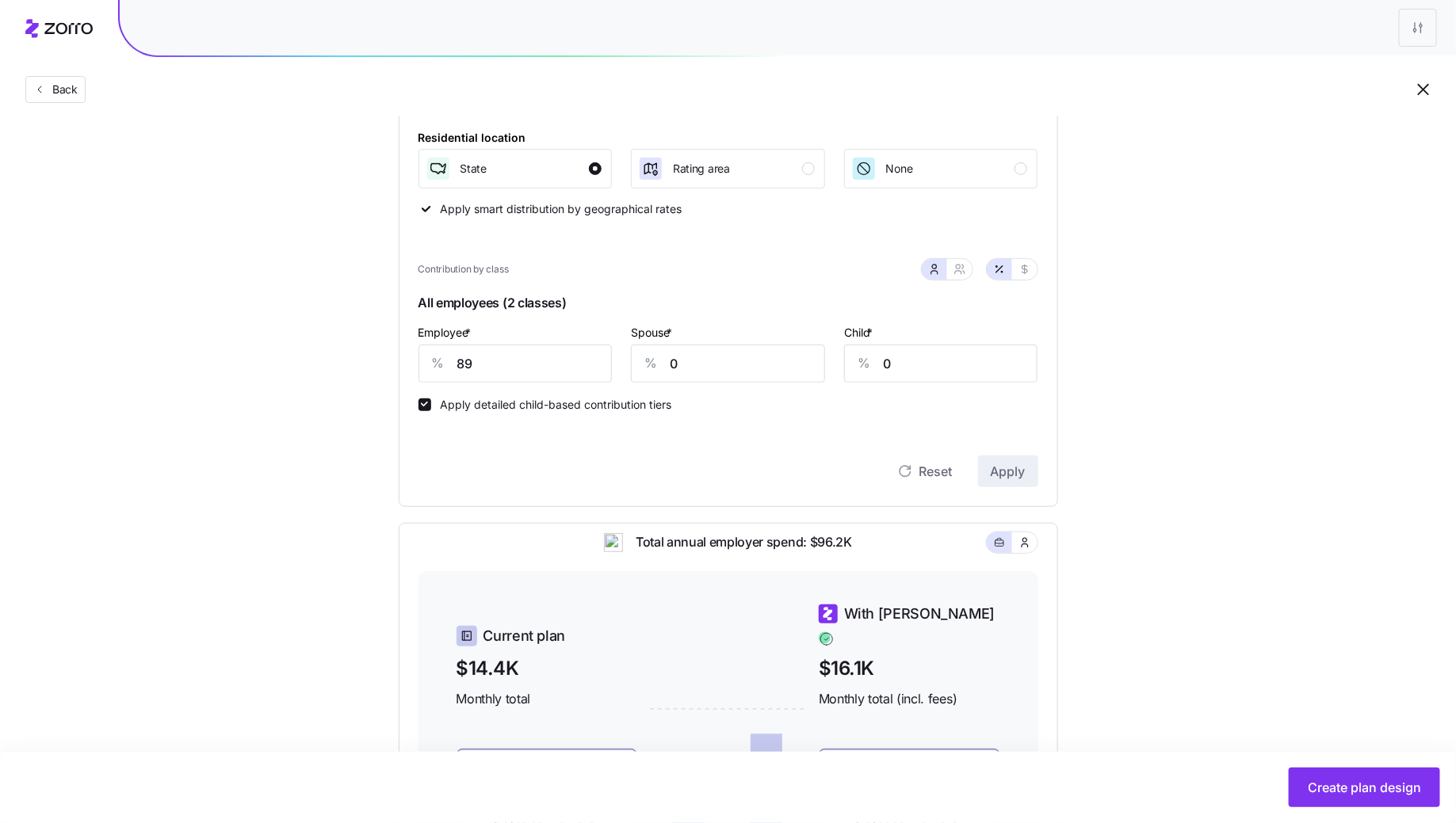
scroll to position [236, 0]
click at [538, 371] on input "89" at bounding box center [515, 360] width 194 height 38
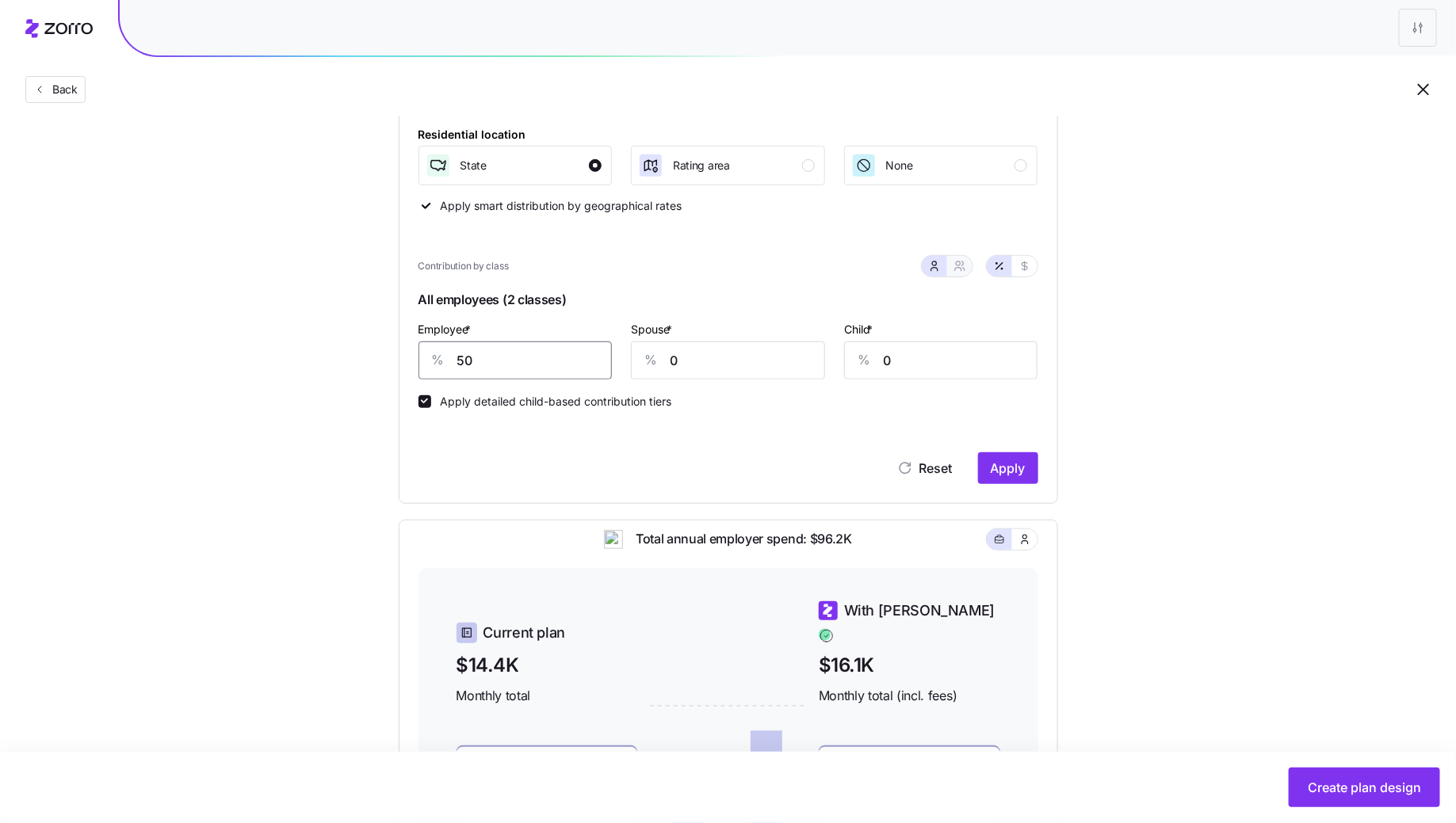
type input "50"
click at [965, 272] on button "button" at bounding box center [960, 266] width 25 height 20
type input "25"
type input "29"
click at [673, 365] on input "25" at bounding box center [648, 360] width 141 height 38
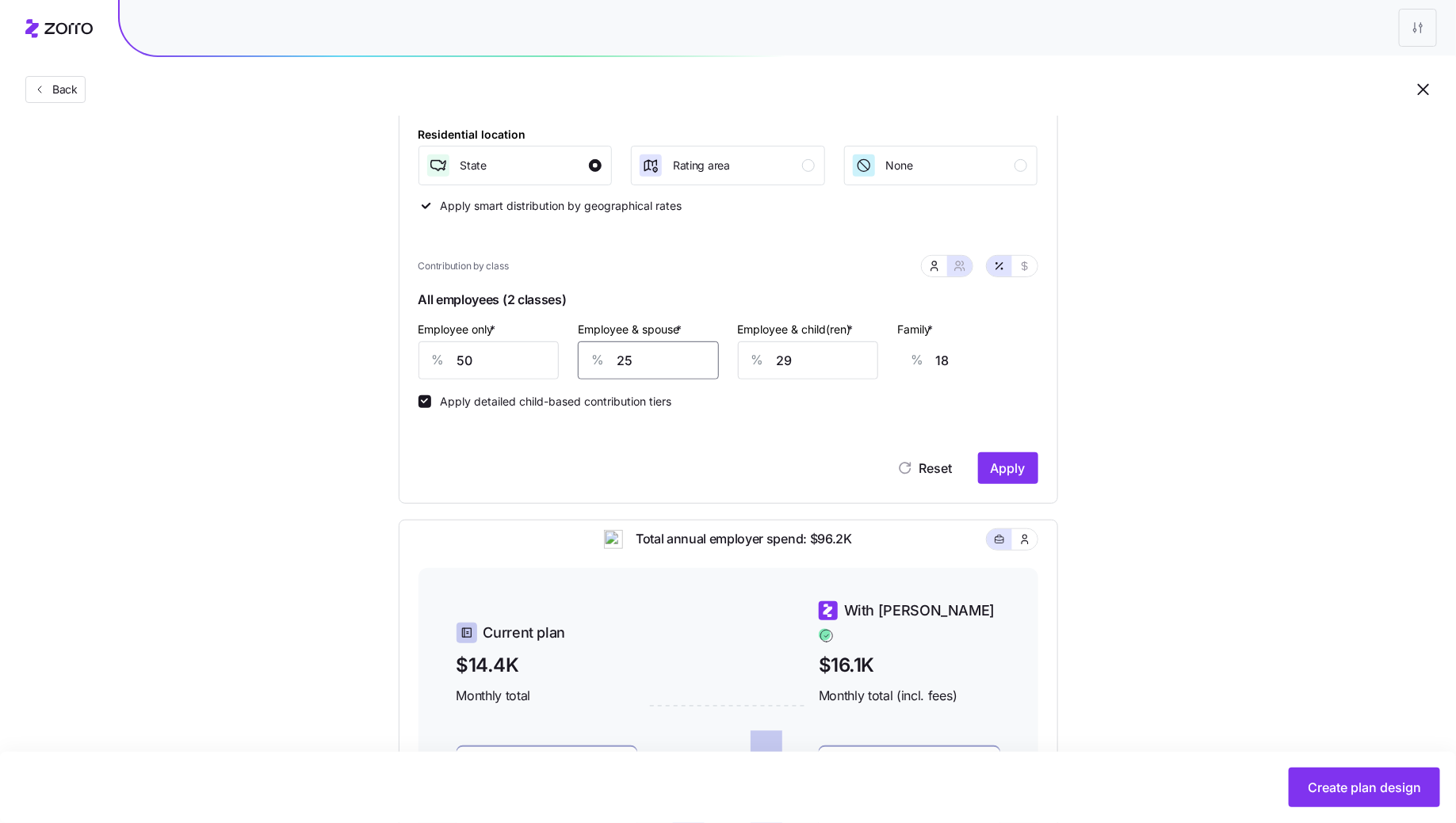
click at [673, 365] on input "25" at bounding box center [648, 360] width 141 height 38
type input "5"
type input "4"
type input "50"
type input "36"
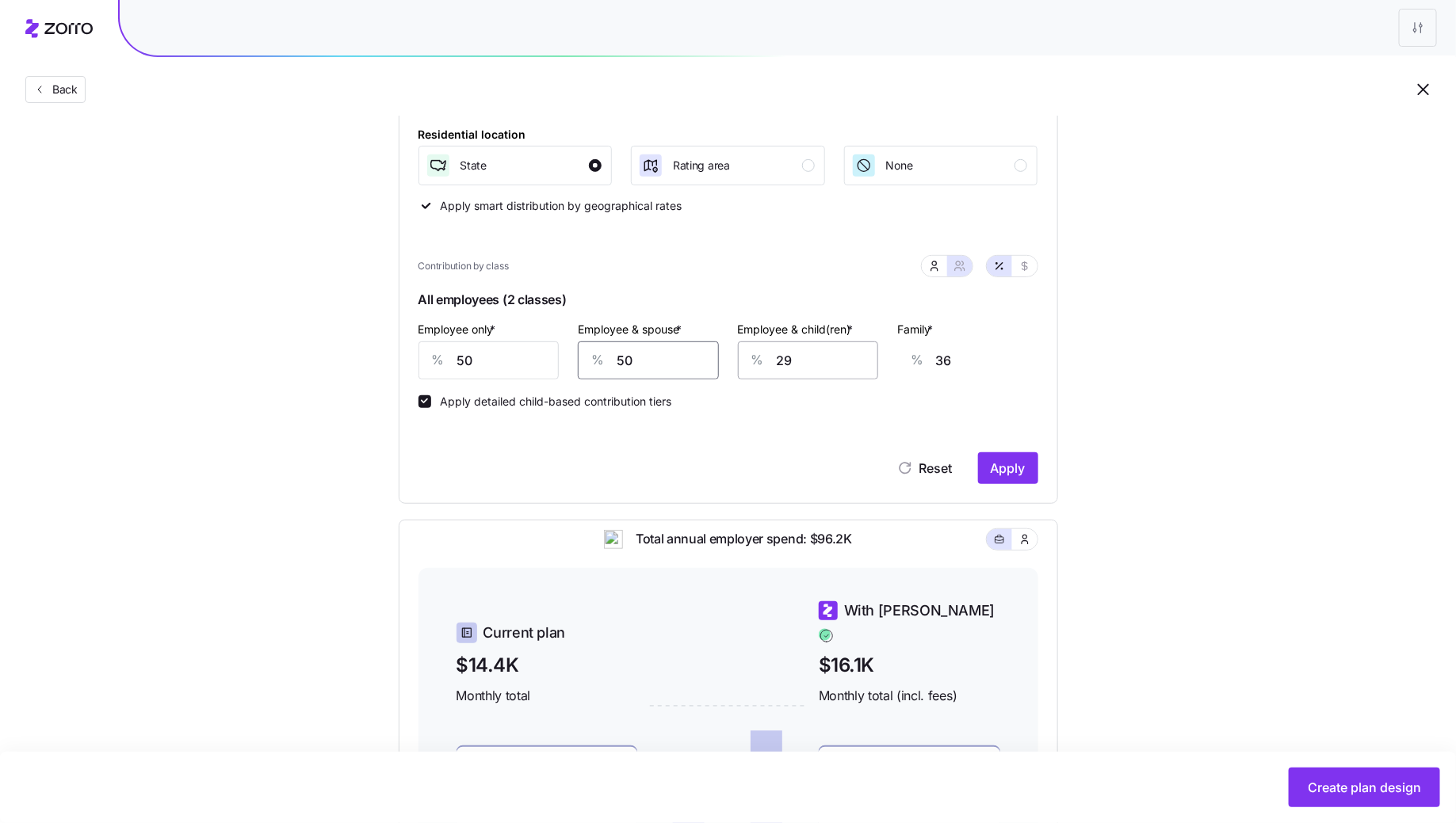
type input "50"
click at [852, 354] on input "29" at bounding box center [808, 360] width 141 height 38
type input "5"
type input "21"
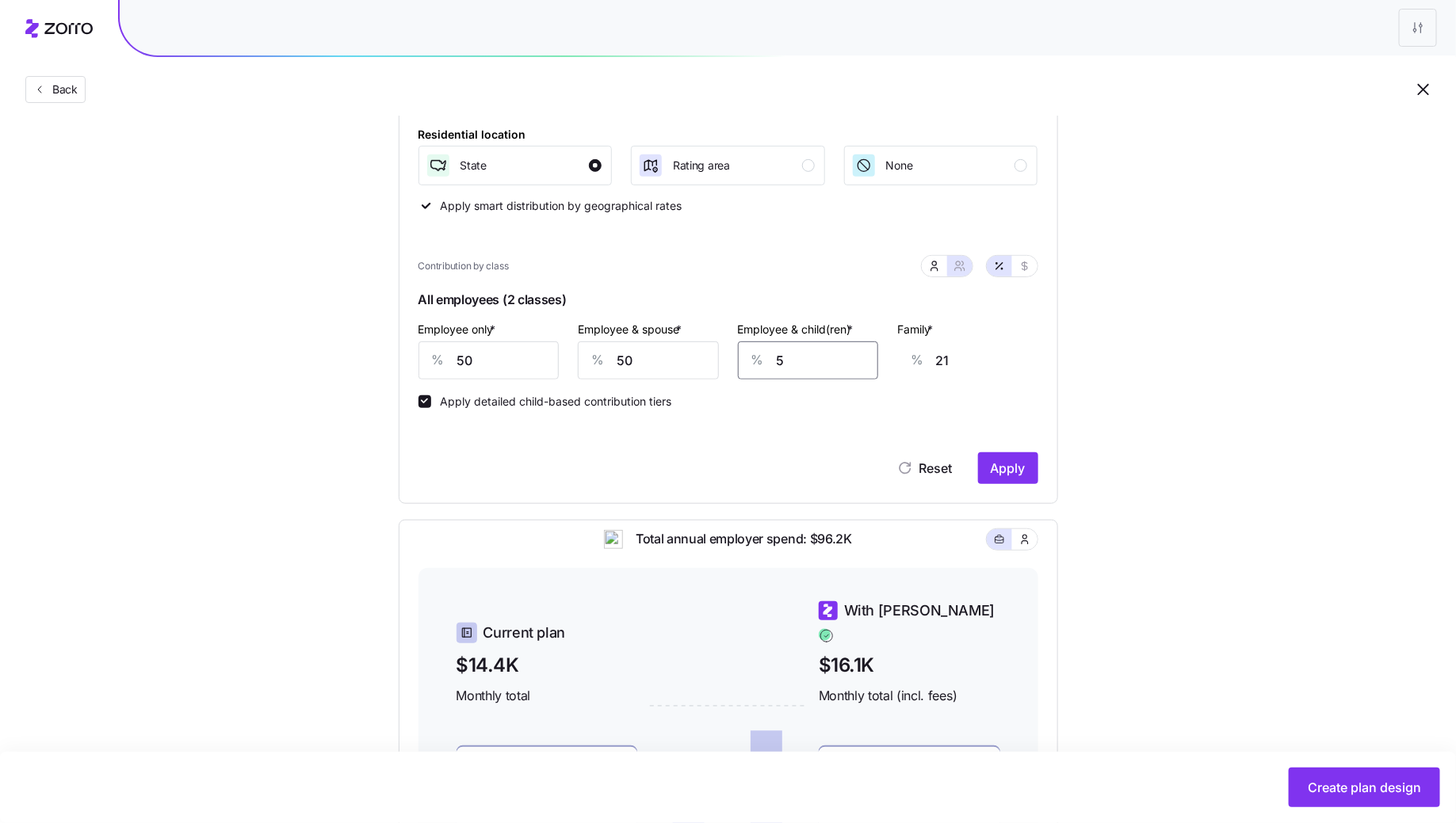
type input "50"
click at [1014, 461] on span "Apply" at bounding box center [1008, 468] width 35 height 19
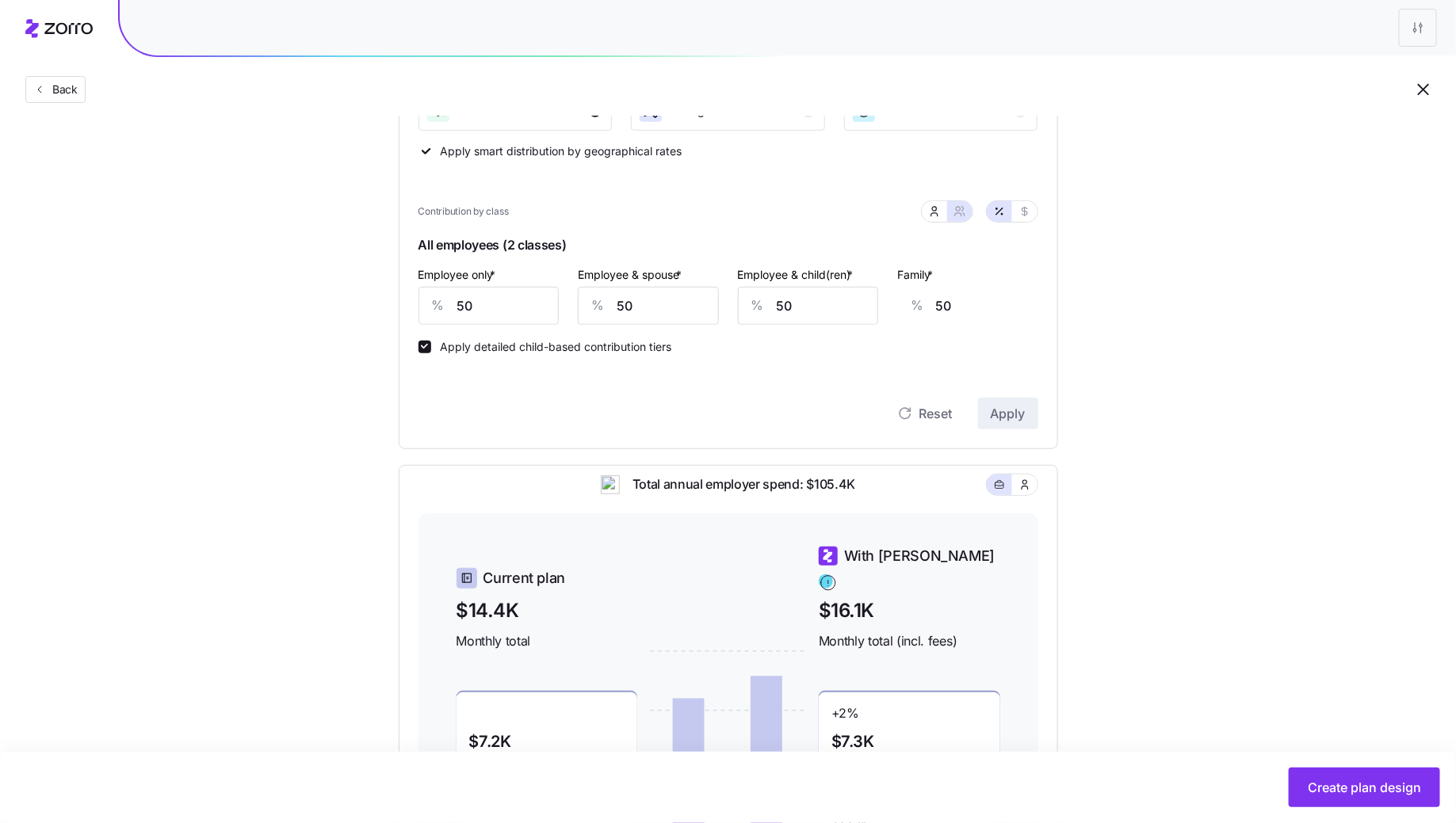
scroll to position [0, 0]
